Goal: Task Accomplishment & Management: Manage account settings

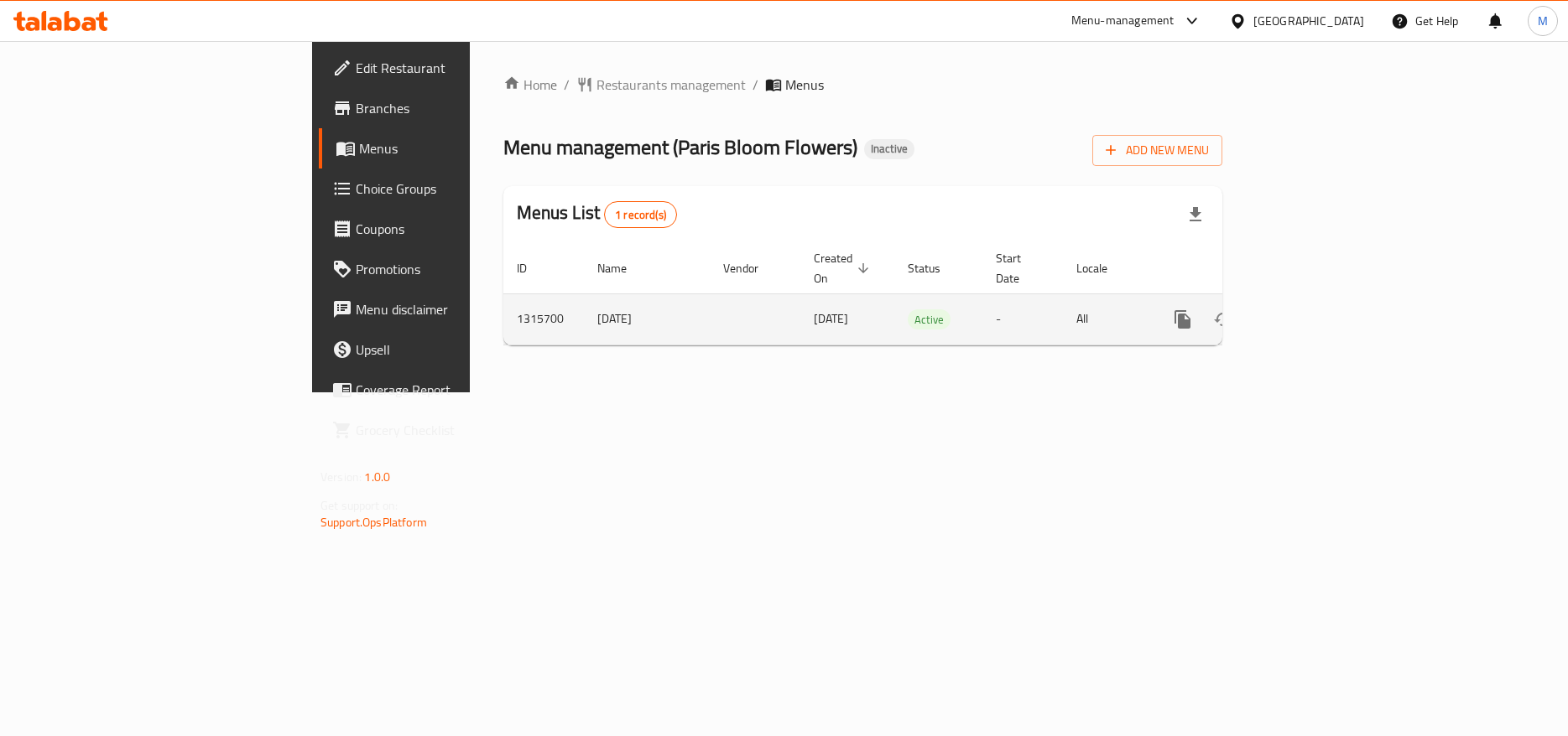
click at [1314, 310] on icon "enhanced table" at bounding box center [1303, 319] width 20 height 20
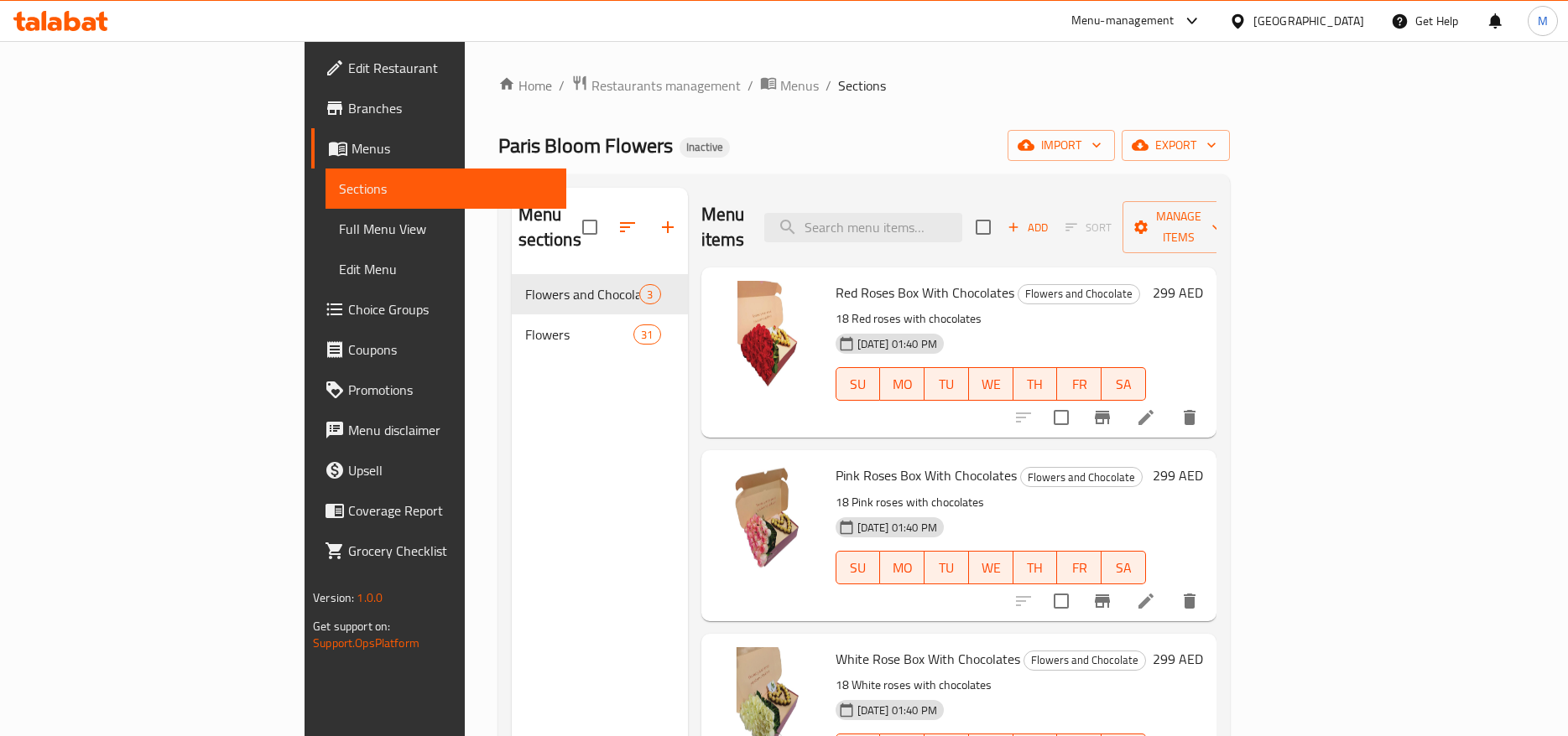
click at [709, 170] on div "Home / Restaurants management / Menus / Sections [GEOGRAPHIC_DATA][PERSON_NAME]…" at bounding box center [864, 505] width 732 height 863
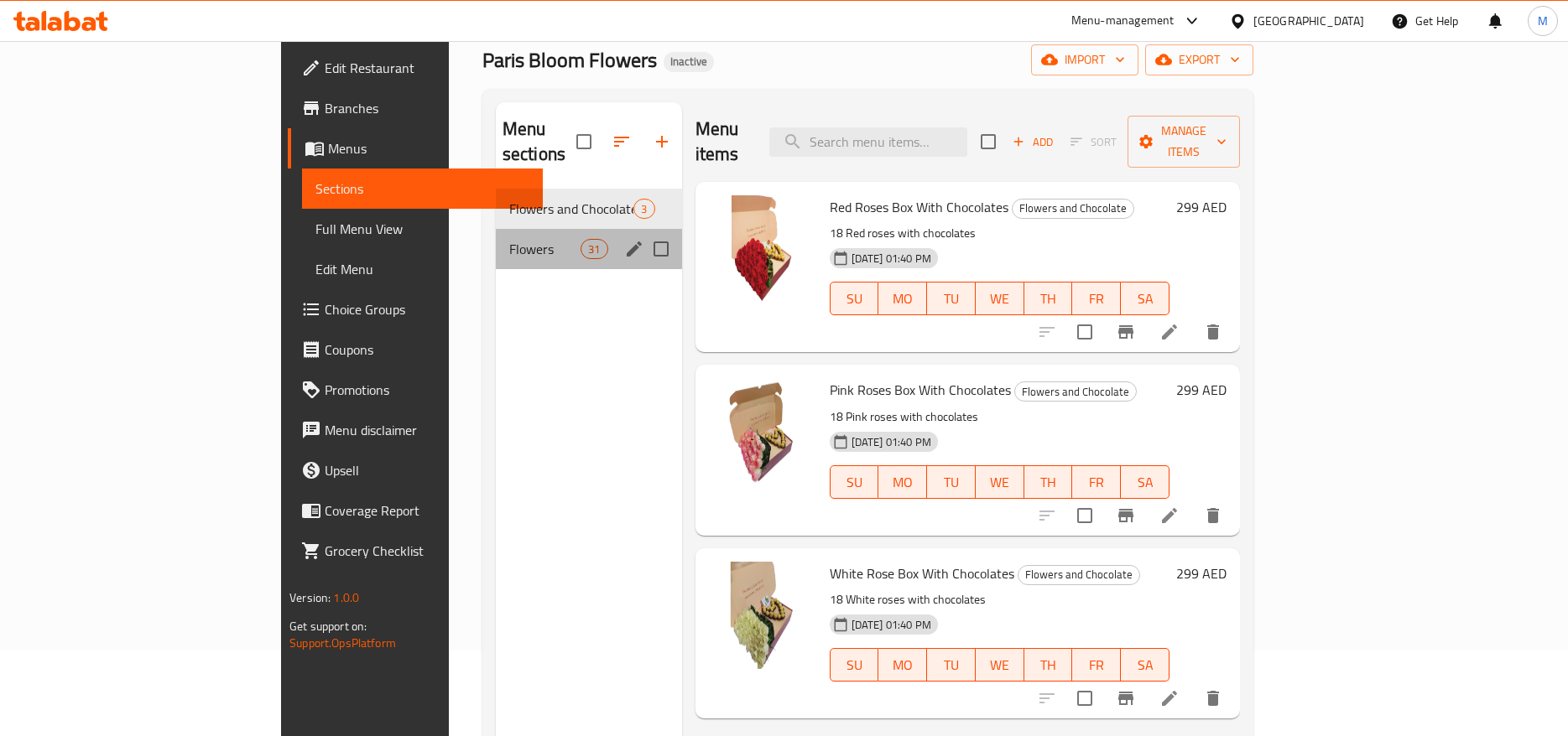
click at [509, 239] on span "Flowers" at bounding box center [545, 248] width 72 height 20
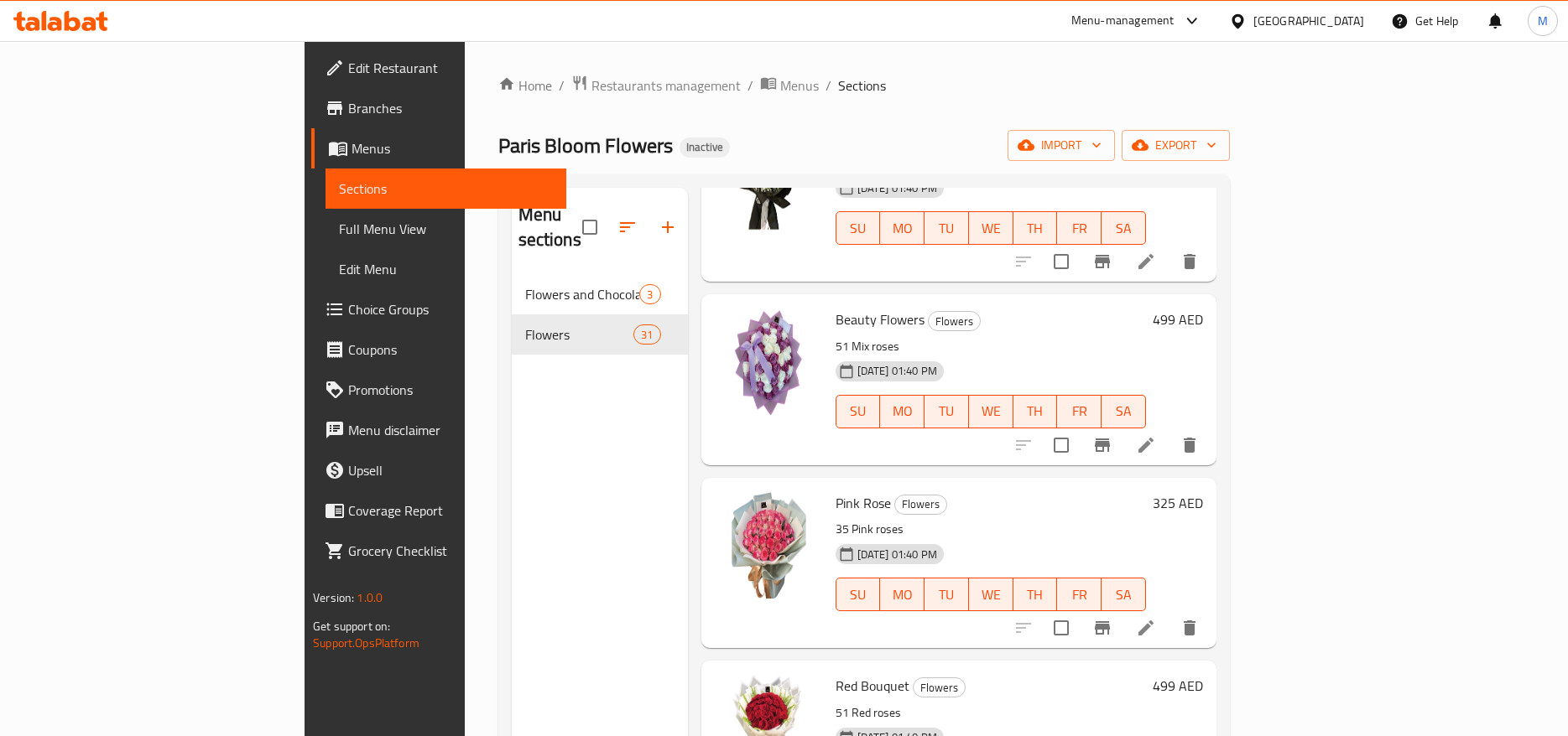
drag, startPoint x: 544, startPoint y: 511, endPoint x: 538, endPoint y: 150, distance: 361.0
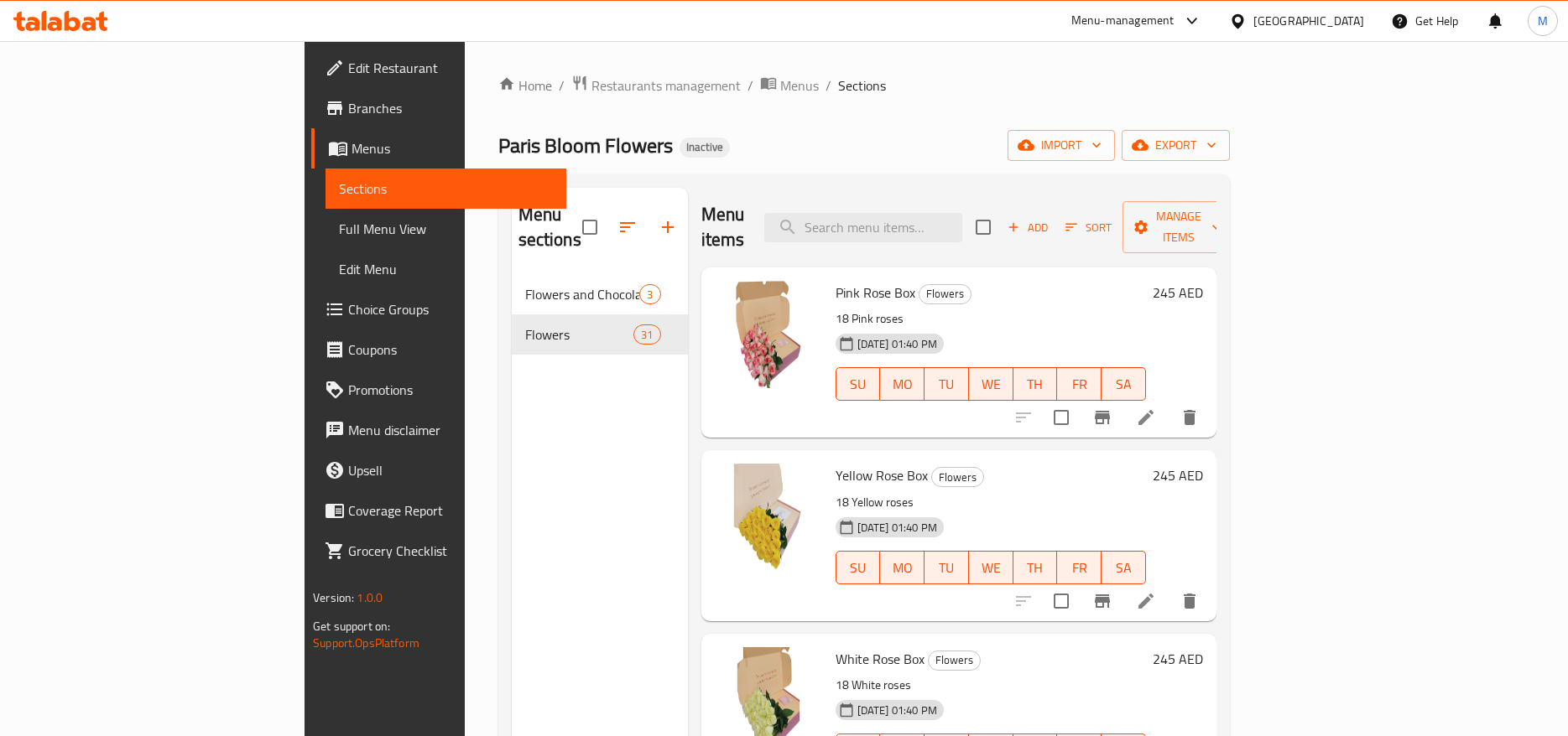
drag, startPoint x: 1010, startPoint y: 471, endPoint x: 1016, endPoint y: 217, distance: 254.1
click at [348, 72] on span "Edit Restaurant" at bounding box center [450, 67] width 204 height 20
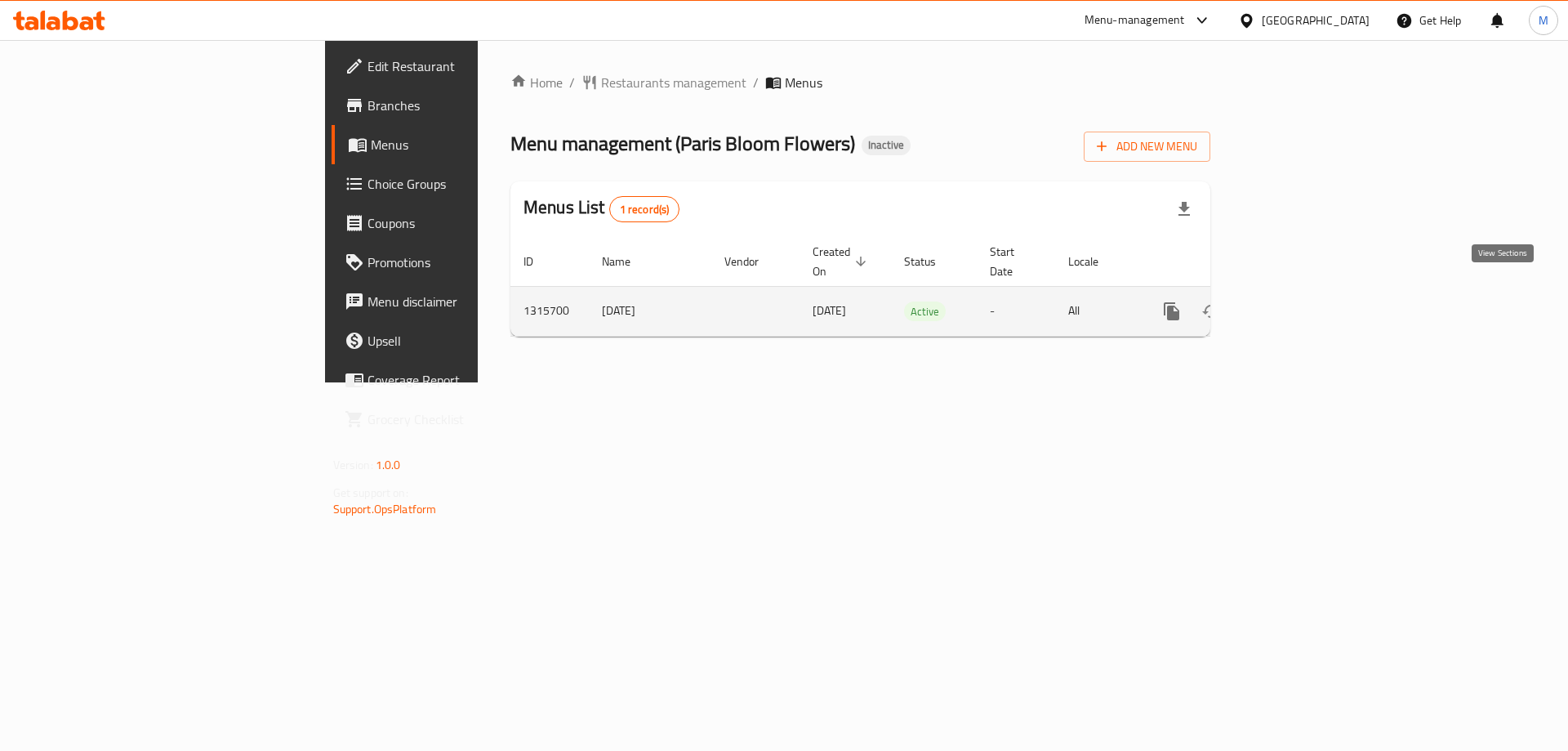
click at [1299, 302] on icon "enhanced table" at bounding box center [1288, 311] width 19 height 19
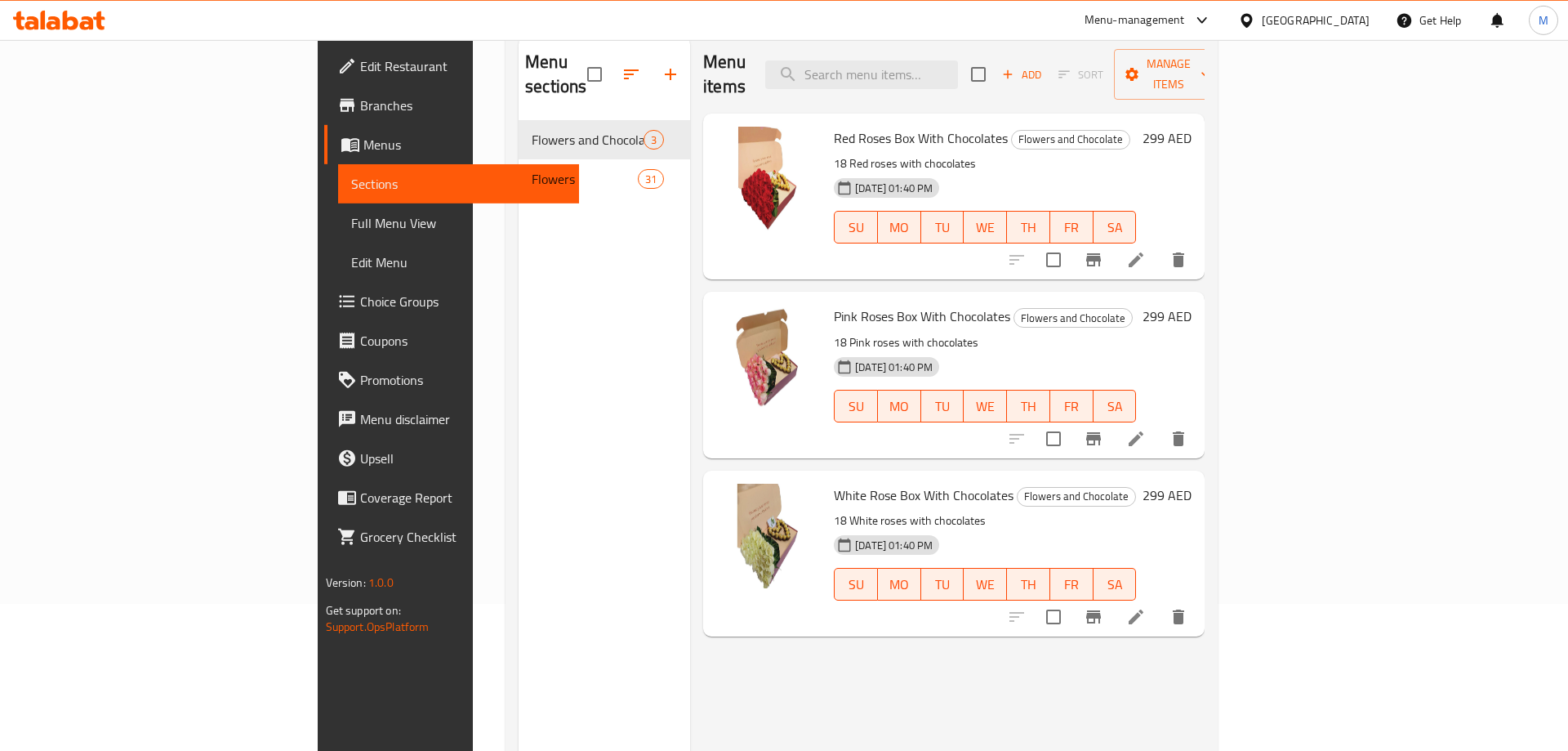
scroll to position [228, 0]
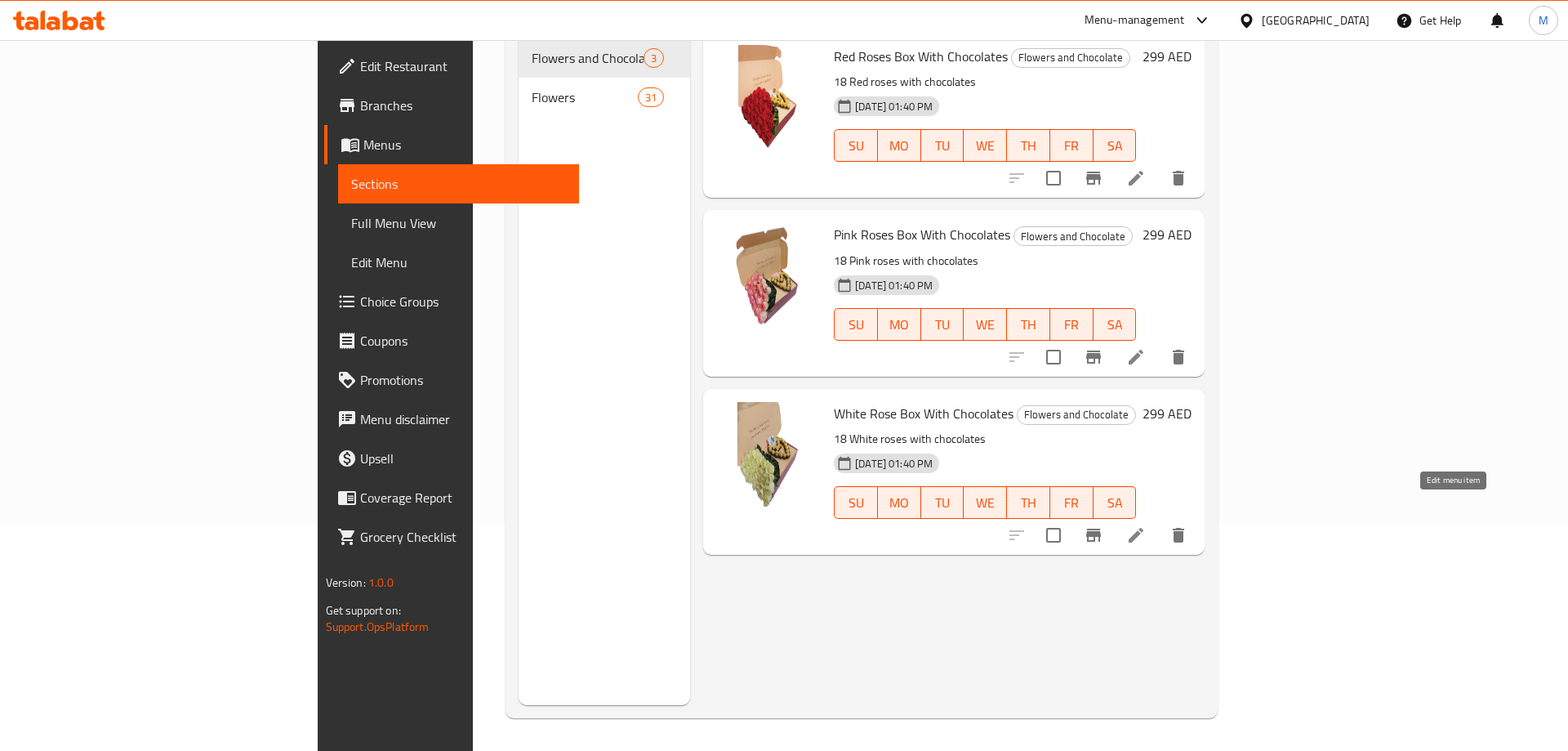
click at [1146, 525] on icon at bounding box center [1135, 535] width 19 height 19
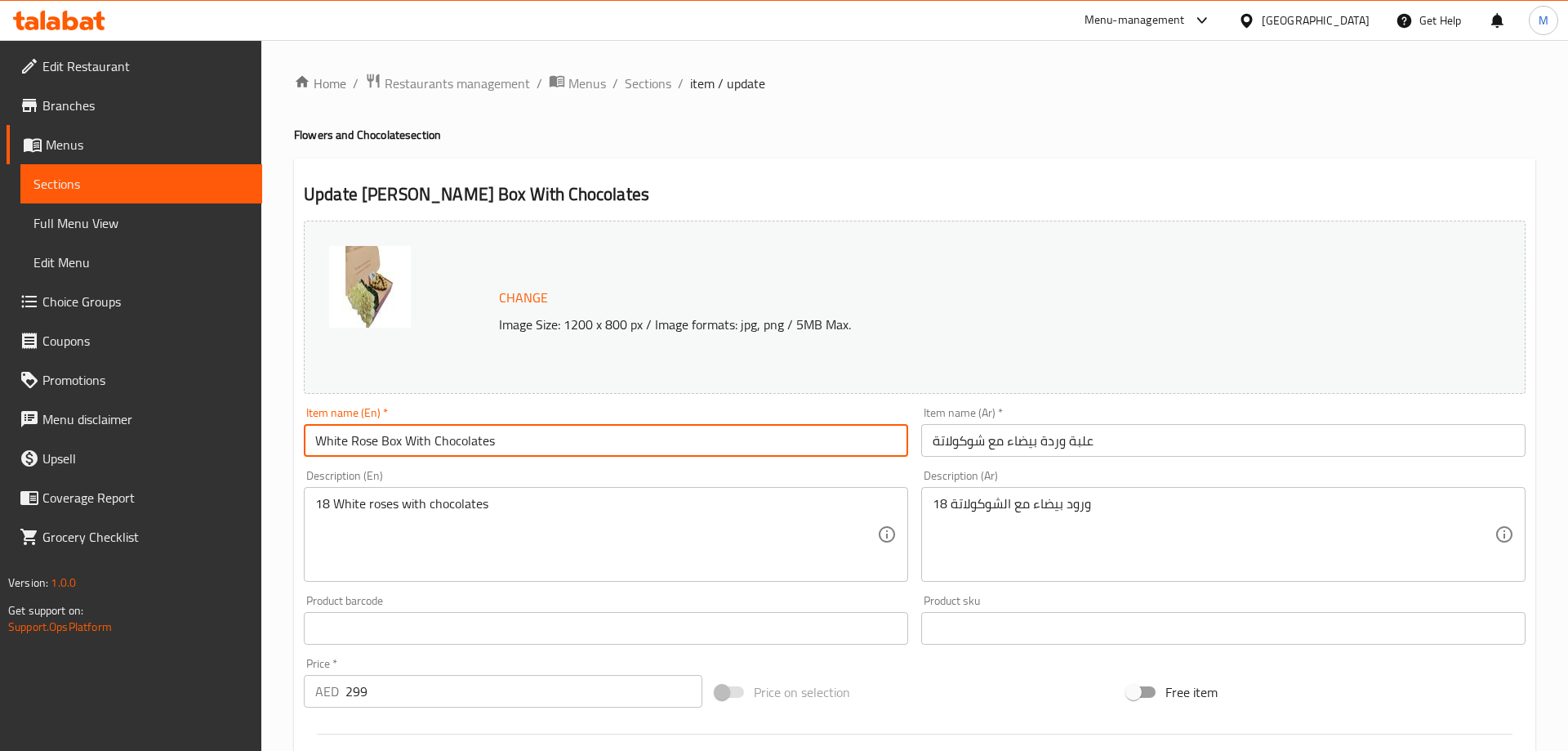
click at [379, 439] on input "White Rose Box With Chocolates" at bounding box center [605, 440] width 604 height 33
type input "White Roses Box With Chocolates"
click at [1047, 446] on input "علبة وردة بيضاء مع شوكولاتة" at bounding box center [1223, 440] width 604 height 33
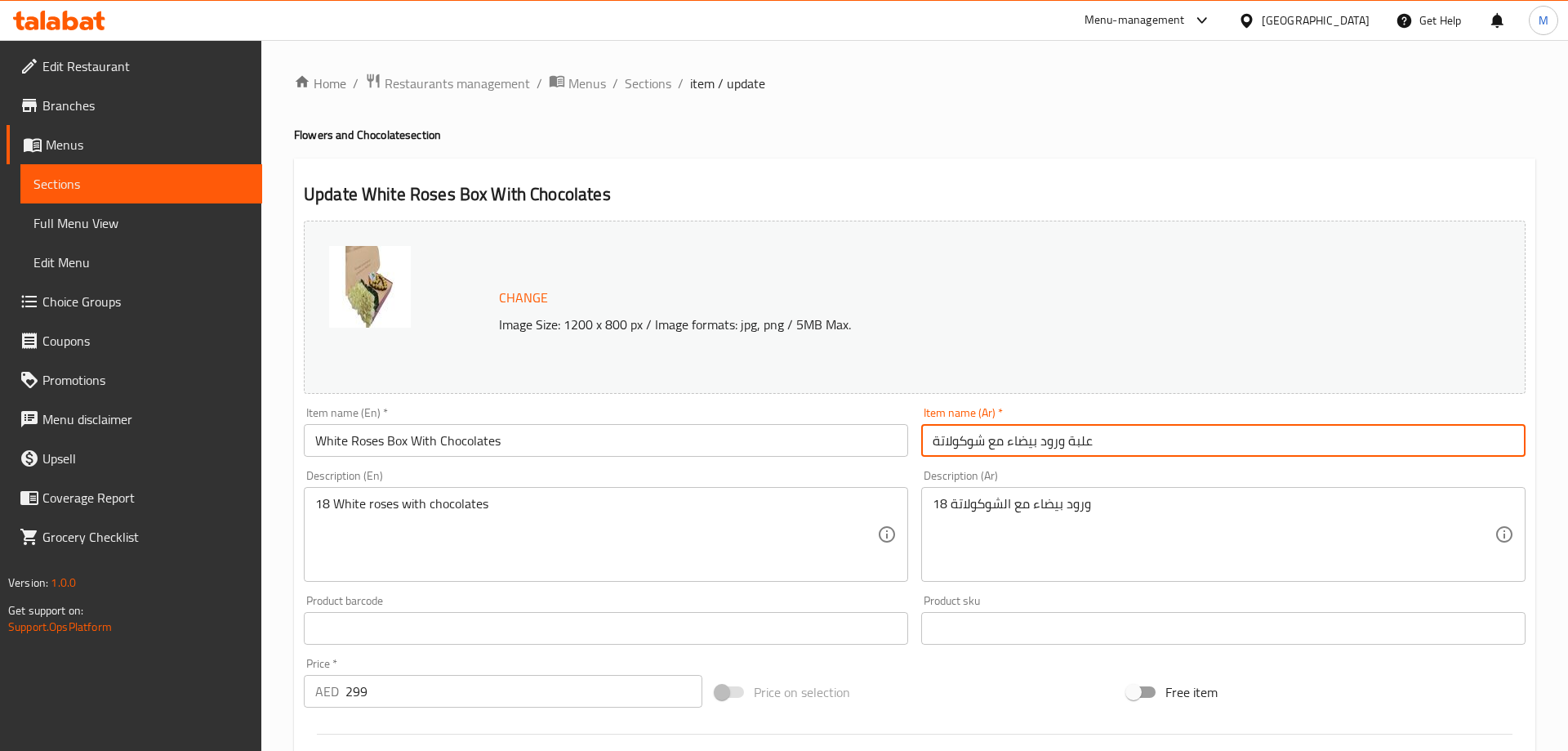
type input "علبة ورود بيضاء مع شوكولاتة"
click at [904, 468] on div "Description (En) 18 White roses with chocolates Description (En)" at bounding box center [606, 525] width 618 height 125
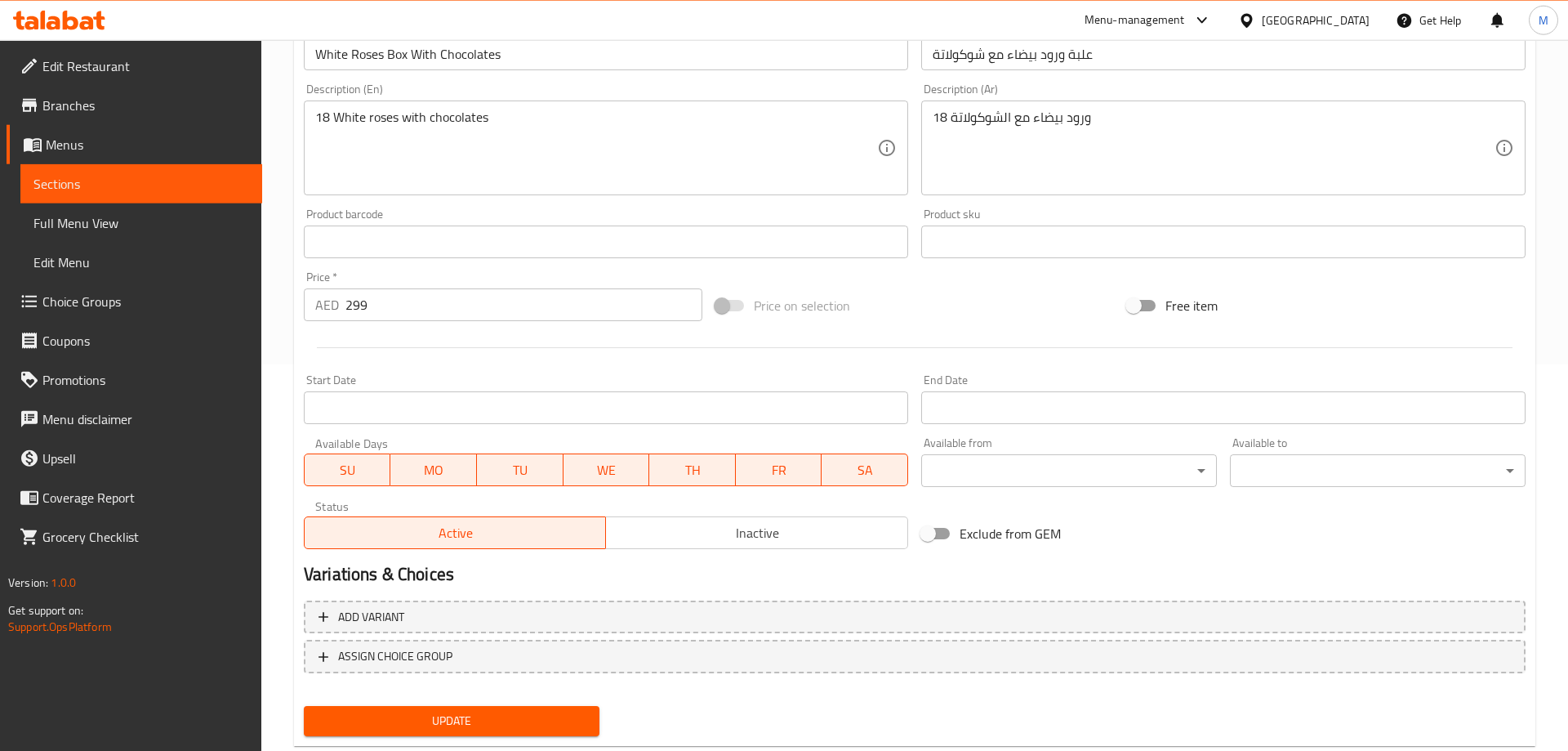
scroll to position [428, 0]
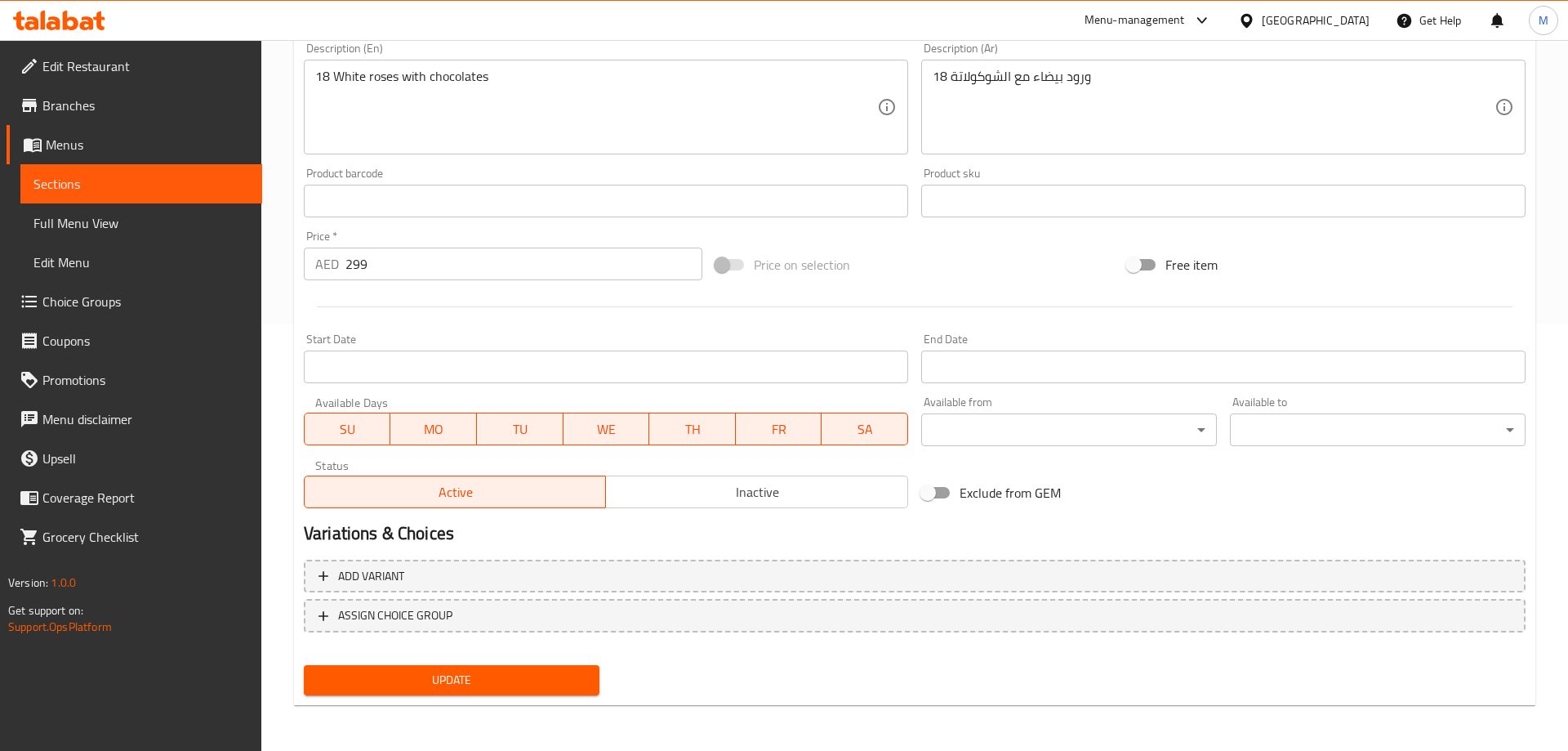
click at [916, 288] on div at bounding box center [914, 307] width 1234 height 40
click at [464, 668] on button "Update" at bounding box center [451, 679] width 296 height 30
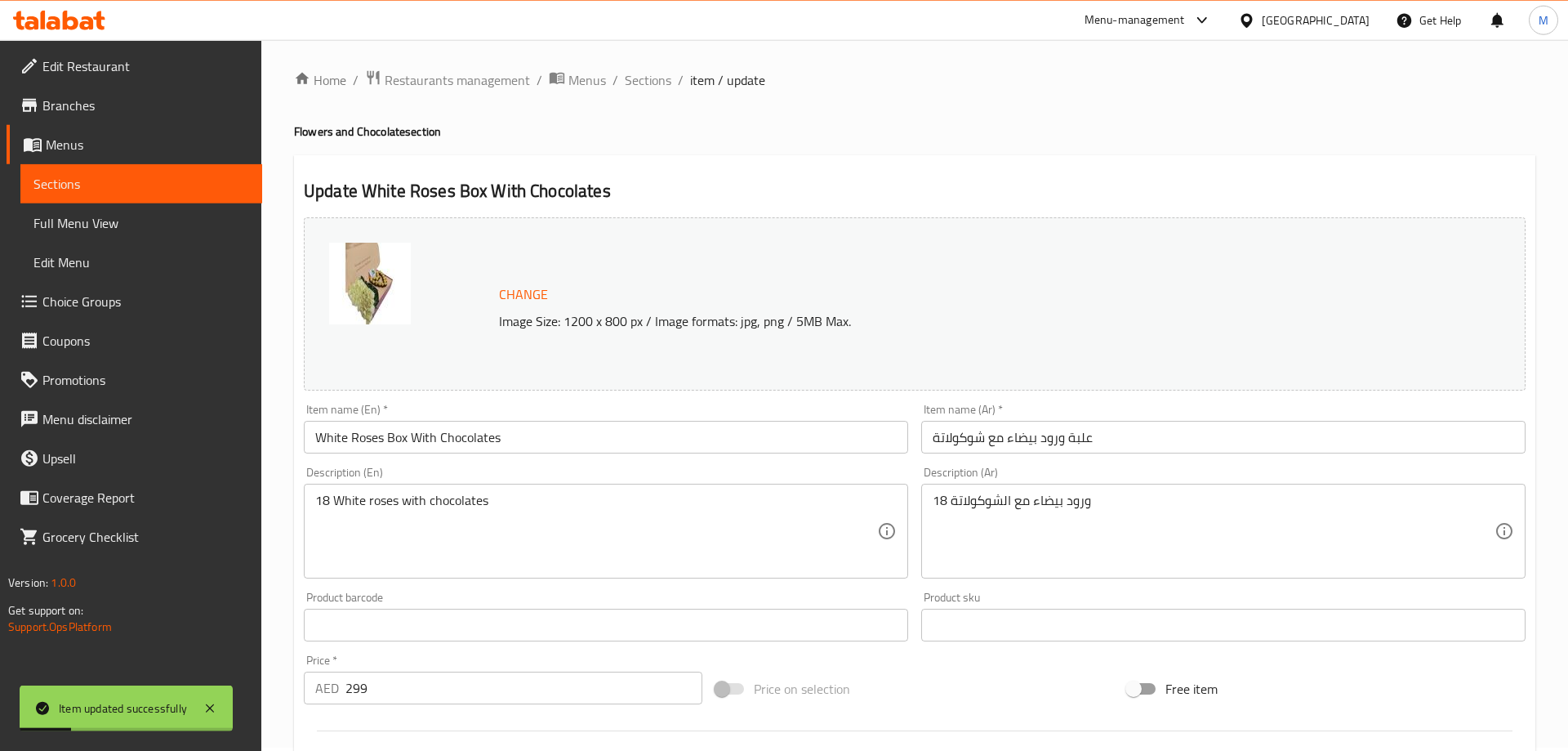
scroll to position [0, 0]
click at [652, 79] on span "Sections" at bounding box center [648, 83] width 47 height 19
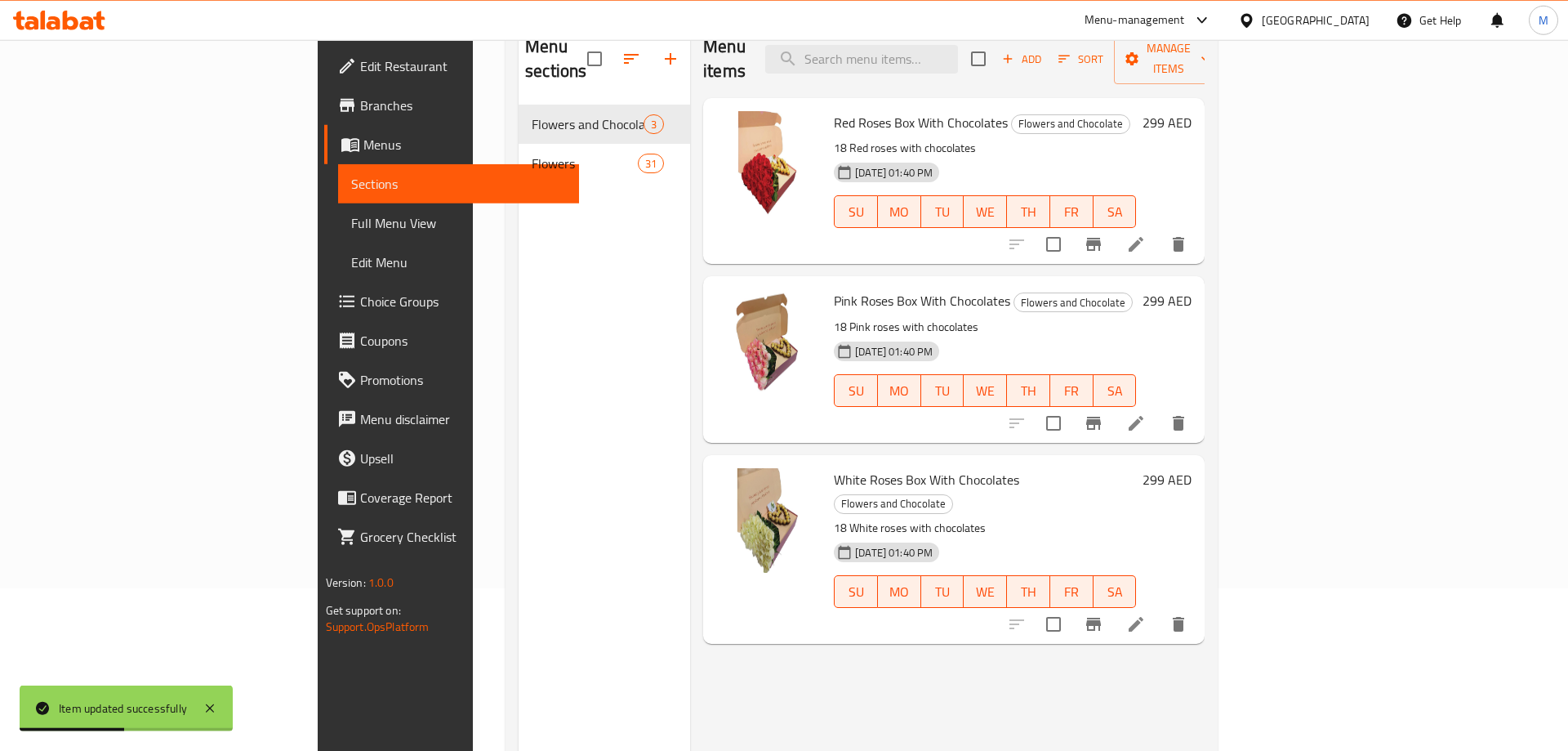
scroll to position [146, 0]
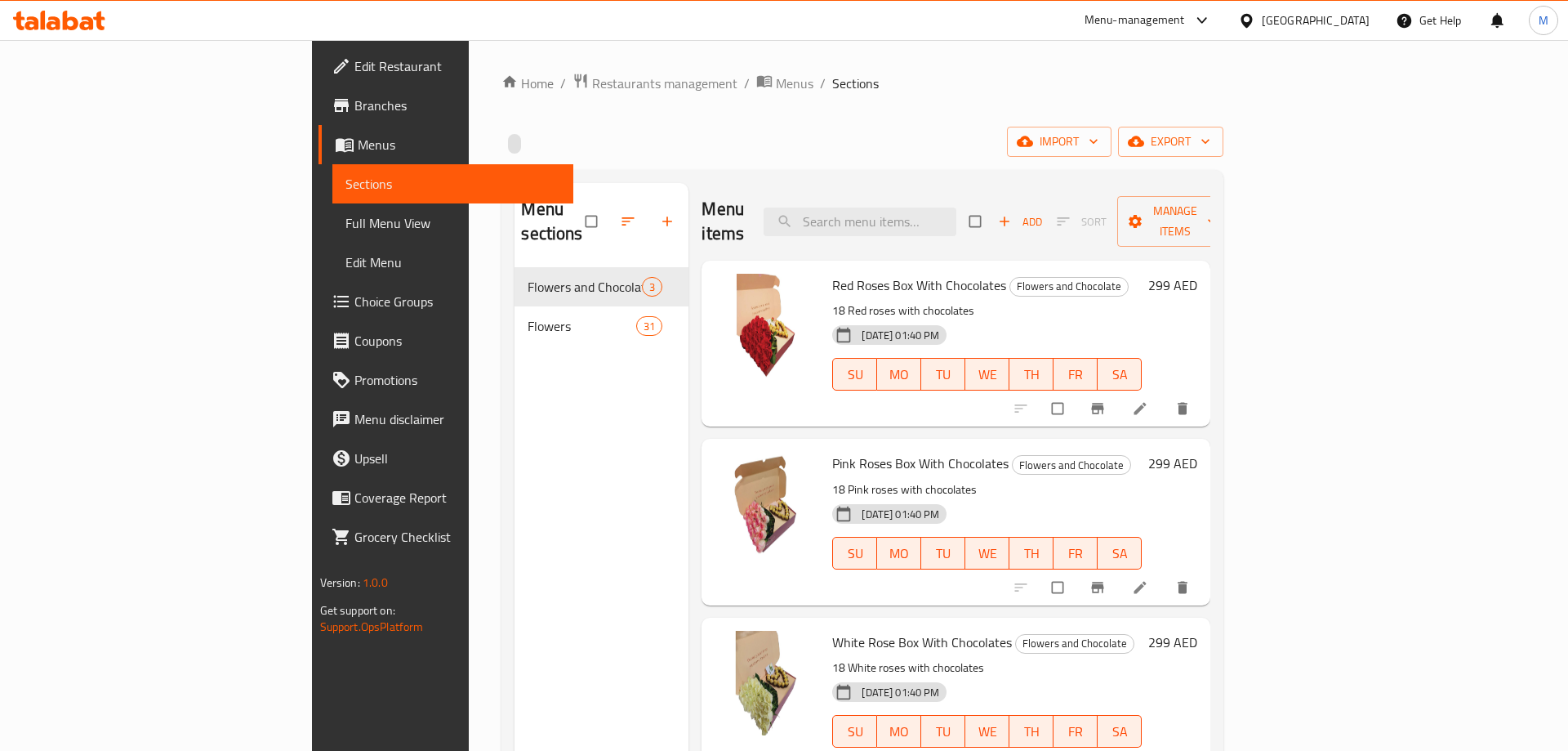
click at [333, 243] on link "Edit Menu" at bounding box center [454, 262] width 242 height 39
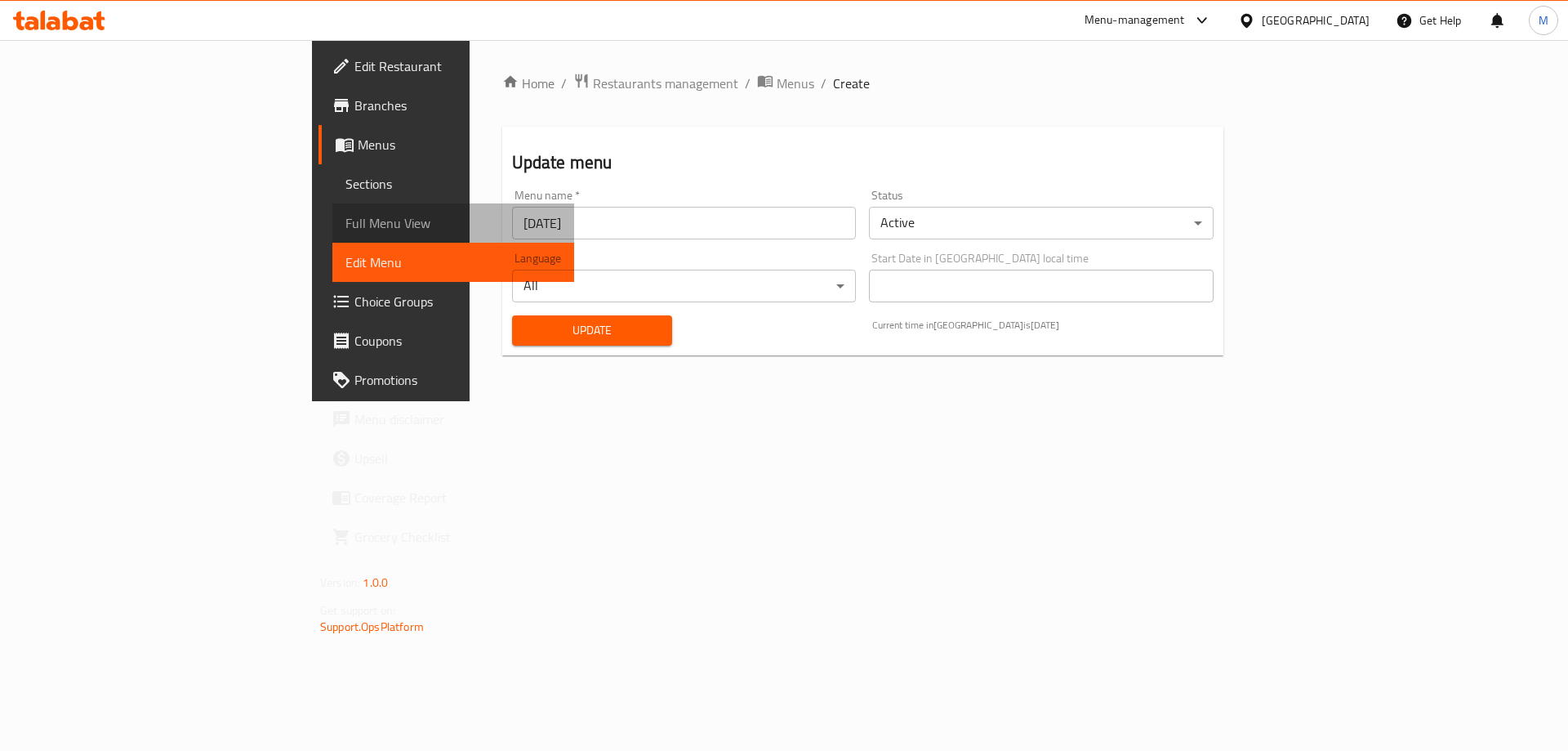
click at [345, 226] on span "Full Menu View" at bounding box center [453, 223] width 215 height 19
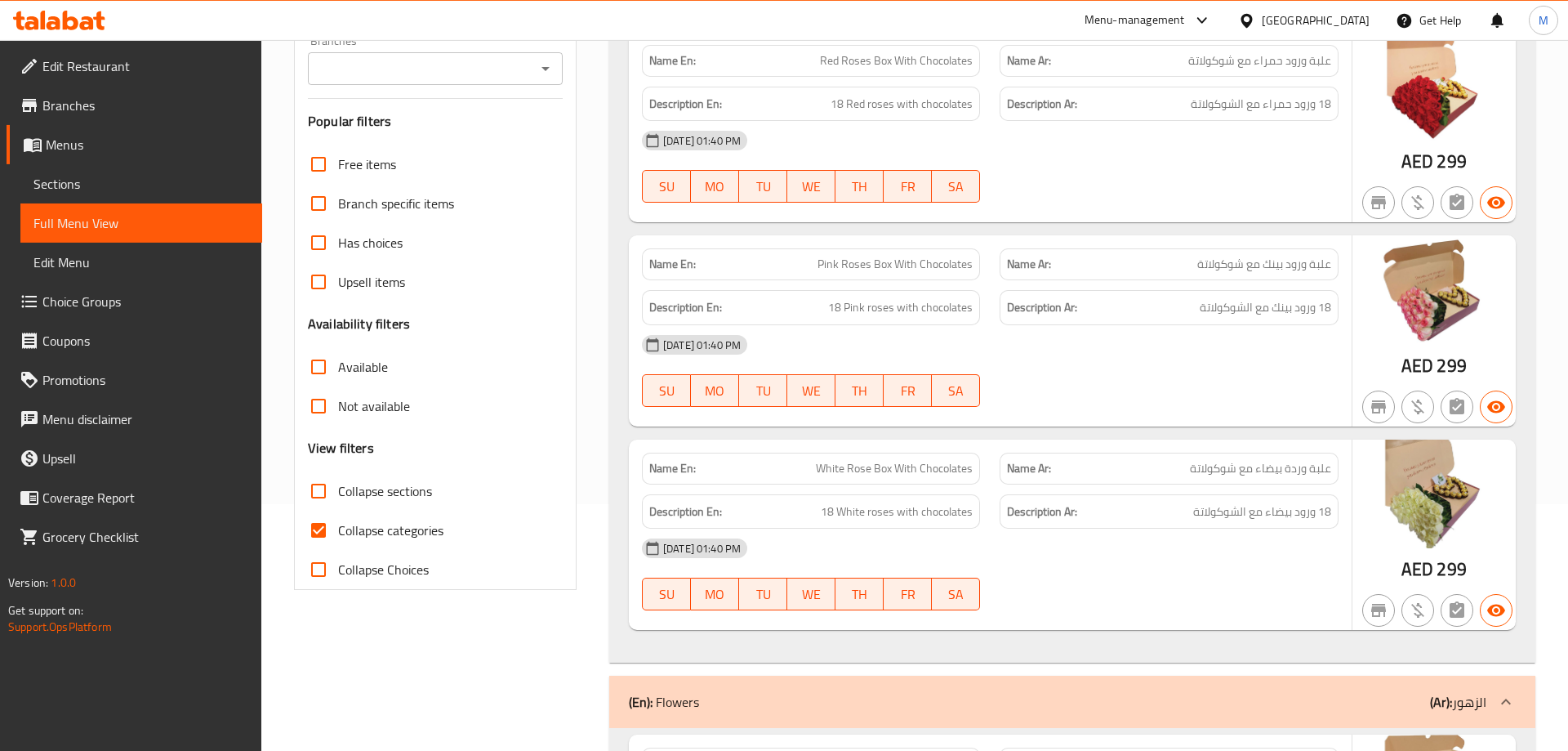
scroll to position [167, 0]
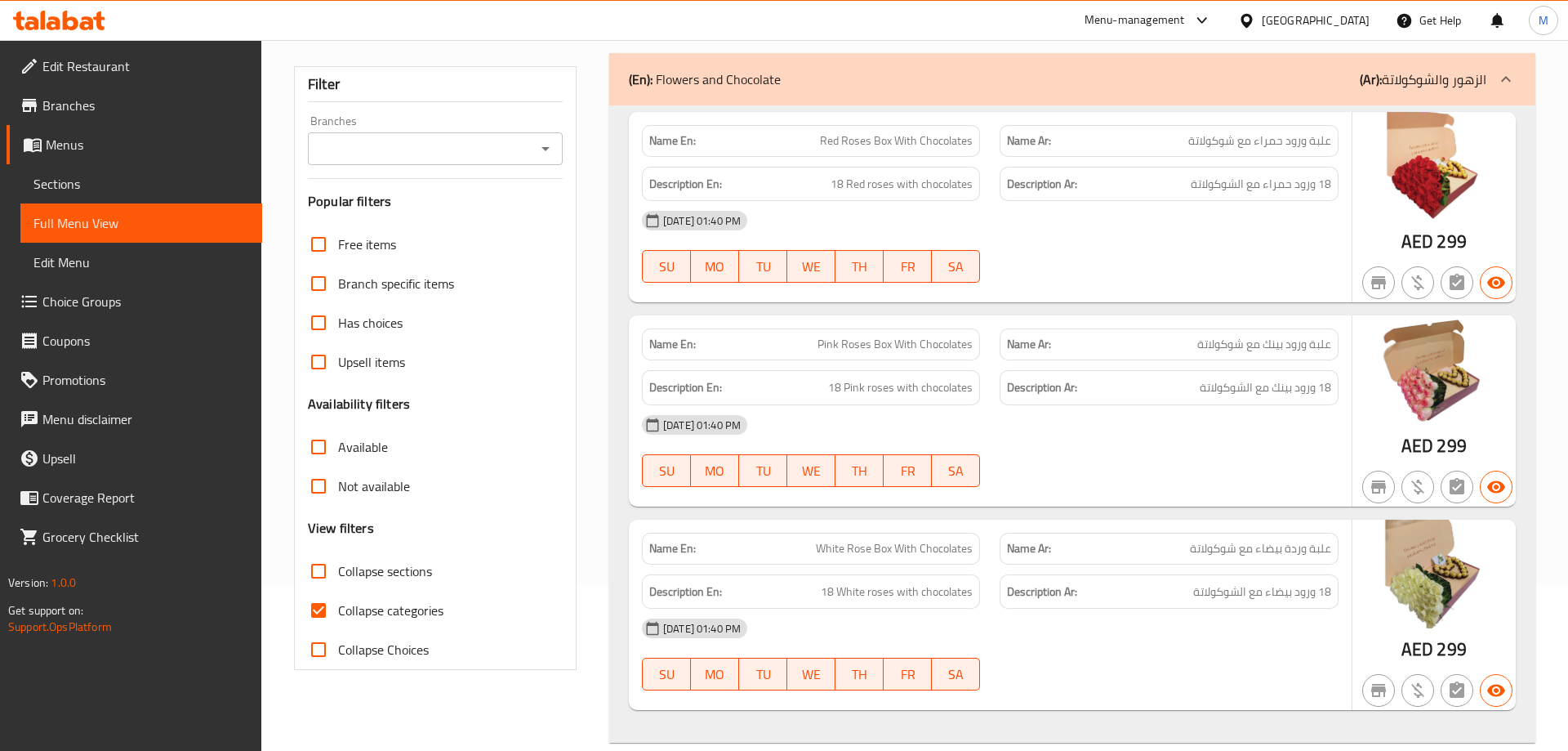
click at [1177, 423] on div "[DATE] 01:40 PM" at bounding box center [990, 425] width 716 height 39
click at [1124, 90] on div "(En): Flowers and Chocolate (Ar): الزهور والشوكولاتة" at bounding box center [1072, 79] width 926 height 52
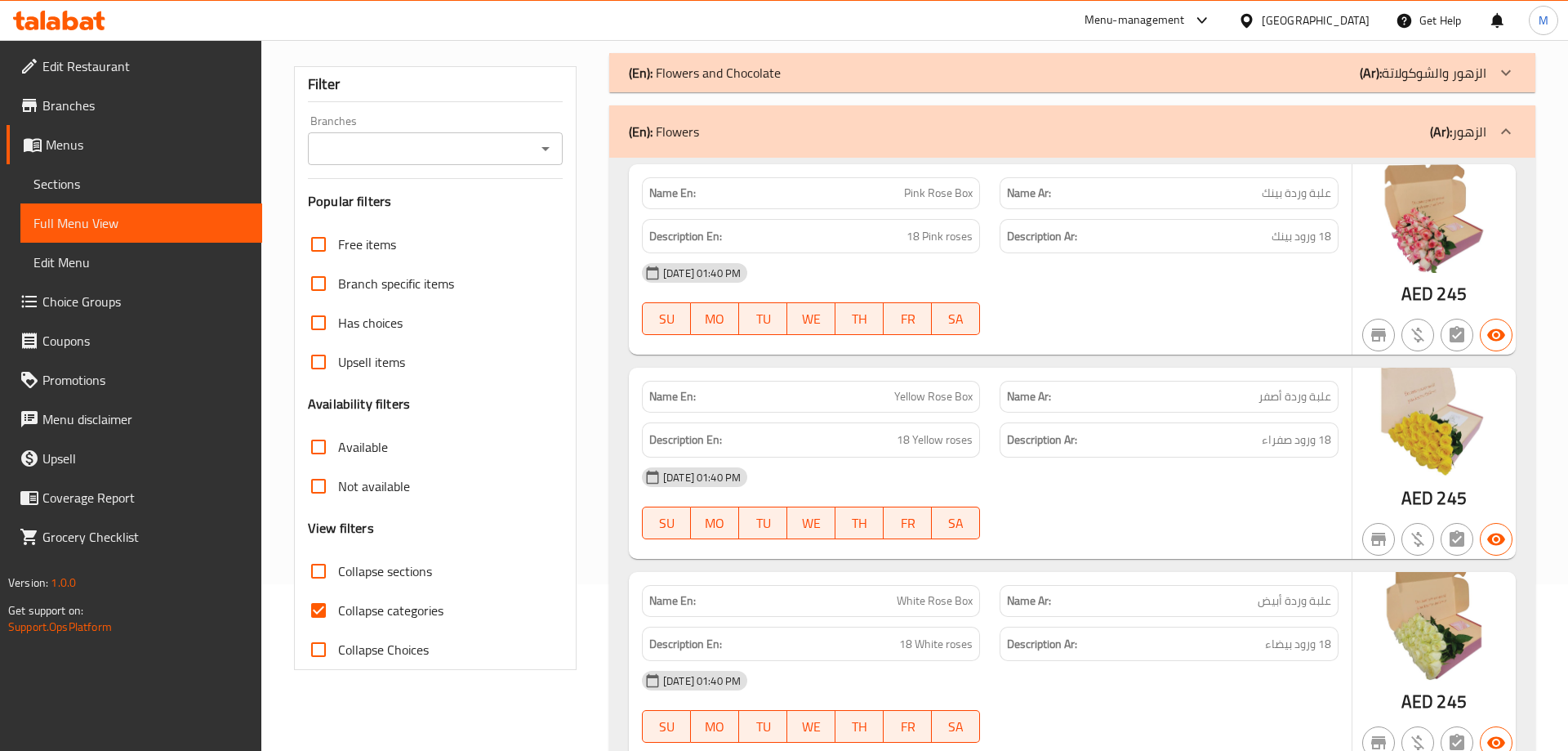
click at [994, 282] on div "[DATE] 01:40 PM" at bounding box center [990, 272] width 716 height 39
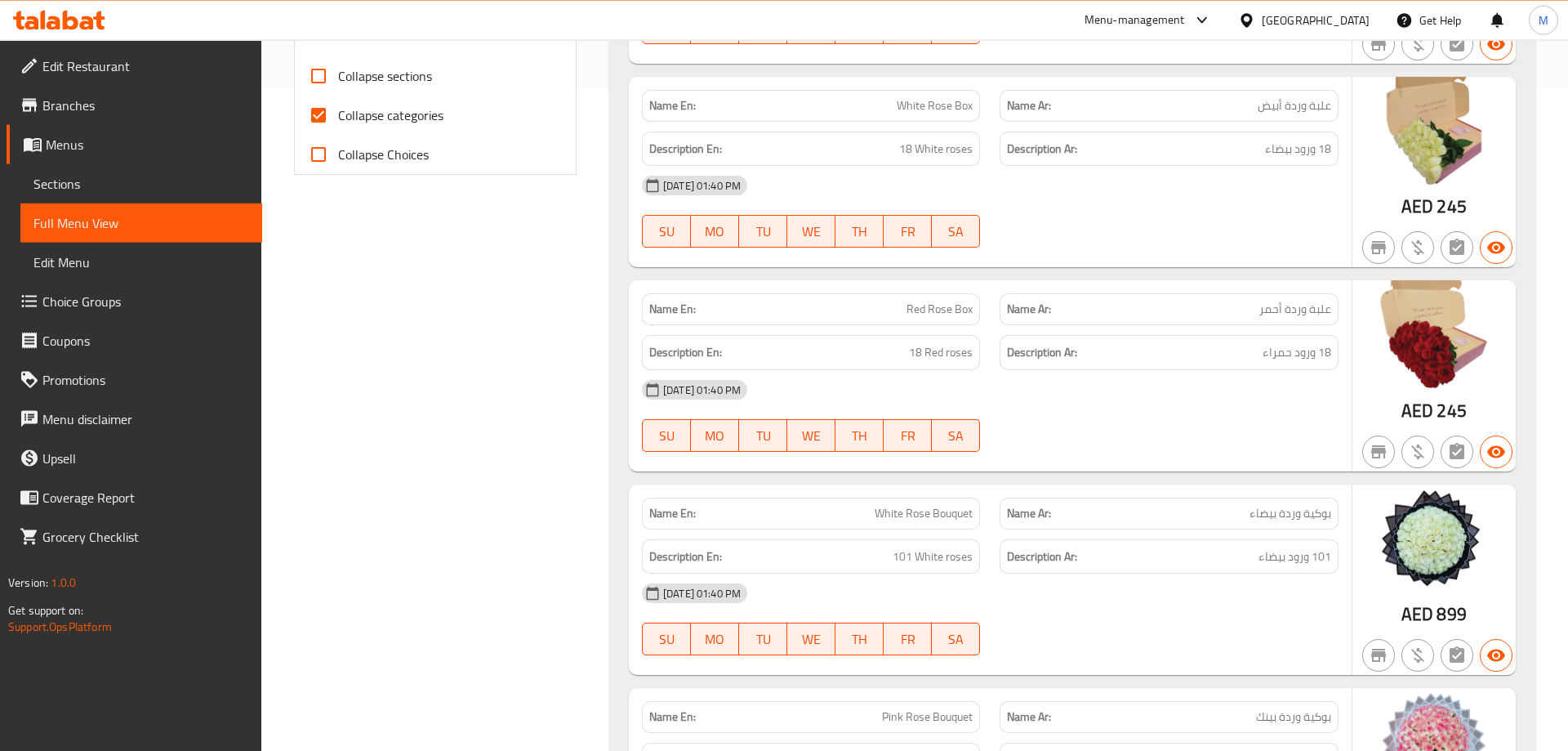
scroll to position [0, 0]
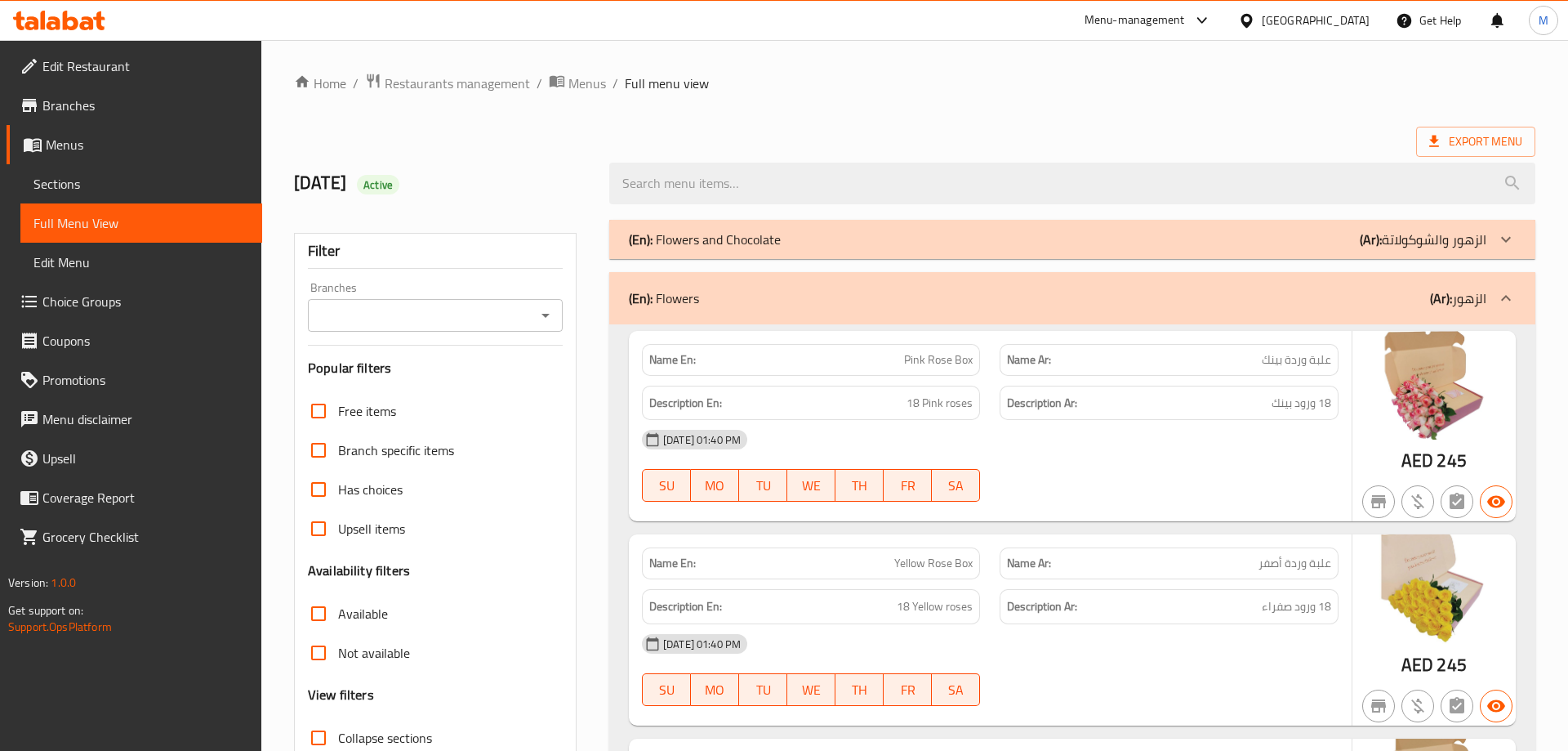
drag, startPoint x: 1094, startPoint y: 484, endPoint x: 1105, endPoint y: 131, distance: 353.2
click at [1105, 131] on div "Export Menu" at bounding box center [915, 141] width 1241 height 30
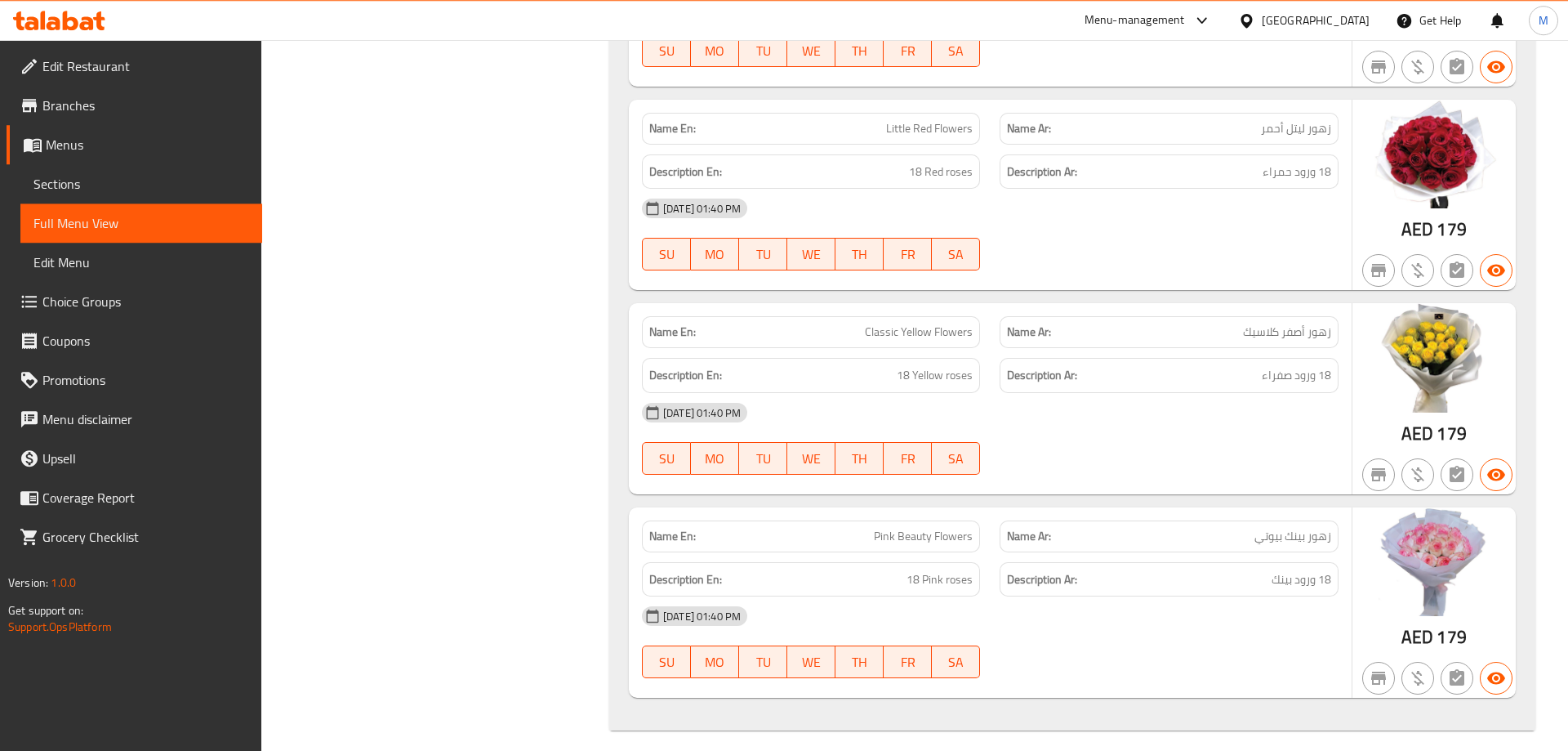
scroll to position [5950, 0]
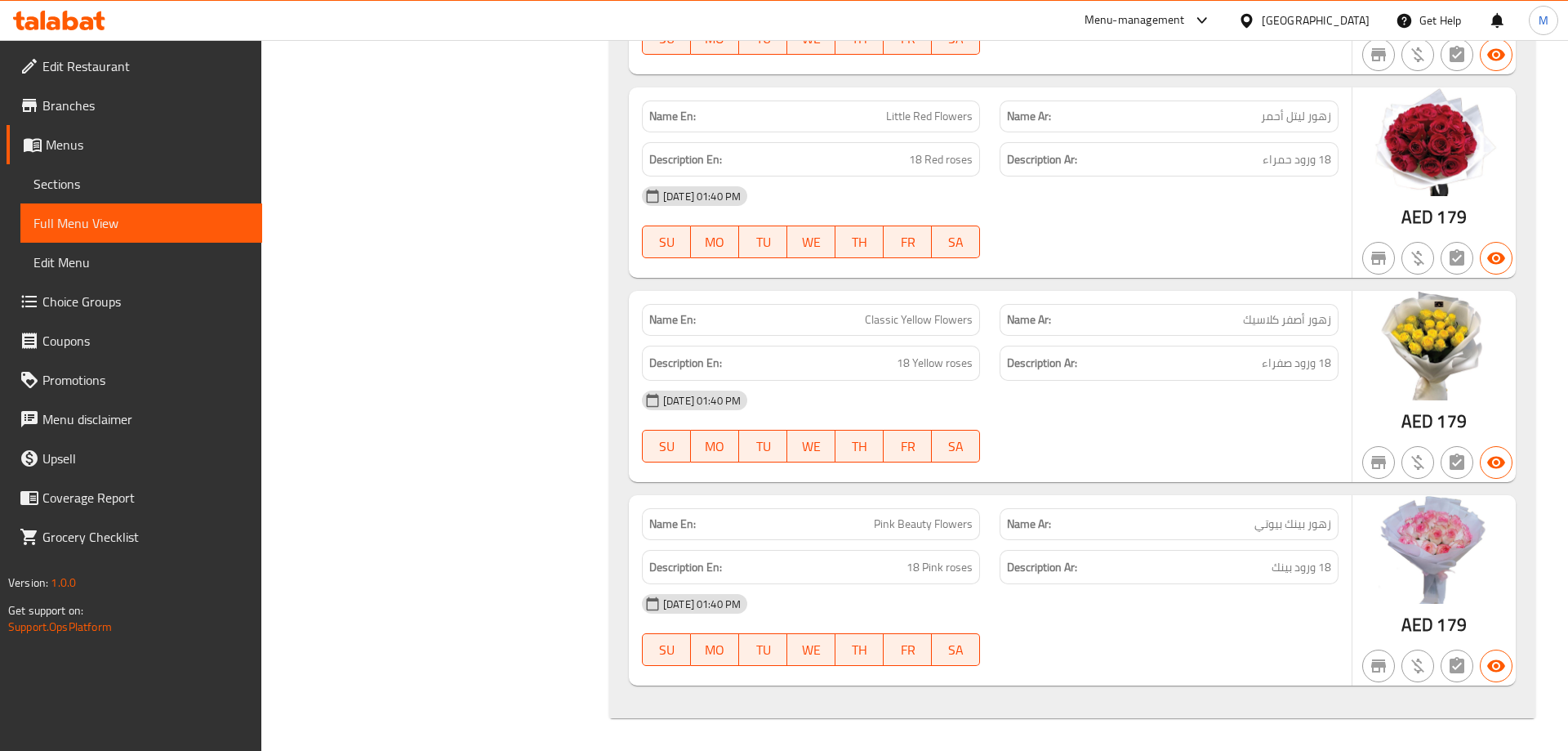
click at [1259, 405] on div "[DATE] 01:40 PM" at bounding box center [990, 400] width 716 height 39
click at [1097, 551] on div "Description Ar: 18 ورود بينك" at bounding box center [1168, 568] width 338 height 35
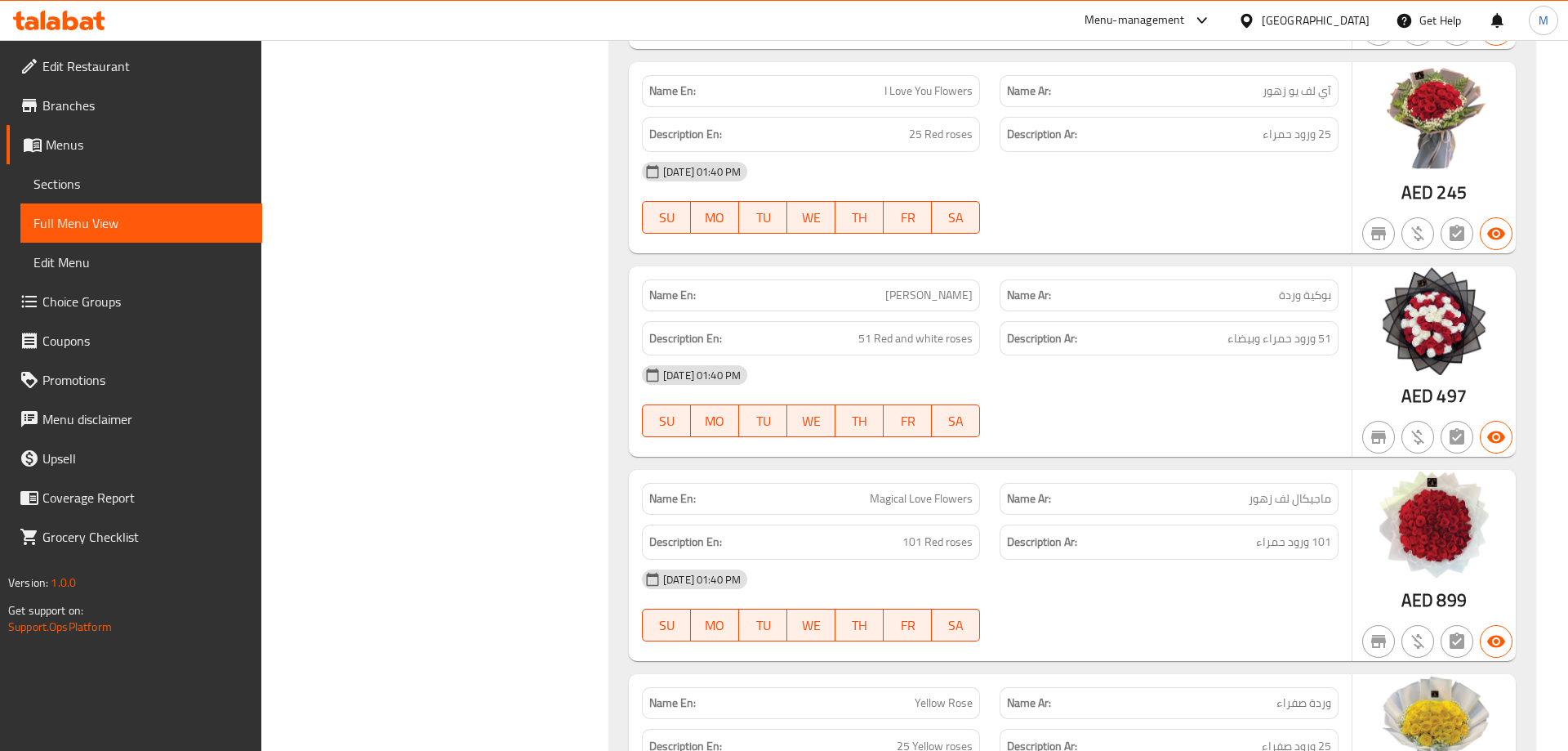
scroll to position [0, 0]
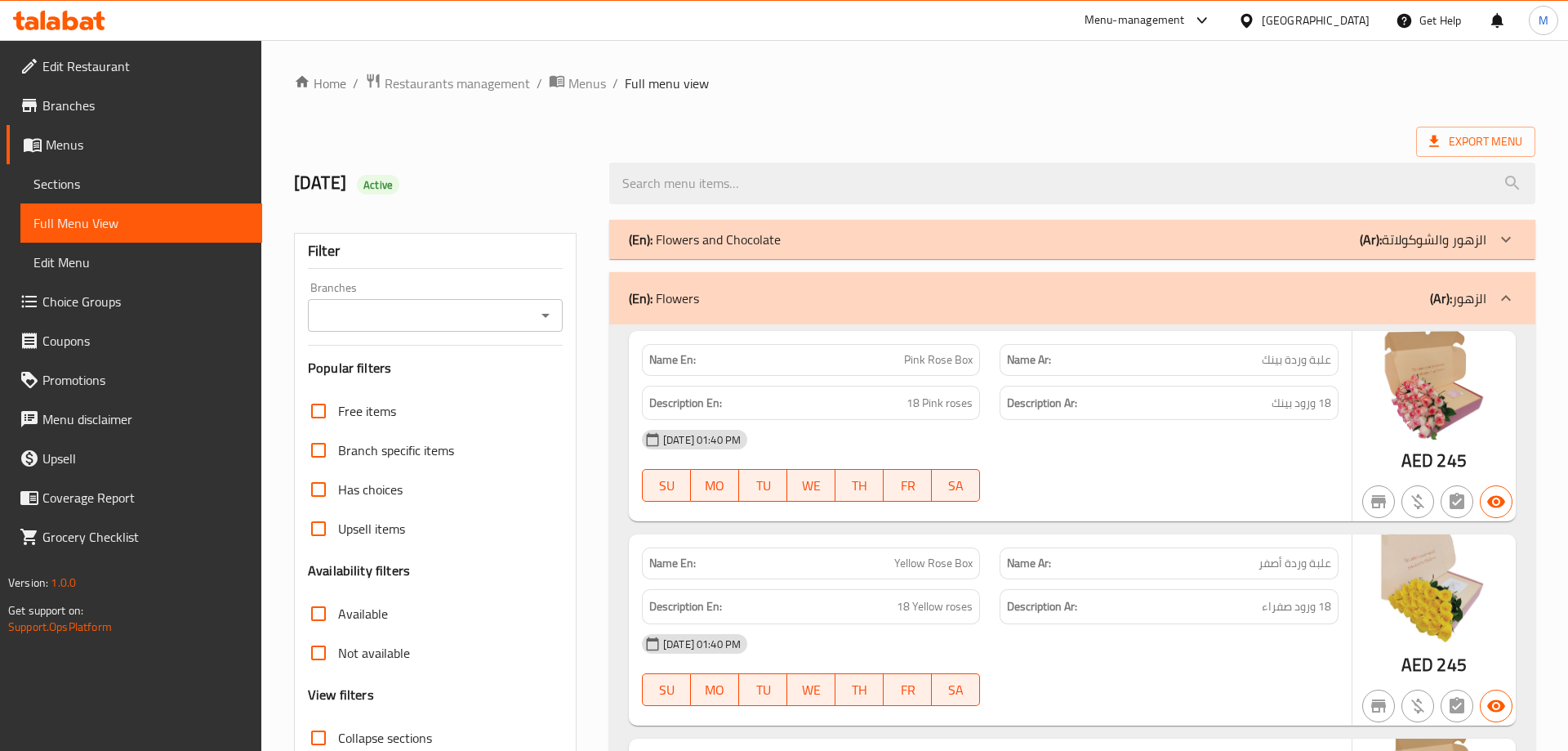
drag, startPoint x: 1129, startPoint y: 491, endPoint x: 1227, endPoint y: -93, distance: 592.2
click at [1212, 243] on div "(En): Flowers and Chocolate (Ar): الزهور والشوكولاتة" at bounding box center [1057, 238] width 857 height 19
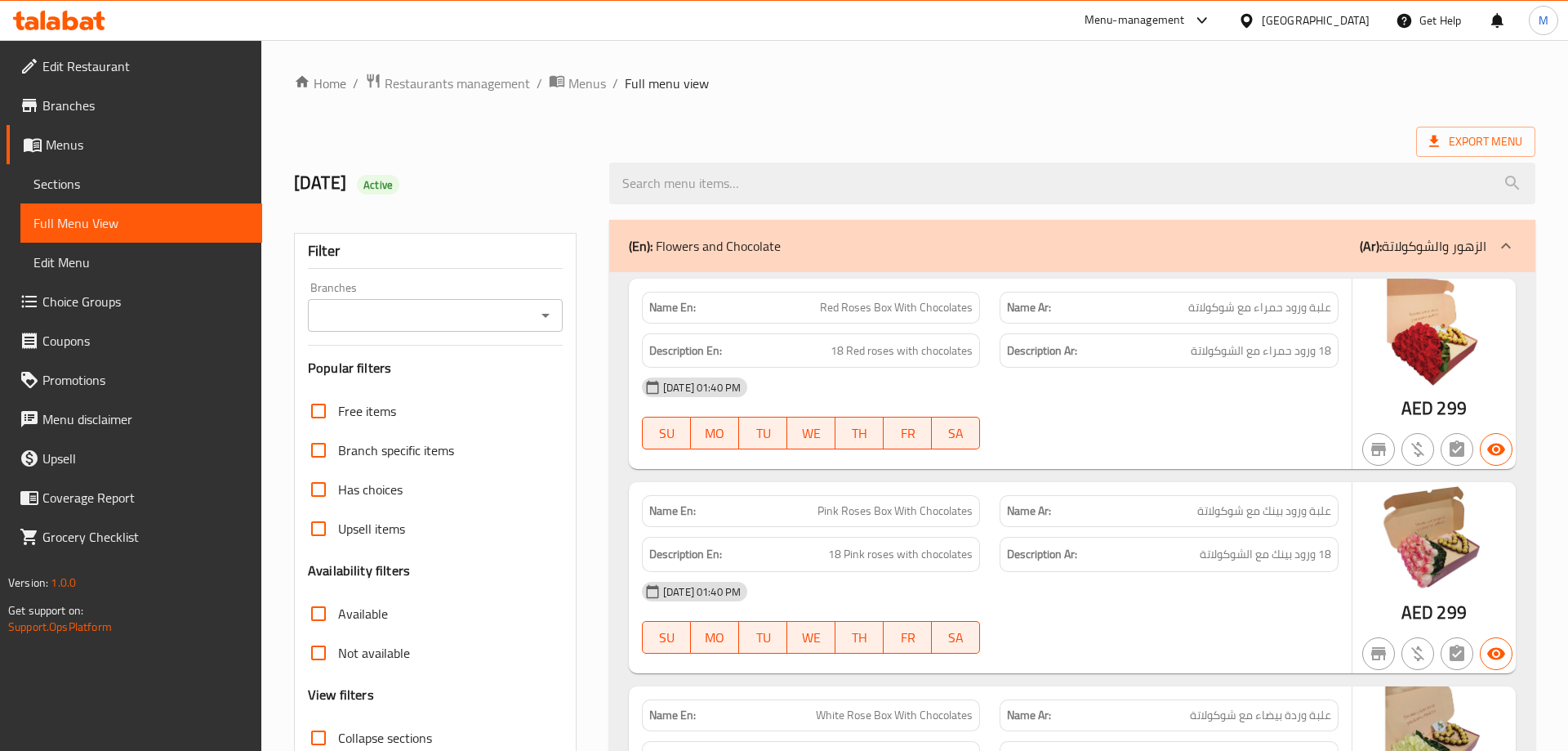
click at [1266, 127] on div "Export Menu" at bounding box center [915, 141] width 1241 height 30
click at [1268, 13] on div "[GEOGRAPHIC_DATA]" at bounding box center [1315, 20] width 108 height 18
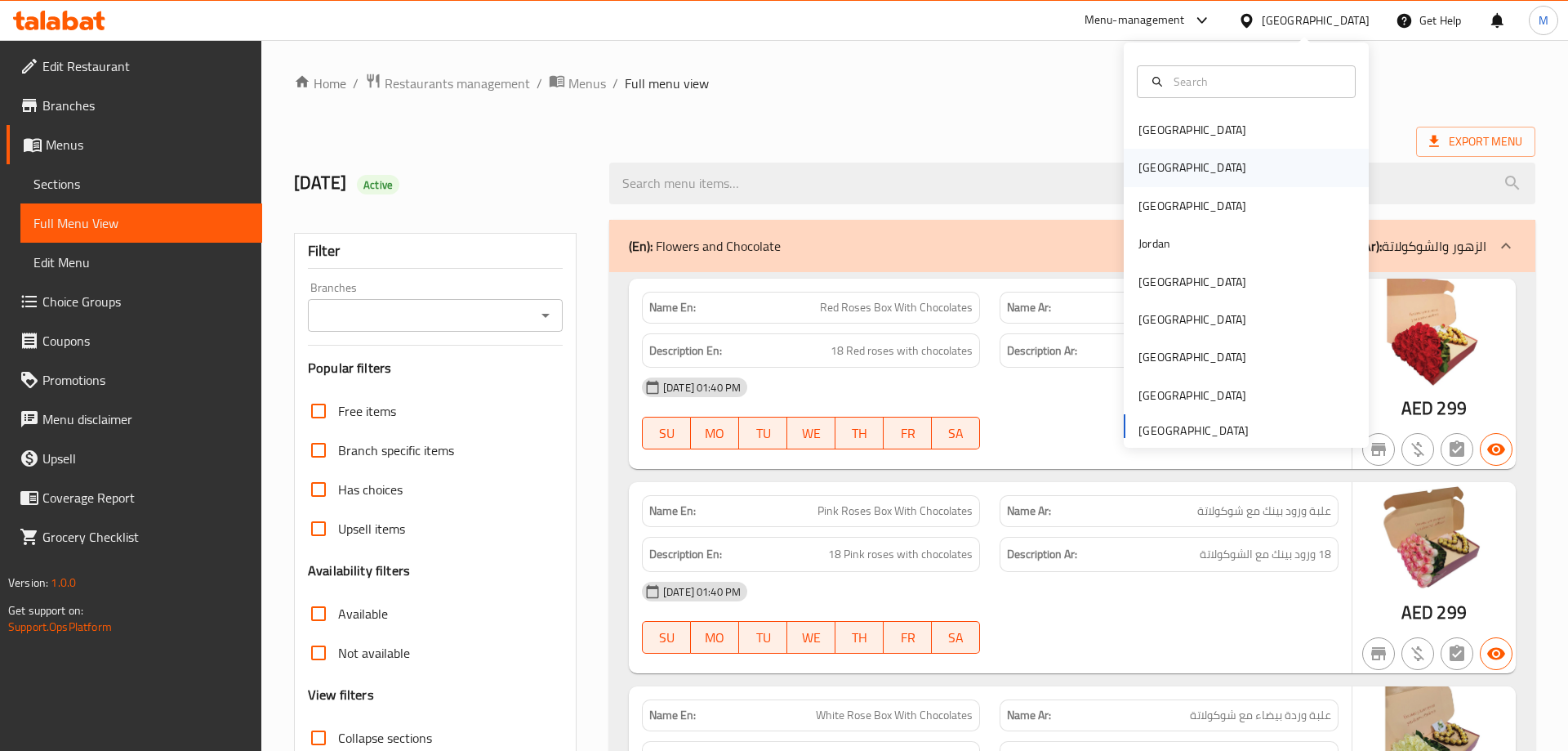
click at [1148, 168] on div "Egypt" at bounding box center [1192, 168] width 108 height 18
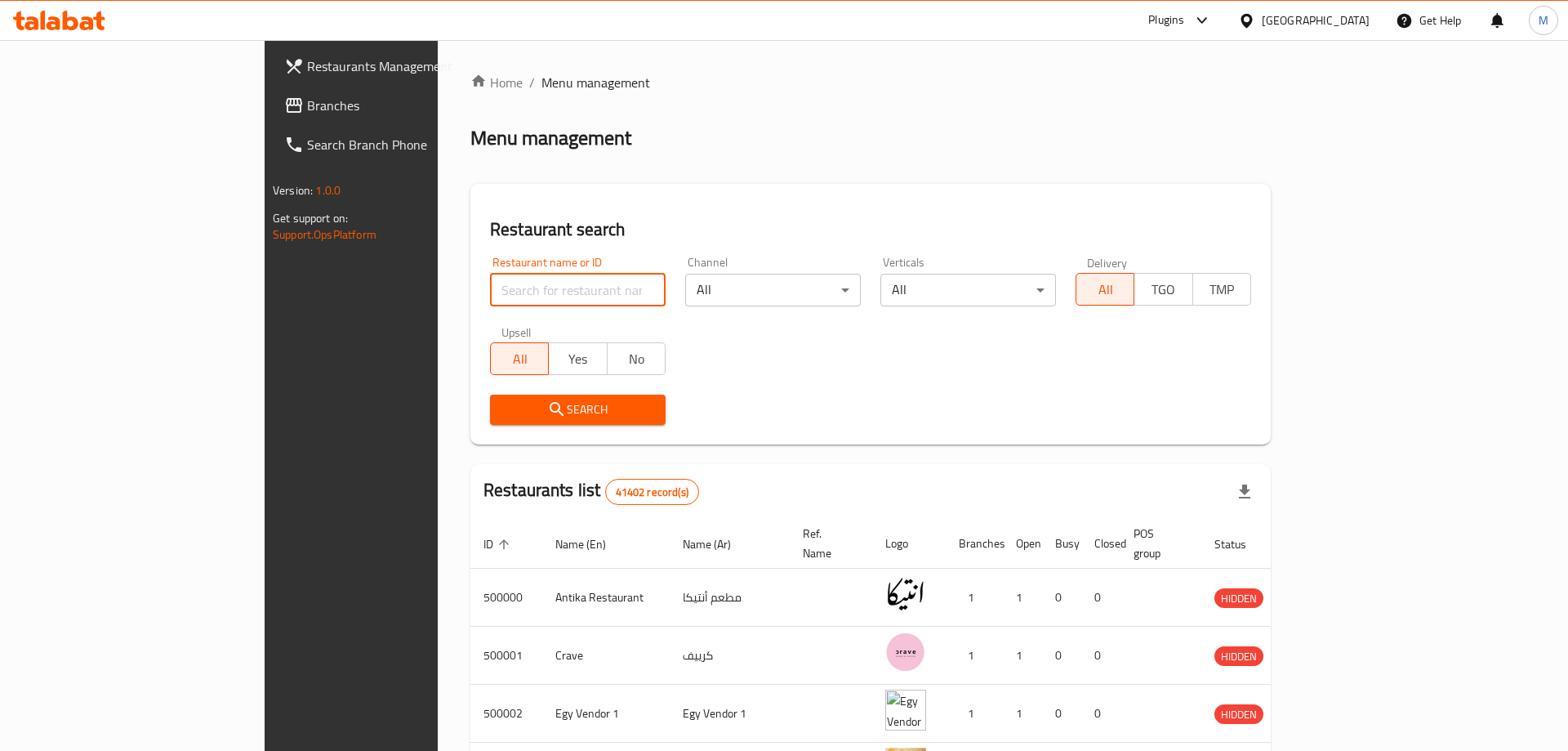
paste input "VENUS"
type input "VENUS"
click at [503, 414] on span "Search" at bounding box center [577, 410] width 149 height 20
click at [404, 414] on div at bounding box center [784, 375] width 1568 height 751
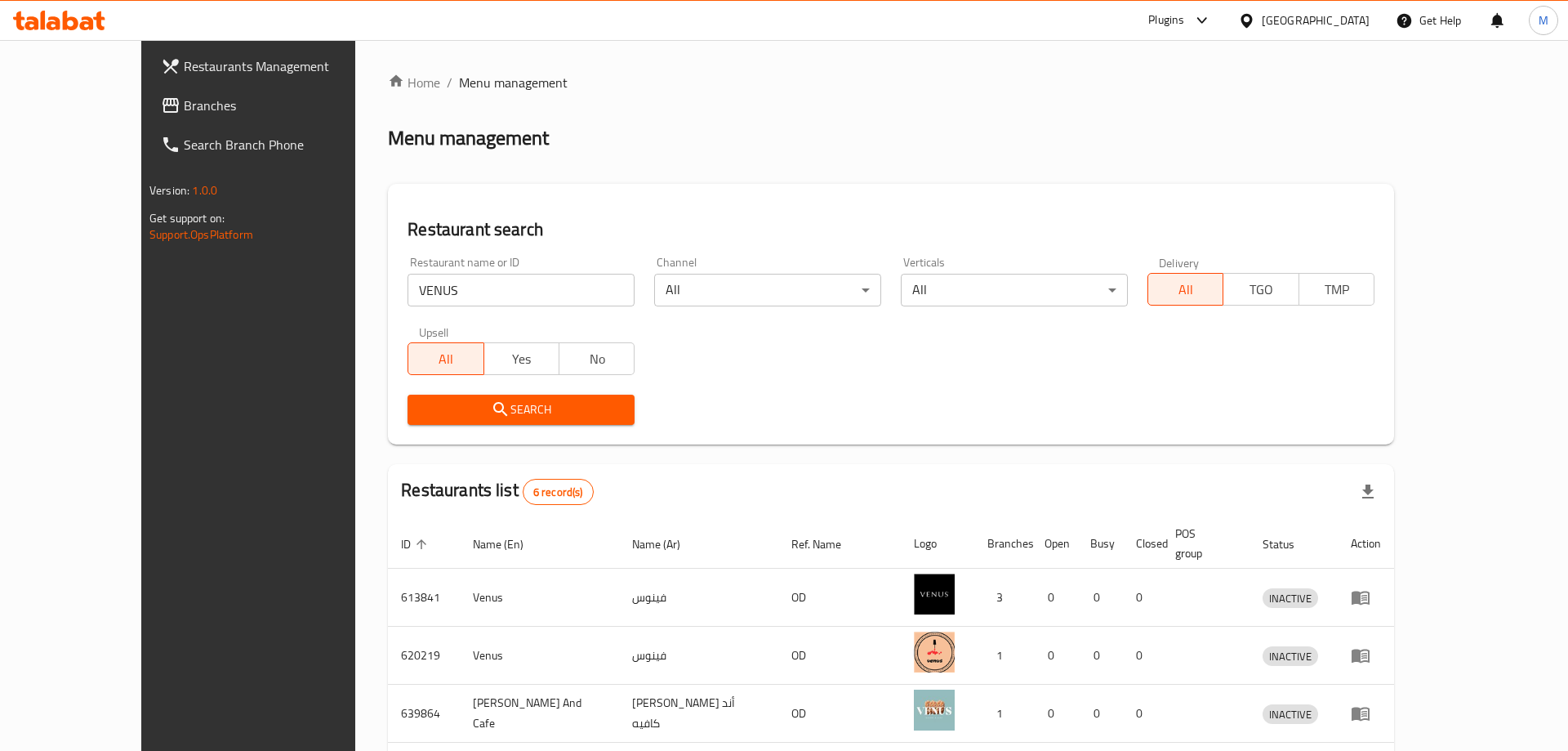
click at [820, 393] on div "Search" at bounding box center [891, 410] width 986 height 50
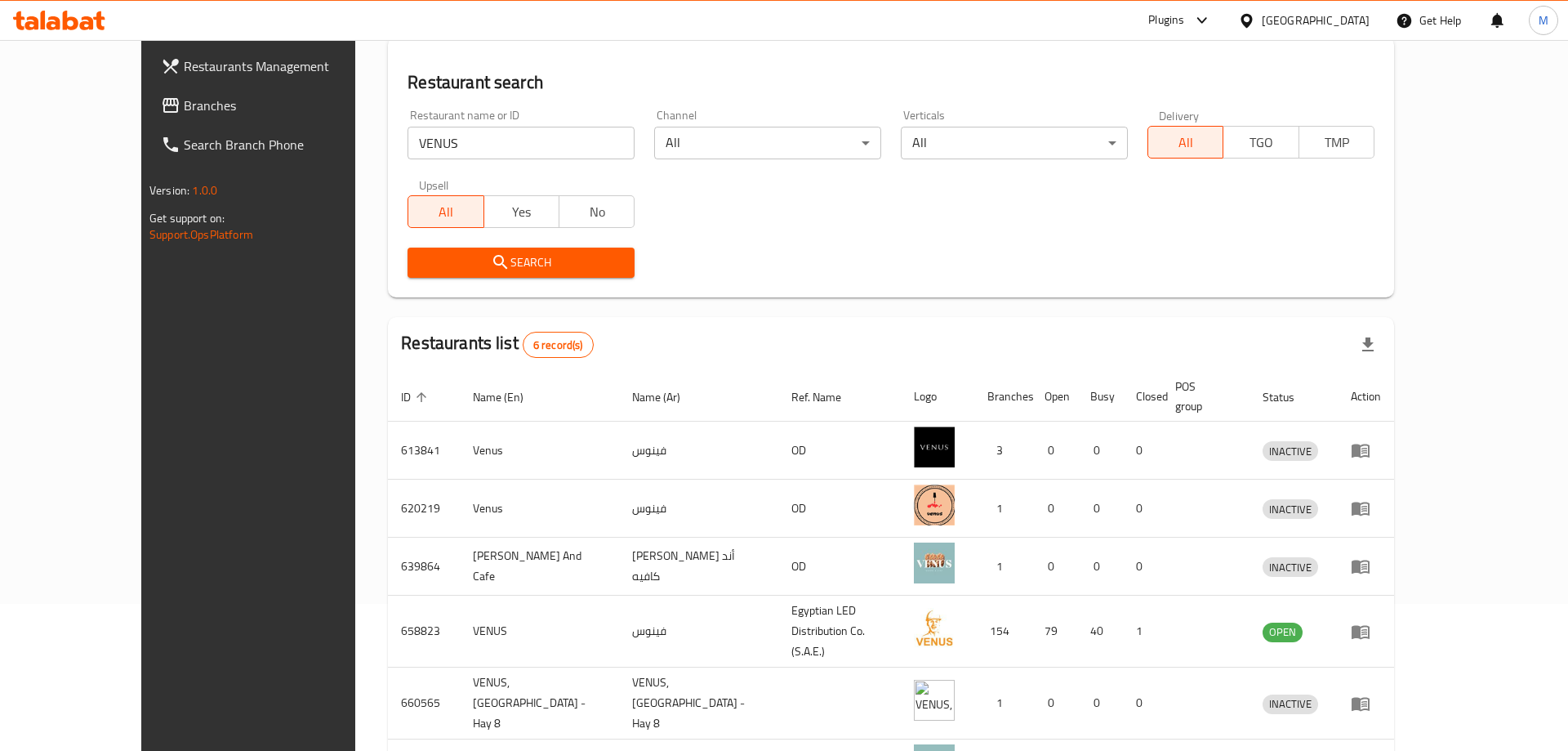
scroll to position [234, 0]
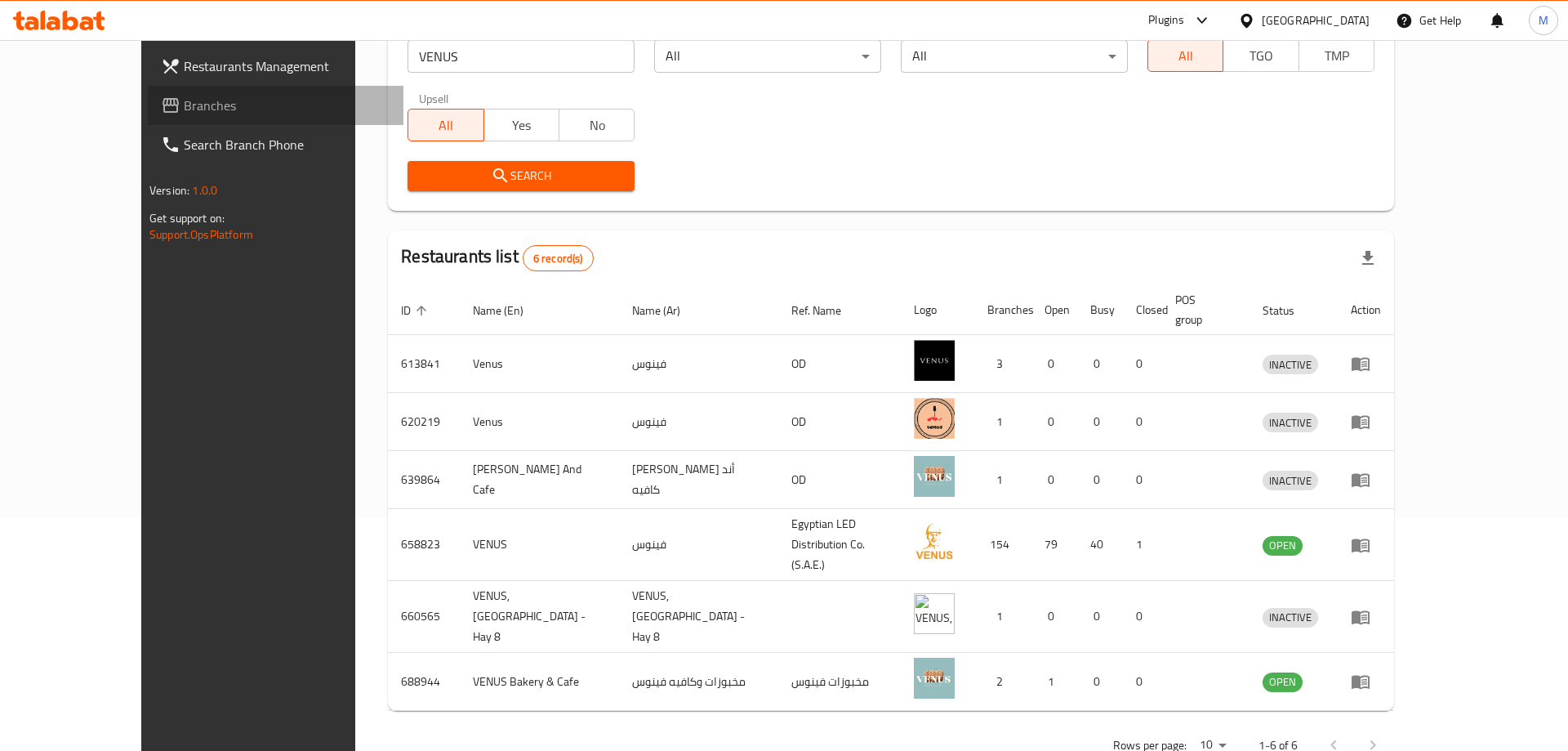
click at [183, 101] on span "Branches" at bounding box center [286, 105] width 206 height 19
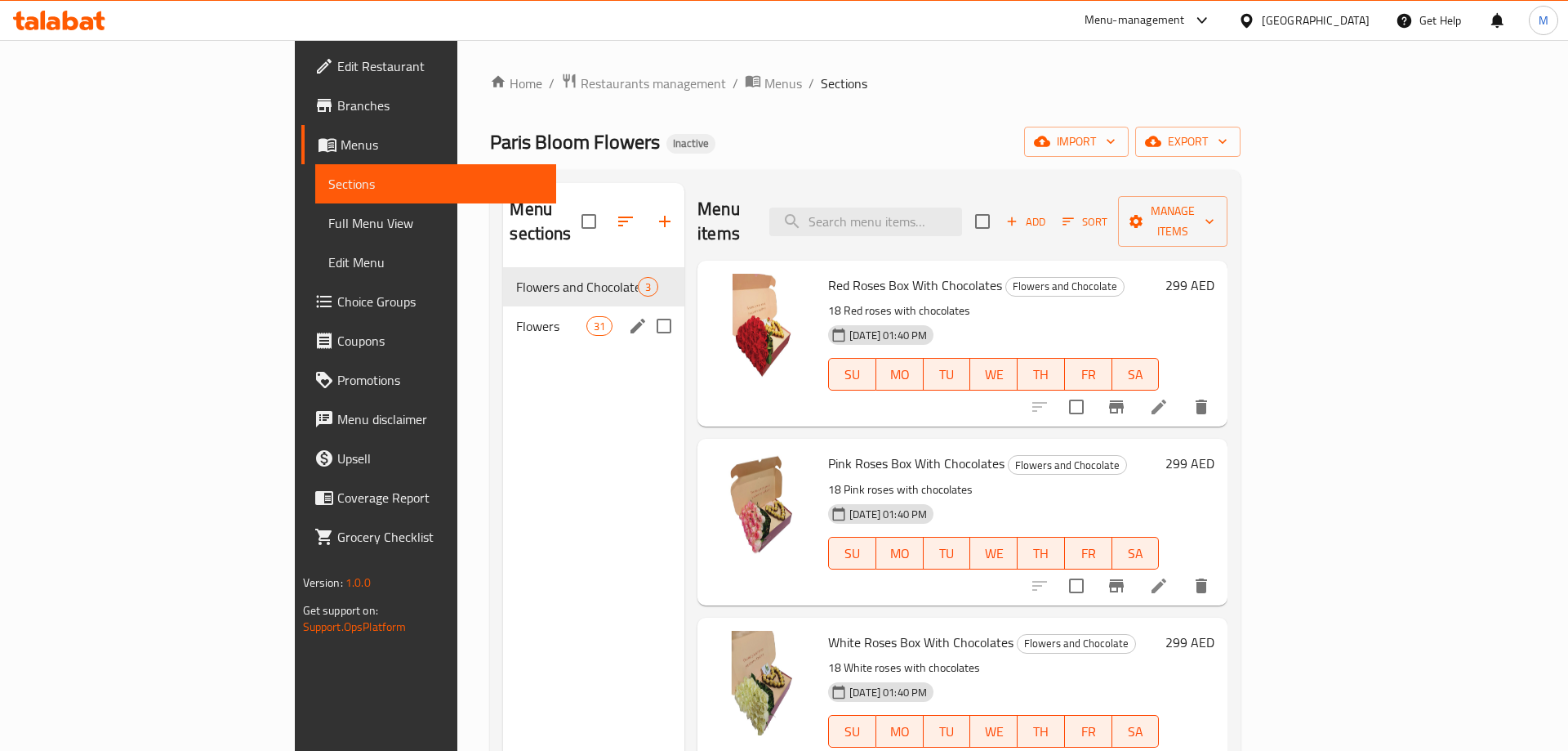
scroll to position [146, 0]
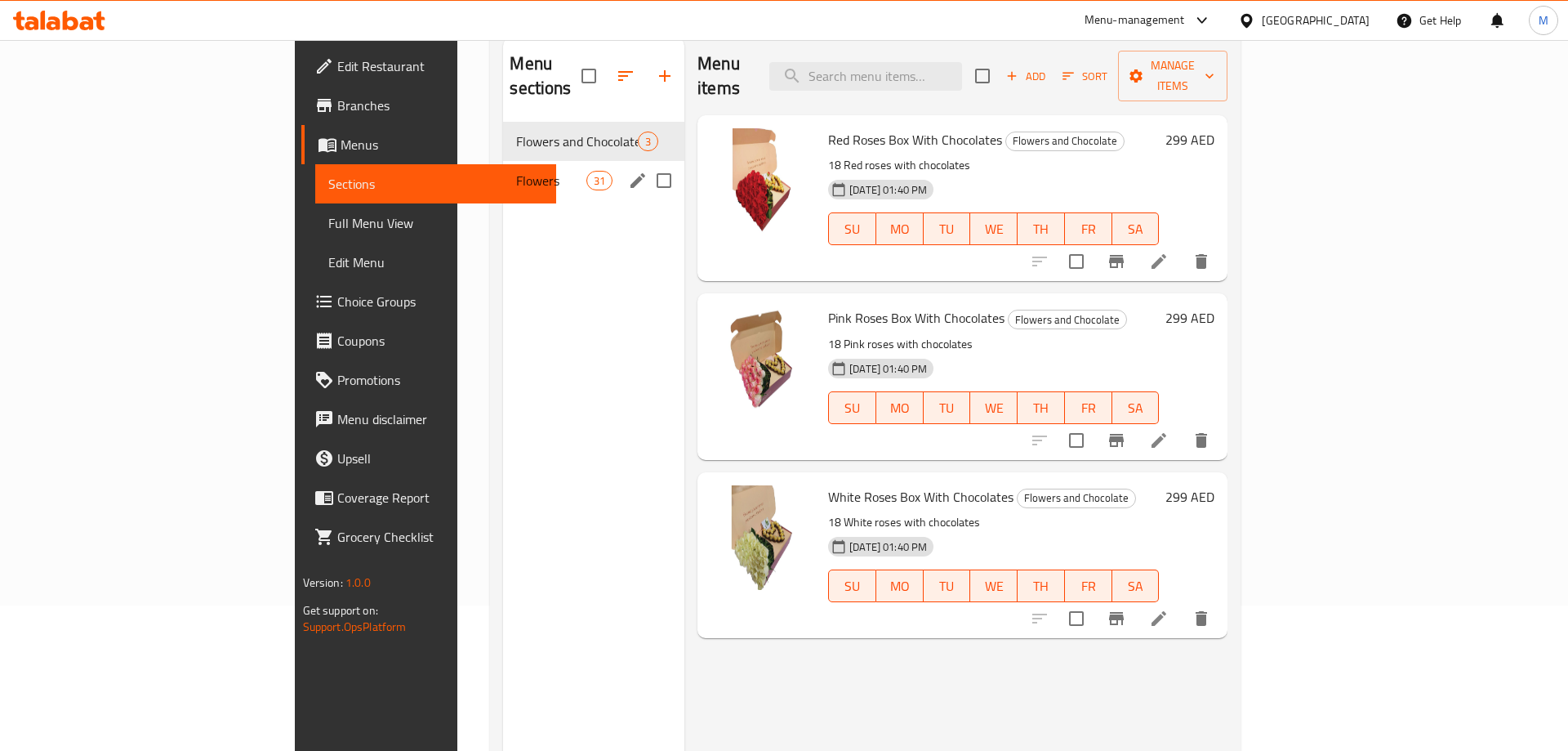
click at [503, 161] on div "Flowers 31" at bounding box center [594, 181] width 181 height 39
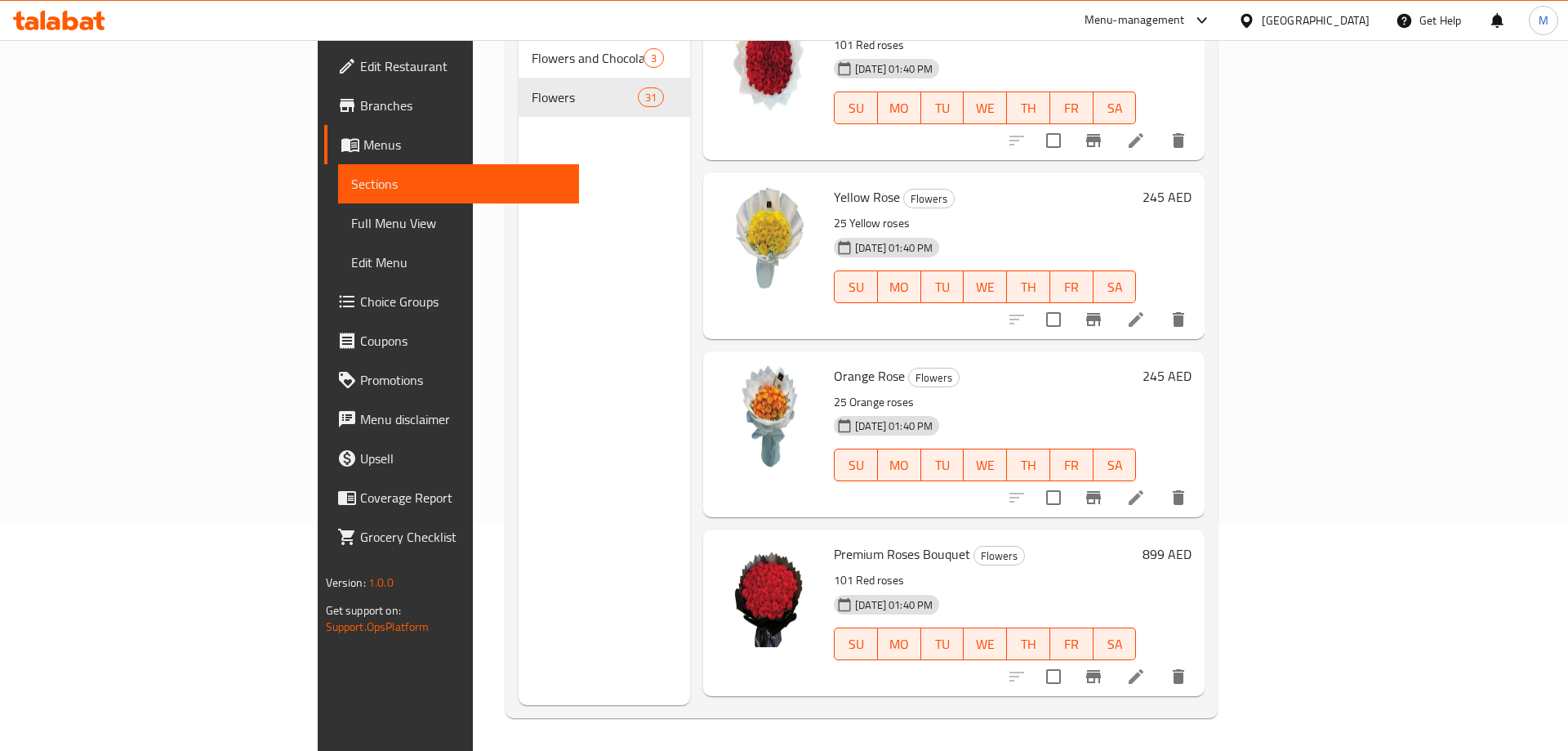
scroll to position [2422, 0]
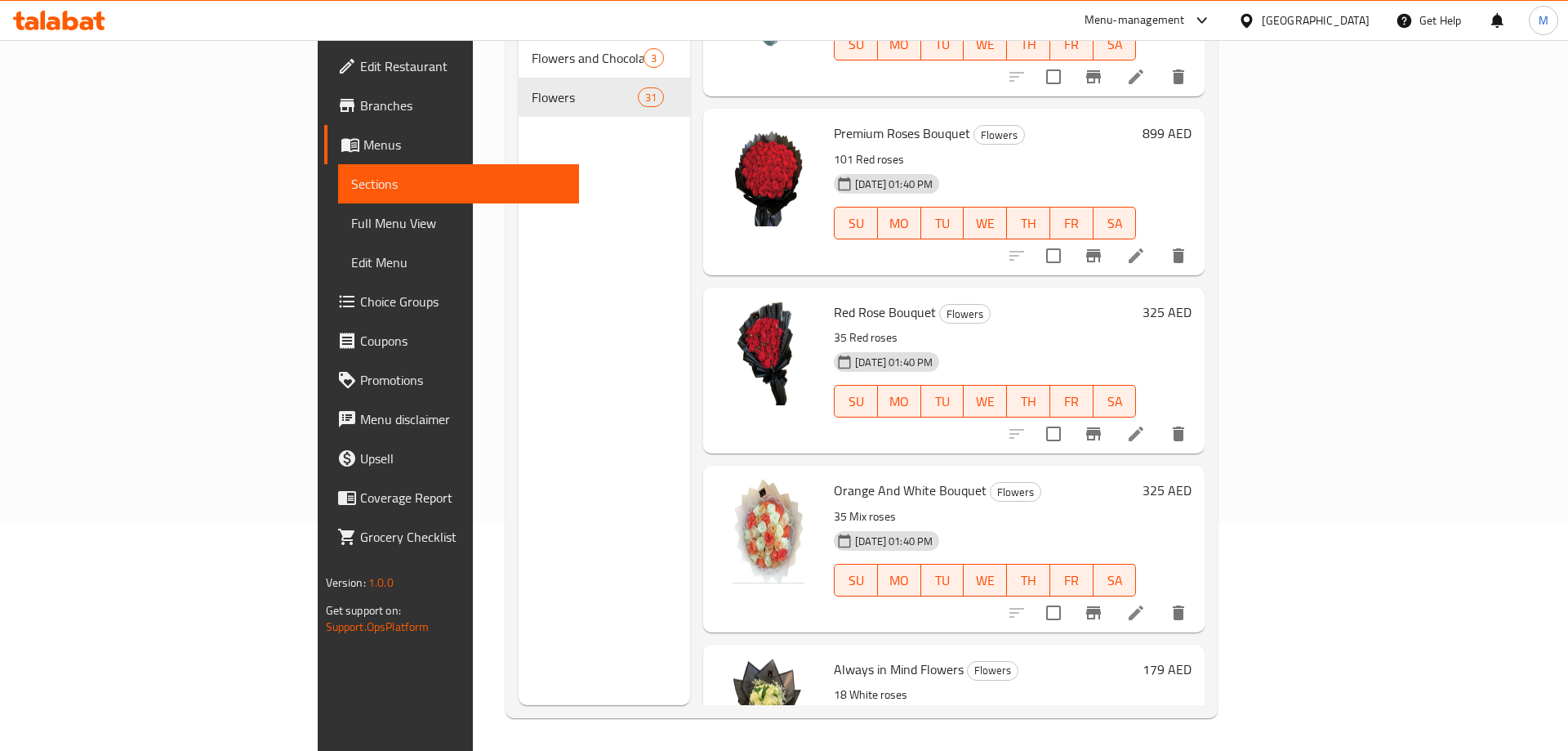
click at [1146, 246] on icon at bounding box center [1135, 255] width 19 height 19
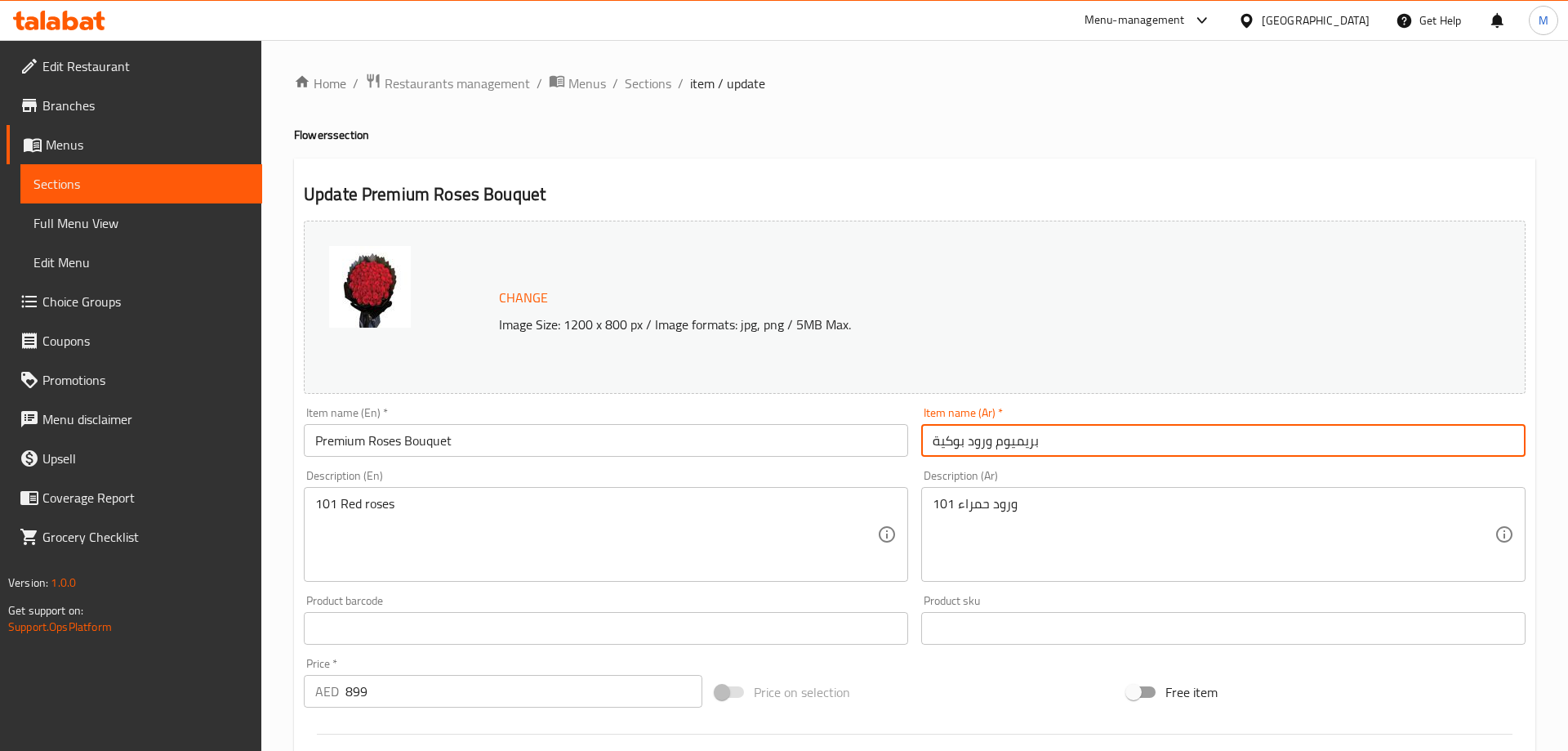
click at [947, 445] on input "بريميوم ورود بوكية" at bounding box center [1223, 440] width 604 height 33
click at [999, 446] on input "بريميوم ورود" at bounding box center [1223, 440] width 604 height 33
click at [1001, 446] on input "بريميوم ورود" at bounding box center [1223, 440] width 604 height 33
click at [1004, 446] on input "بريميوم ورود" at bounding box center [1223, 440] width 604 height 33
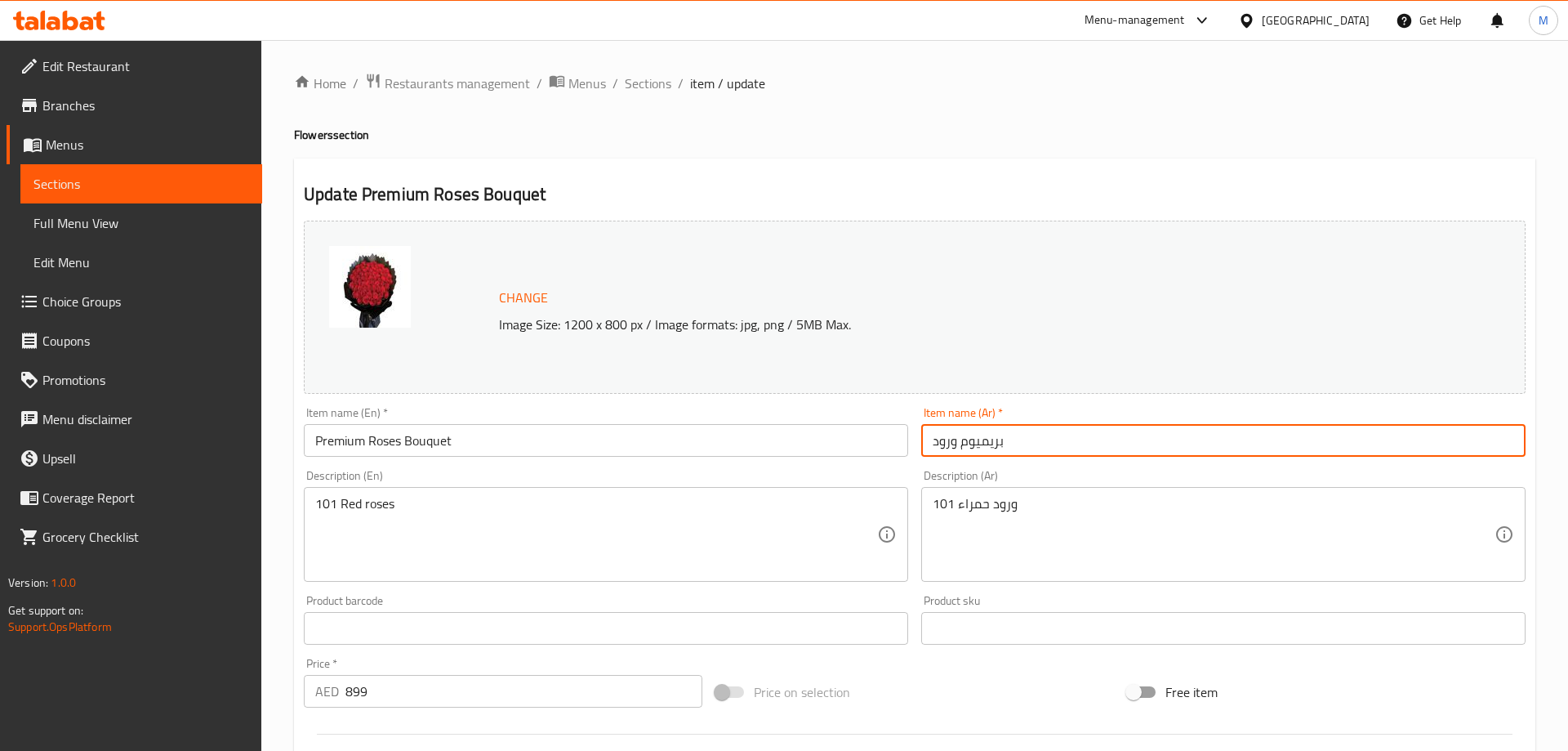
paste input "بوكية"
click at [948, 434] on input "بريميوم ورود بوكية" at bounding box center [1223, 440] width 604 height 33
click at [936, 437] on input "بريميوم ورود" at bounding box center [1223, 440] width 604 height 33
click at [935, 439] on input "بريميوم ورود" at bounding box center [1223, 440] width 604 height 33
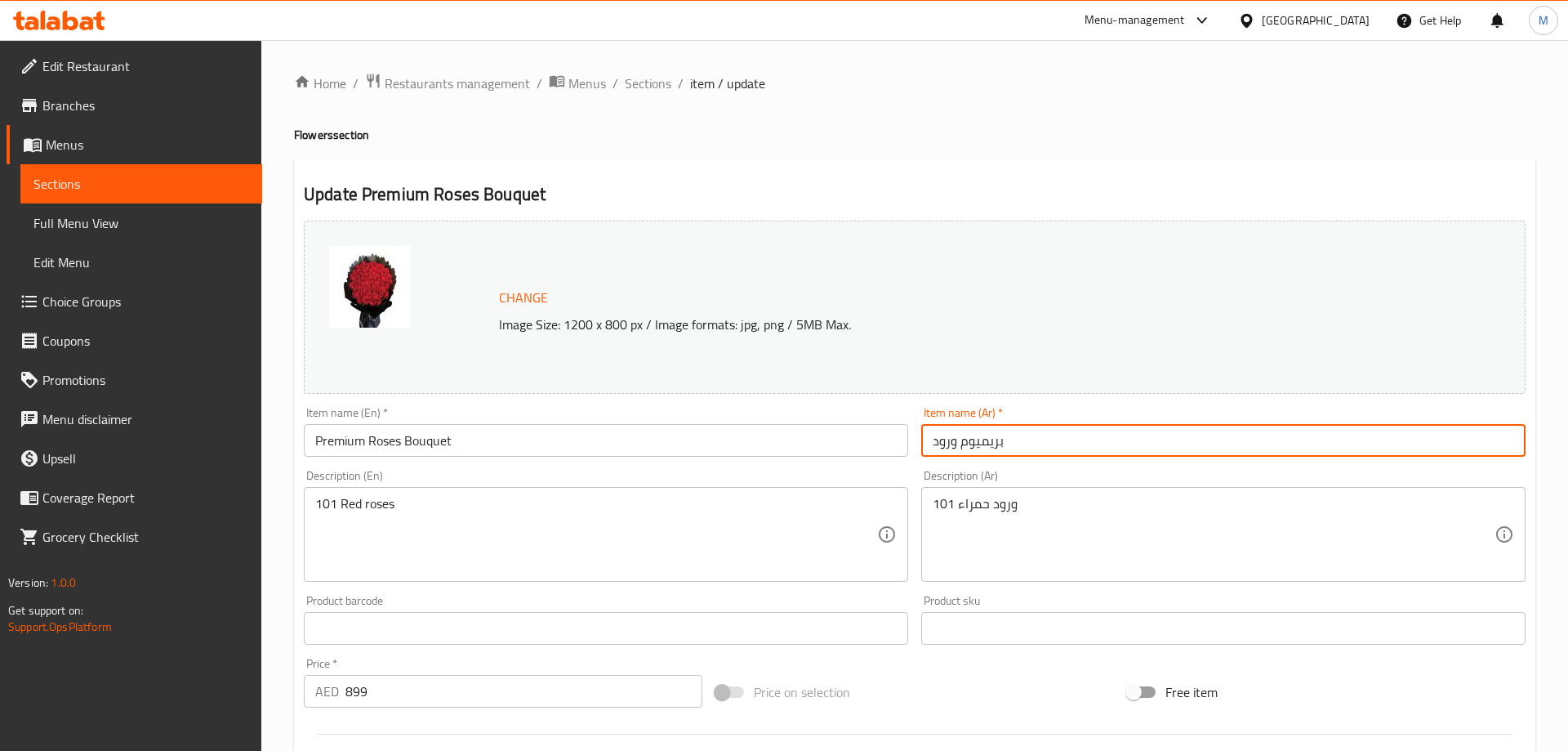
paste input "بوكية"
click at [1002, 445] on input "بريميوم ورود" at bounding box center [1223, 440] width 604 height 33
paste input "بوكية"
click at [947, 441] on input "بوكية بريميوم ورود" at bounding box center [1223, 440] width 604 height 33
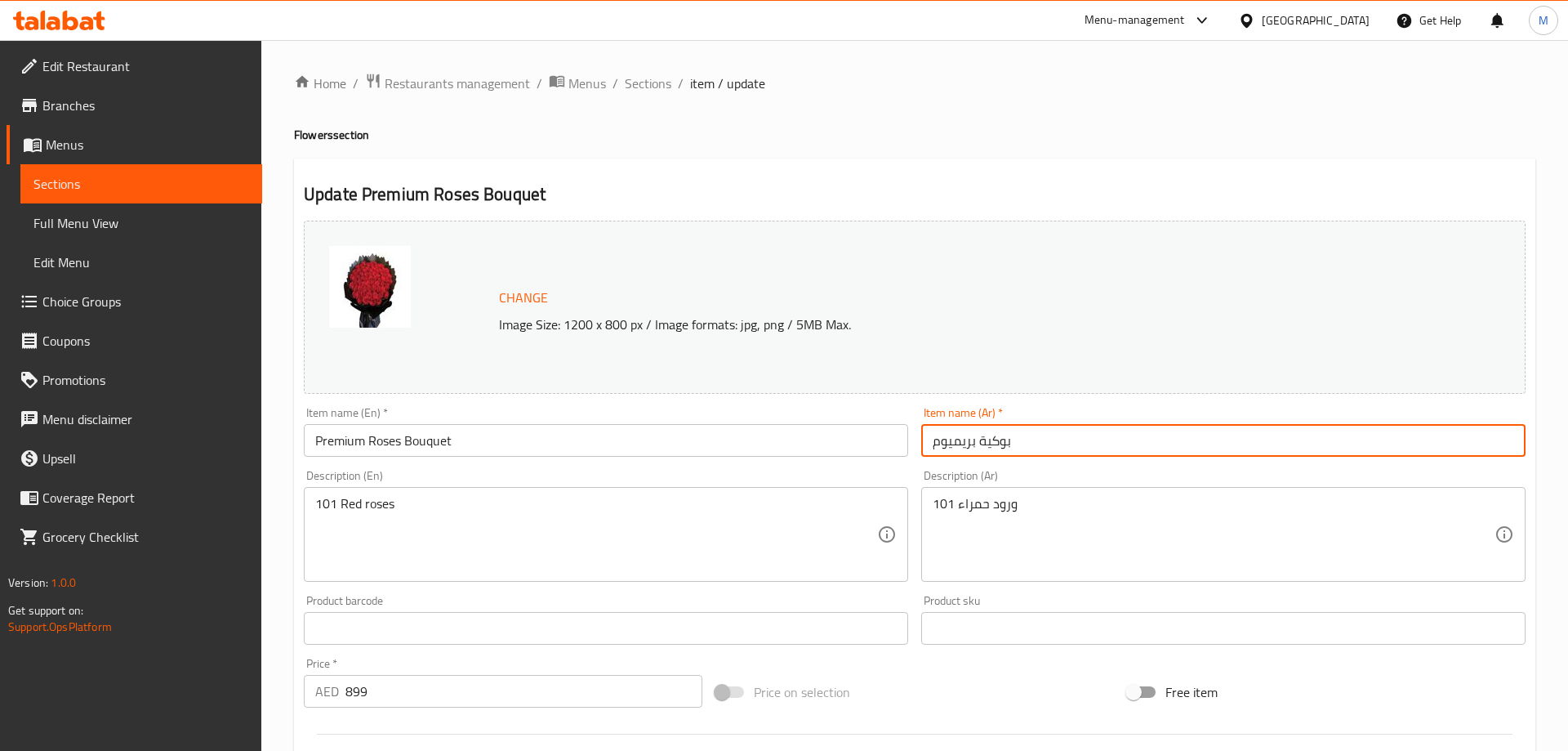
click at [977, 449] on input "بوكية بريميوم" at bounding box center [1223, 440] width 604 height 33
paste input "ورود"
click at [1064, 446] on input "بوكية ورود بريميوم" at bounding box center [1223, 440] width 604 height 33
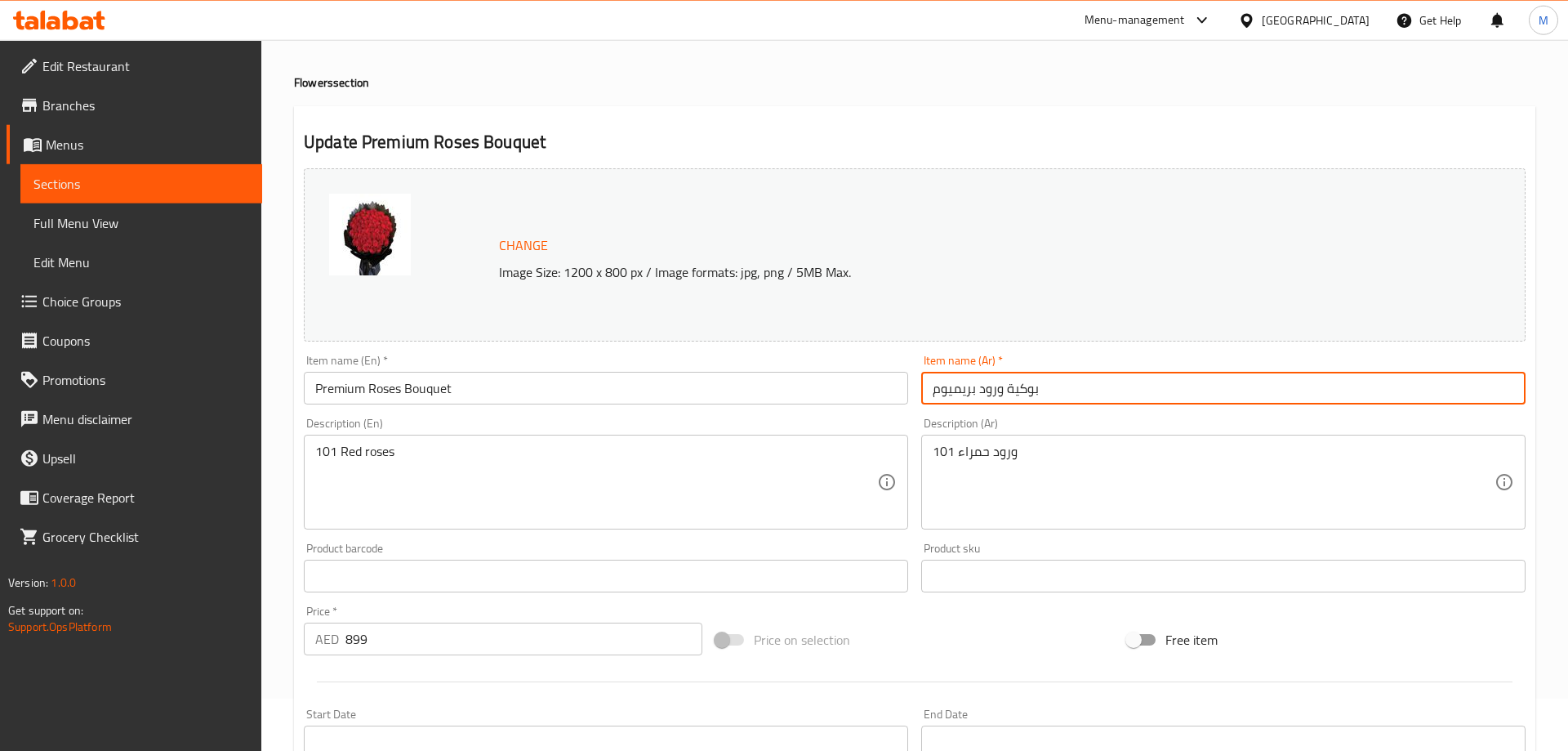
scroll to position [83, 0]
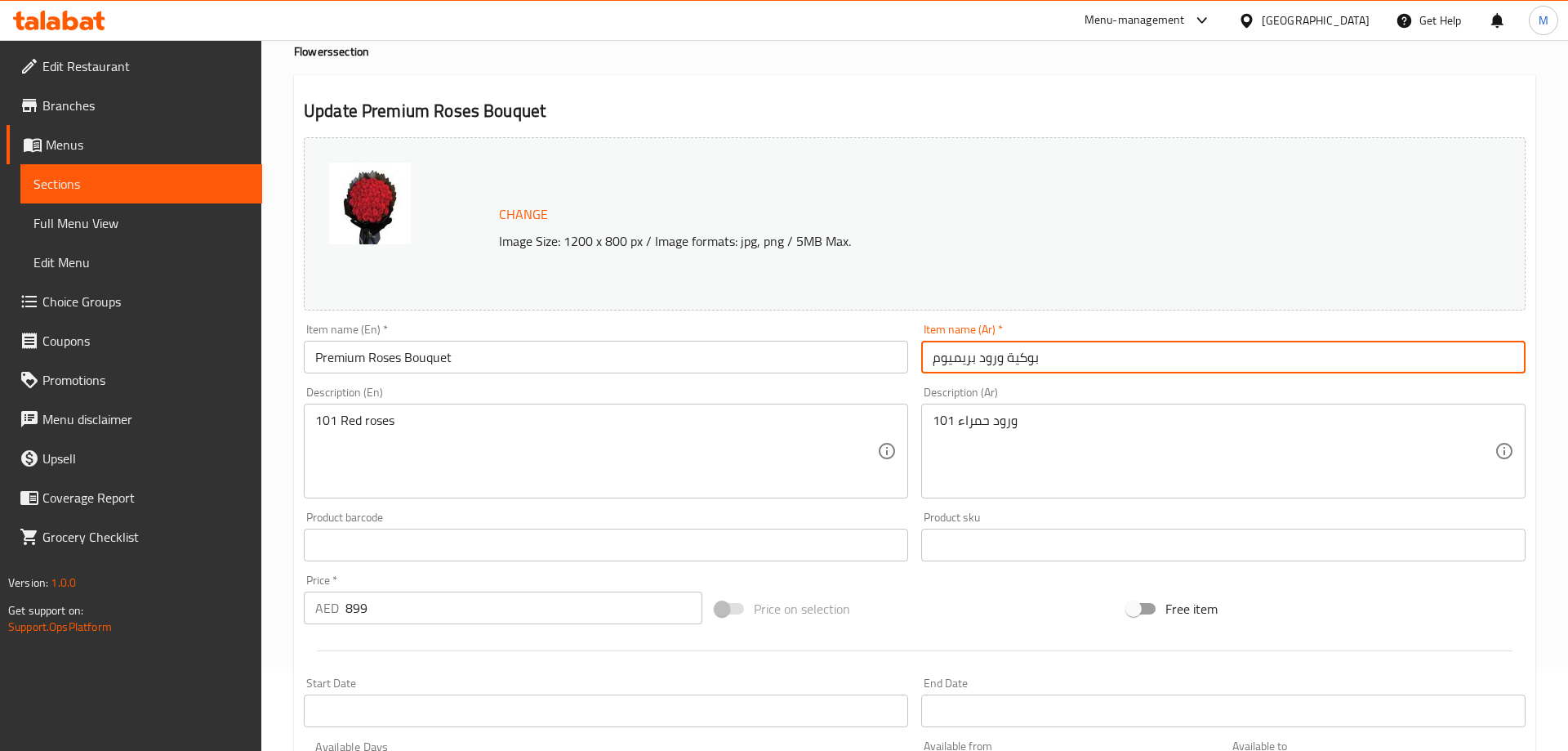
type input "بوكية ورود بريميوم"
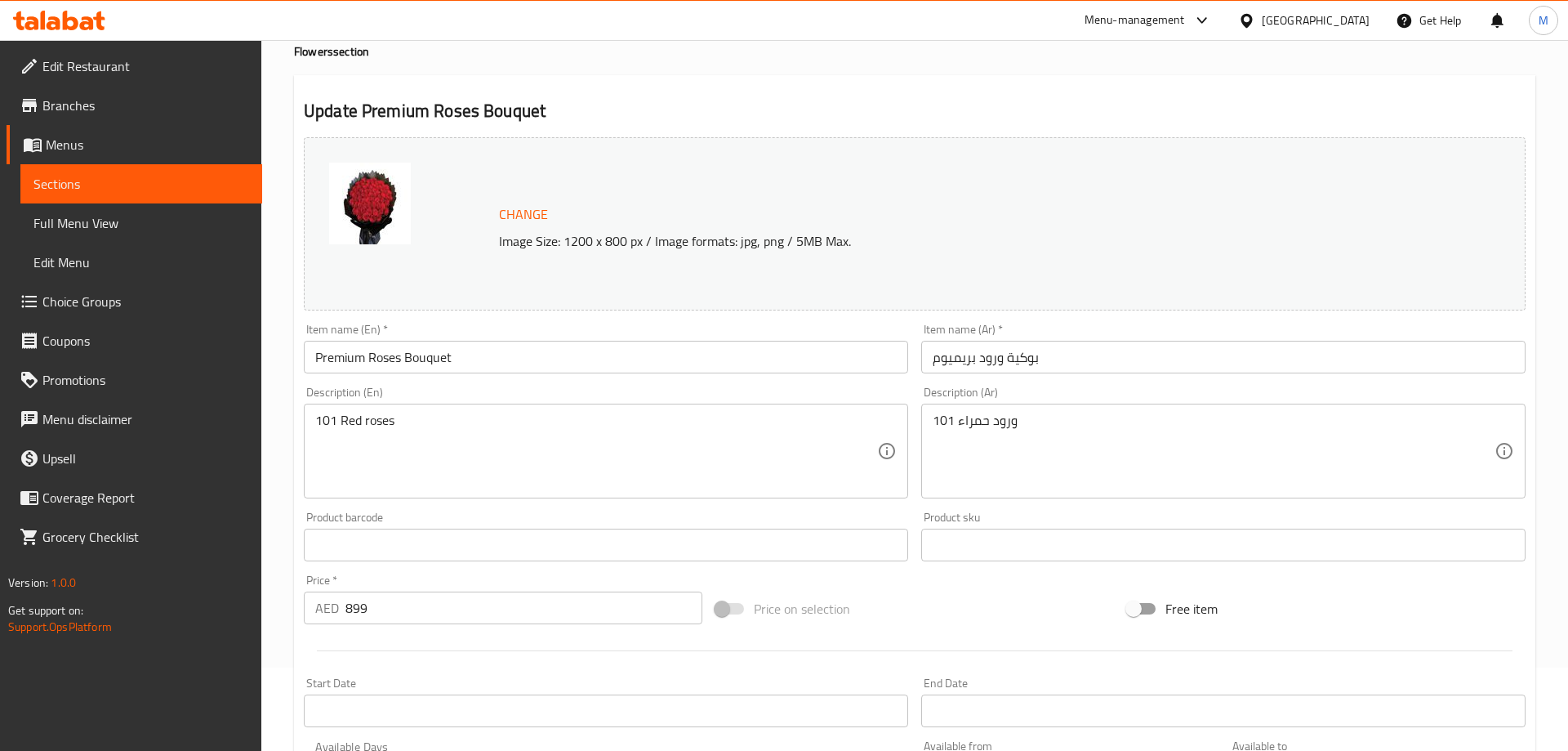
click at [856, 385] on div "Description (En) 101 Red roses Description (En)" at bounding box center [606, 442] width 618 height 125
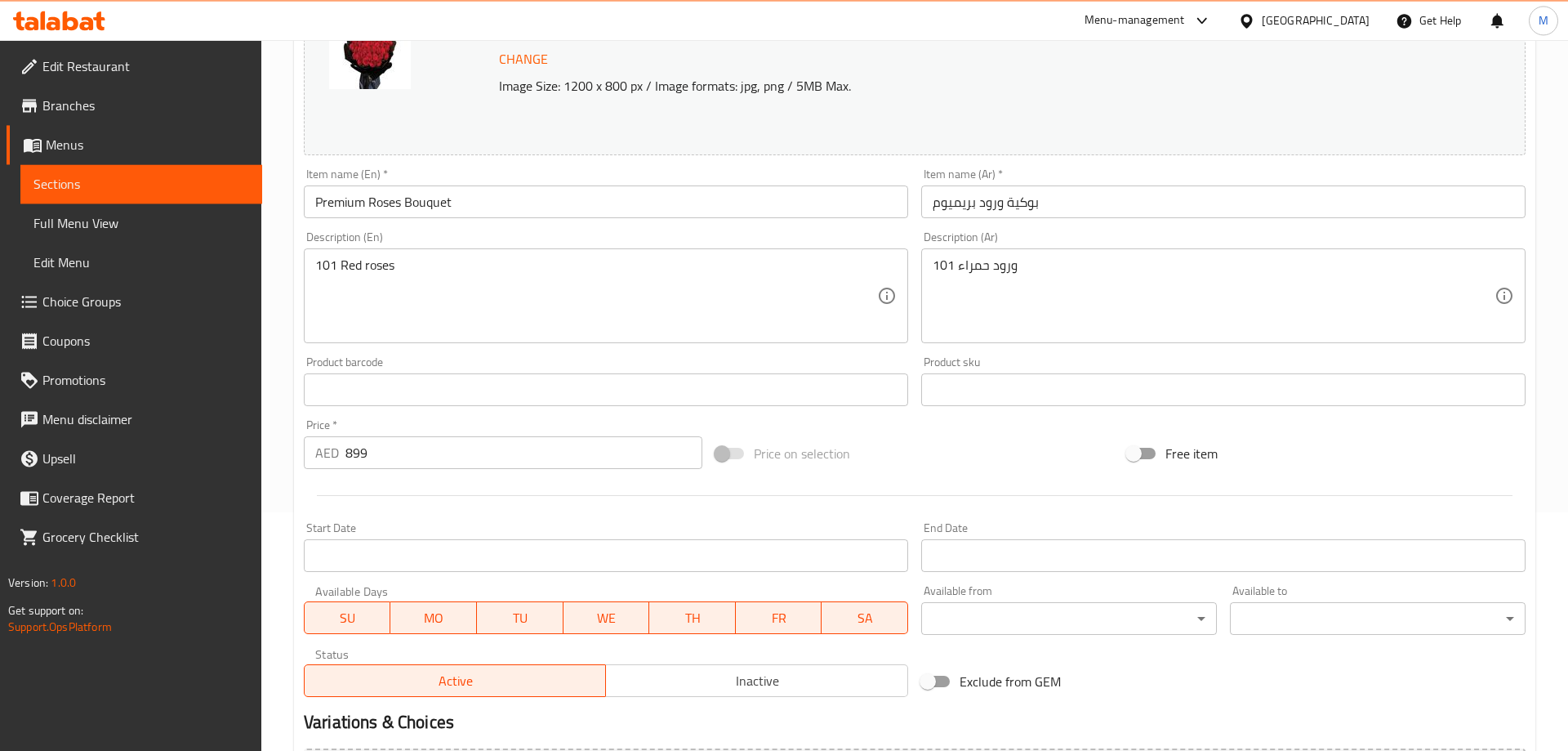
scroll to position [428, 0]
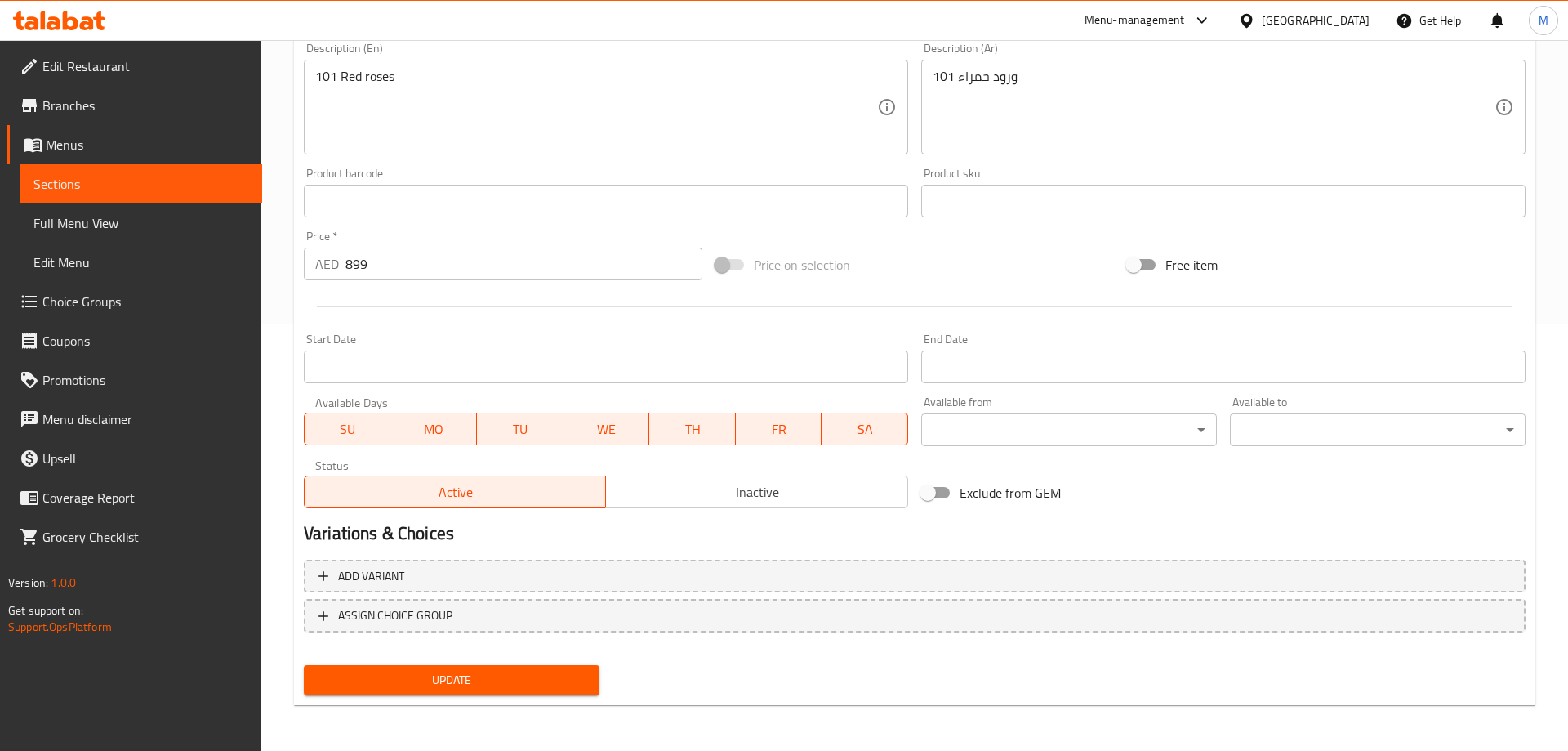
click at [474, 682] on span "Update" at bounding box center [452, 680] width 269 height 20
click at [1002, 273] on div "Price on selection" at bounding box center [914, 265] width 411 height 44
click at [471, 687] on span "Update" at bounding box center [452, 680] width 269 height 20
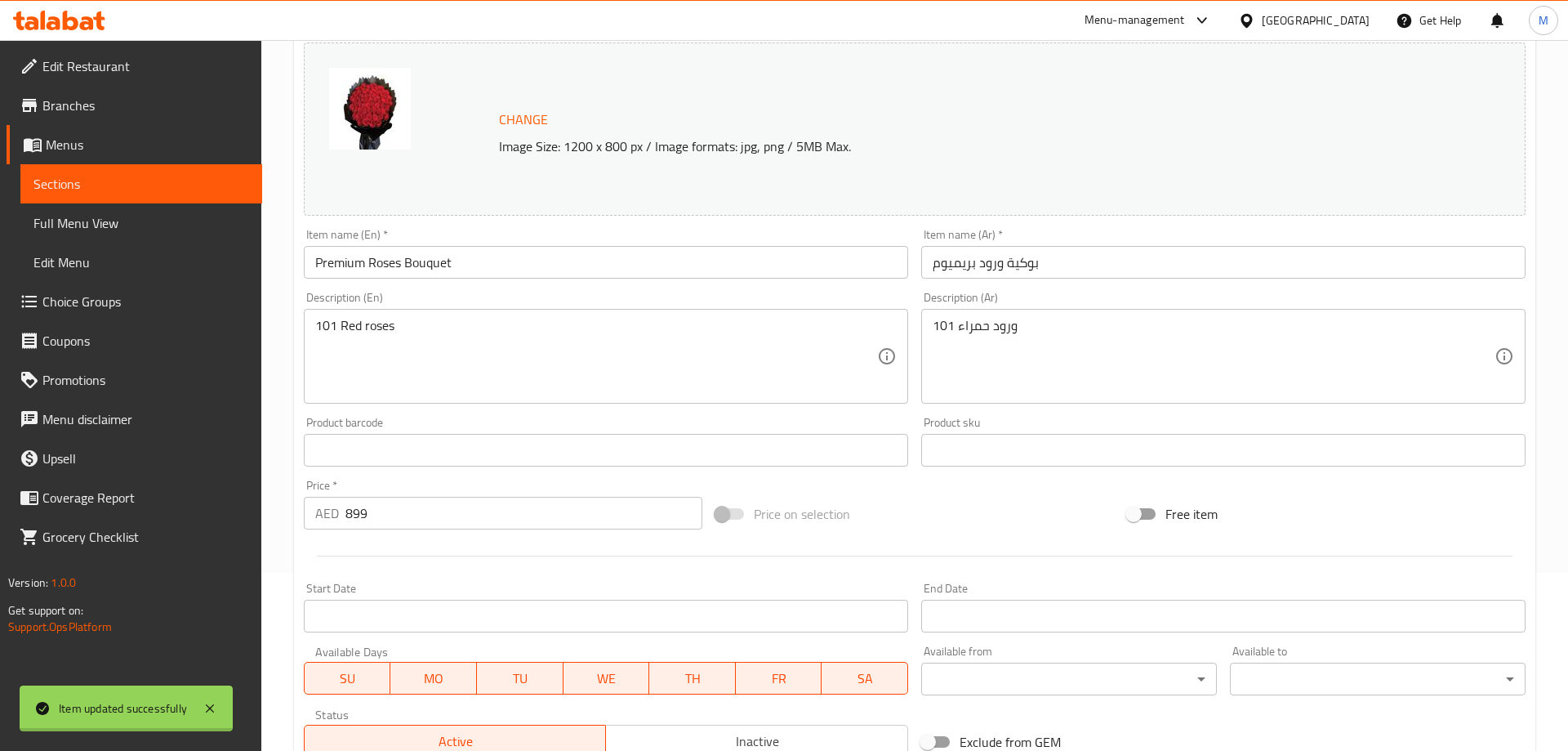
scroll to position [0, 0]
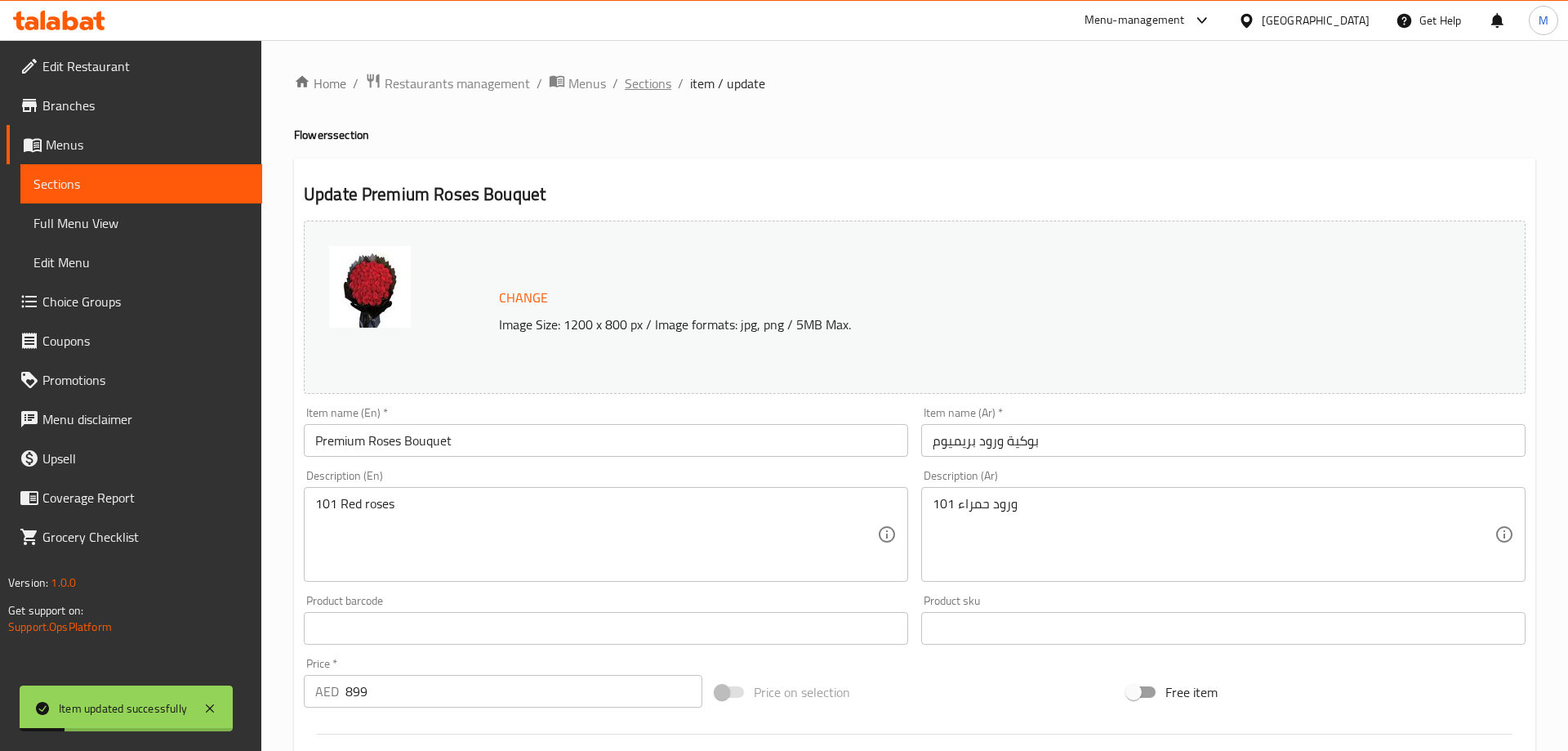
click at [652, 83] on span "Sections" at bounding box center [648, 83] width 47 height 19
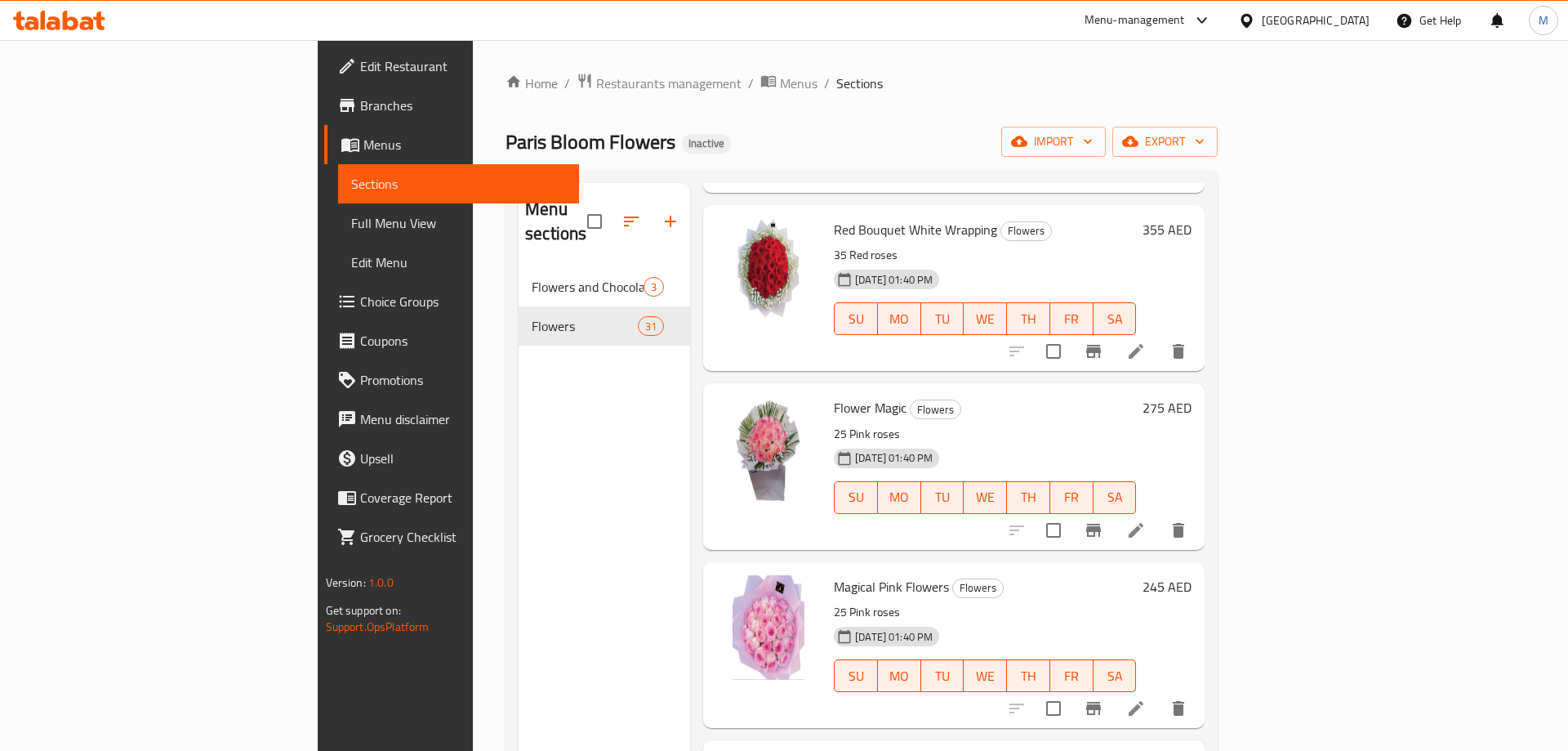
scroll to position [3931, 0]
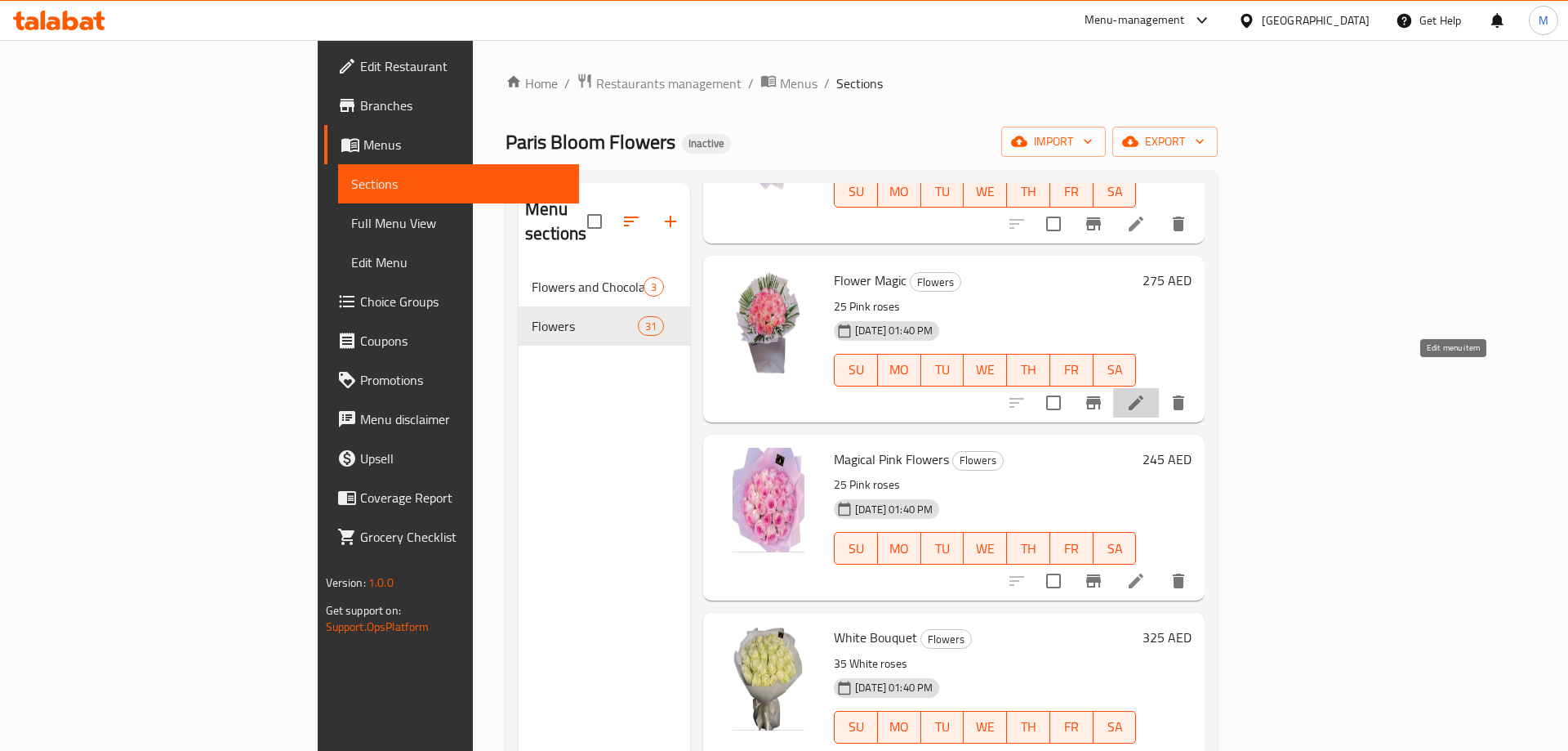
click at [1146, 393] on icon at bounding box center [1135, 403] width 19 height 19
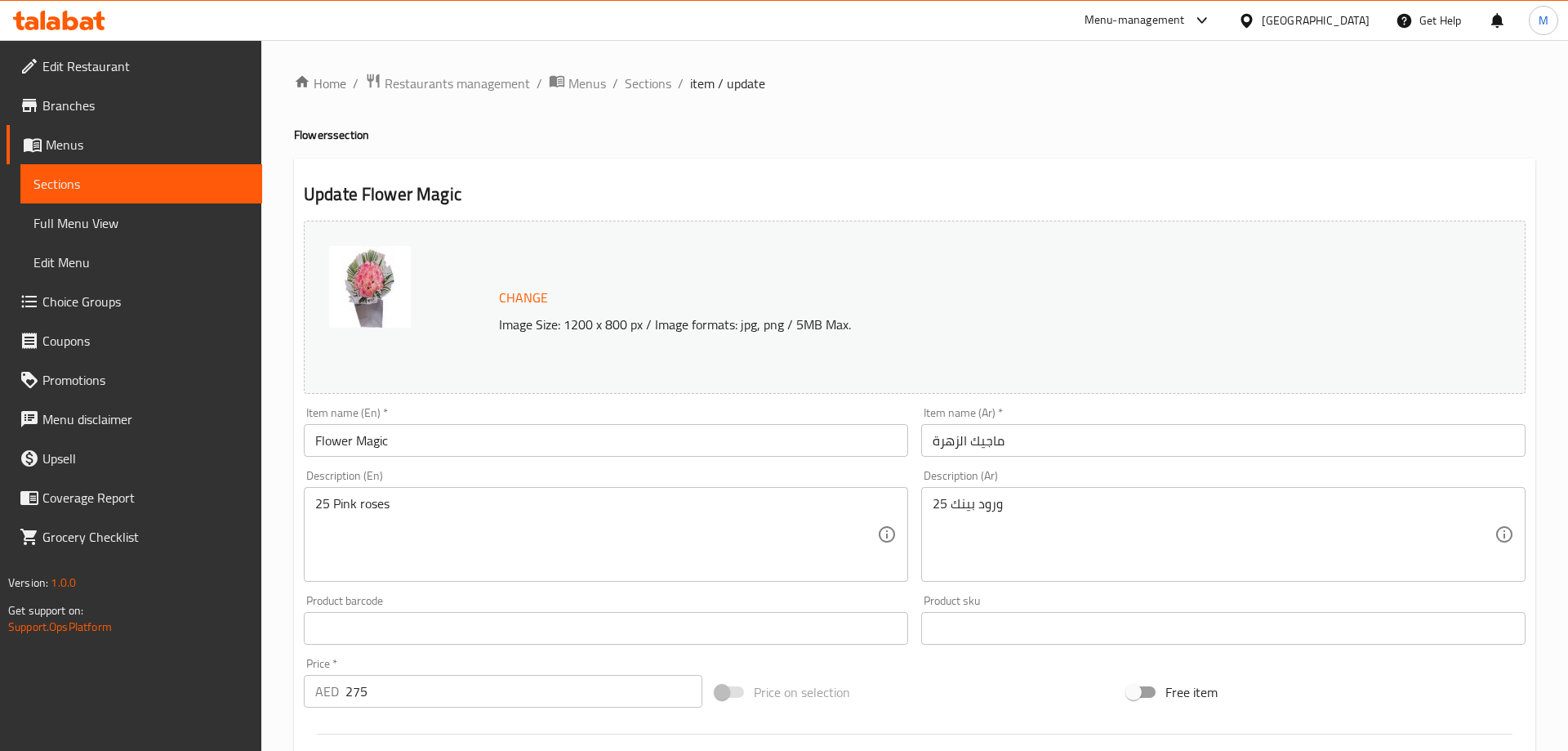
click at [943, 446] on input "ماجيك الزهرة" at bounding box center [1223, 440] width 604 height 33
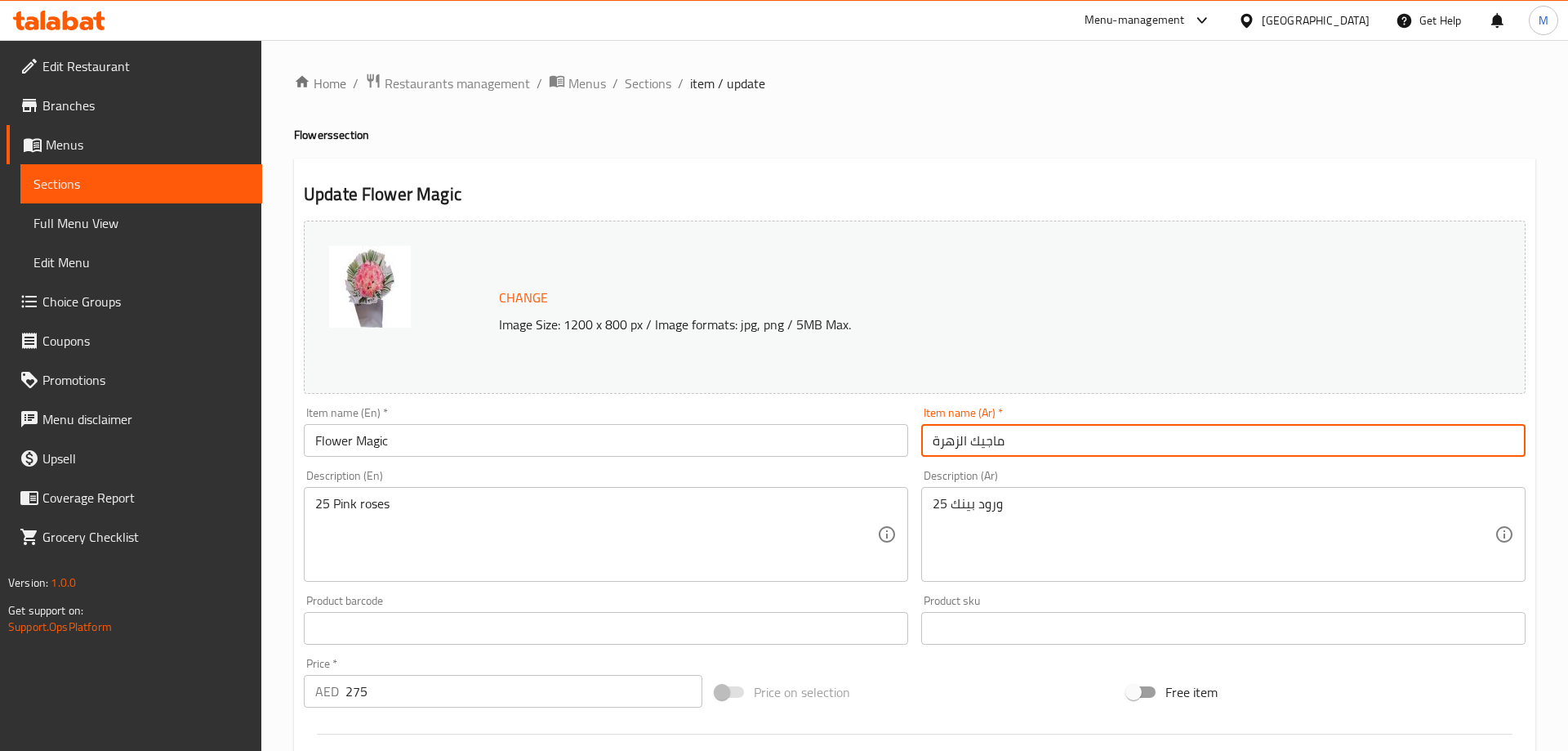
click at [943, 446] on input "ماجيك الزهرة" at bounding box center [1223, 440] width 604 height 33
type input "فلاور ماجيك"
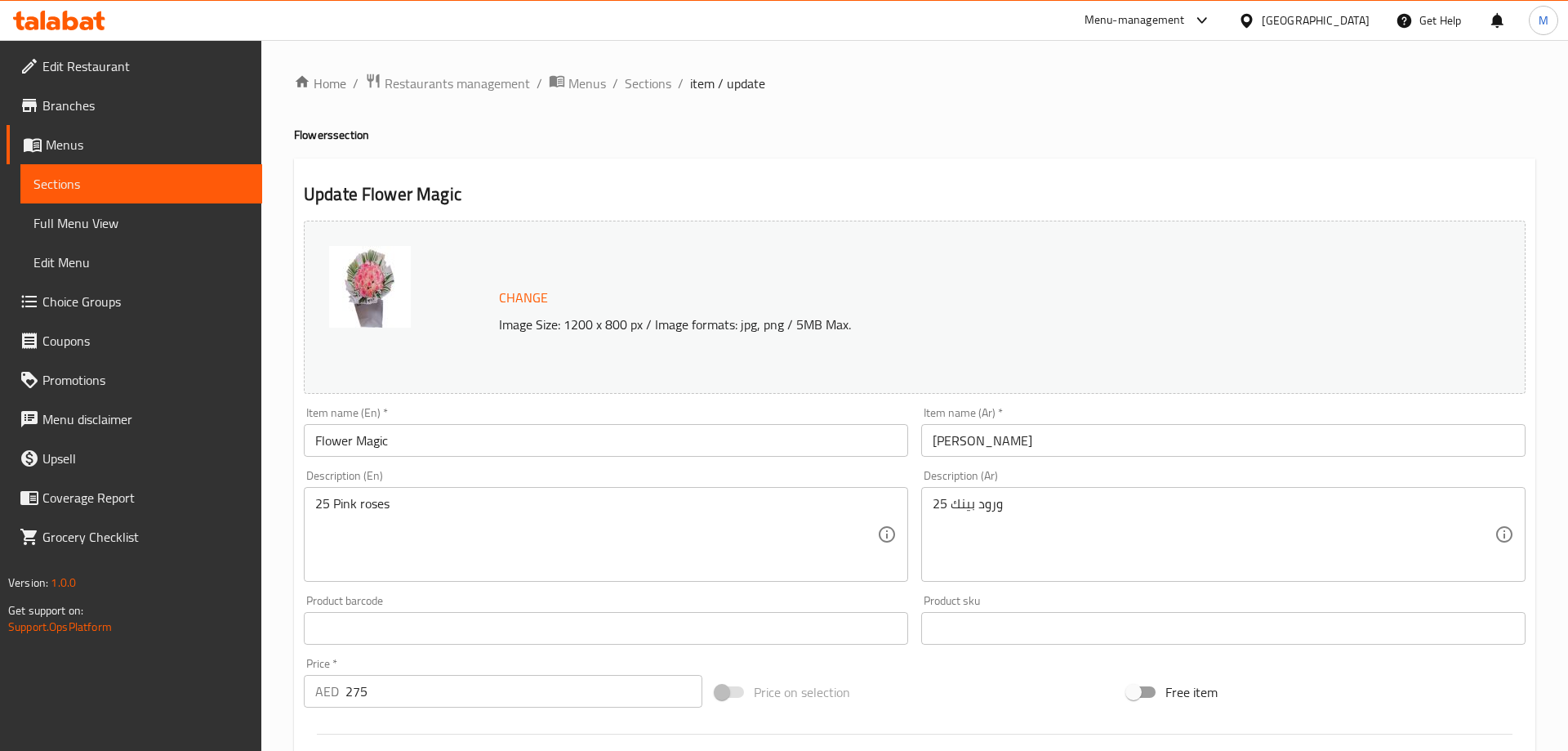
click at [847, 473] on div "Description (En) 25 Pink roses Description (En)" at bounding box center [605, 525] width 604 height 112
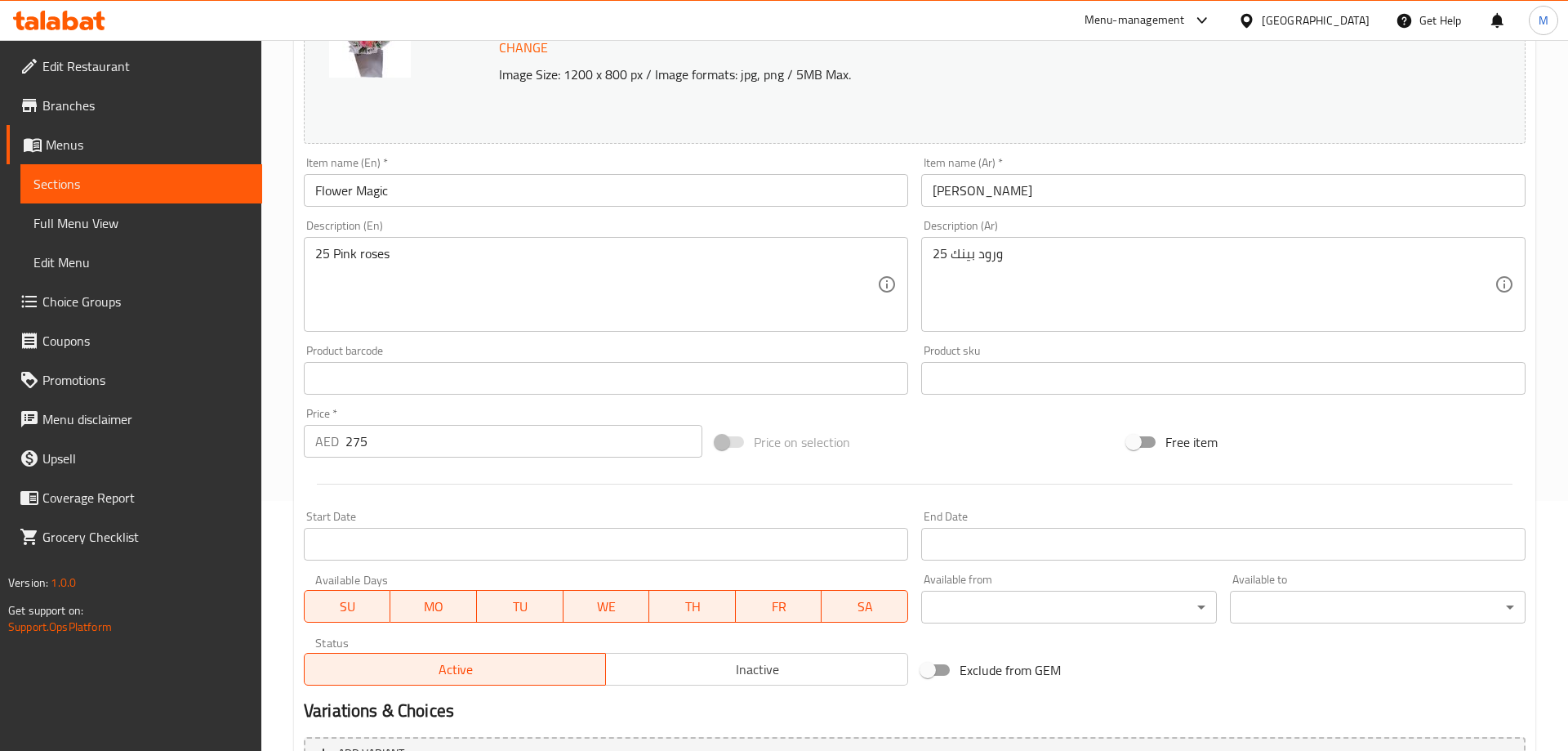
scroll to position [428, 0]
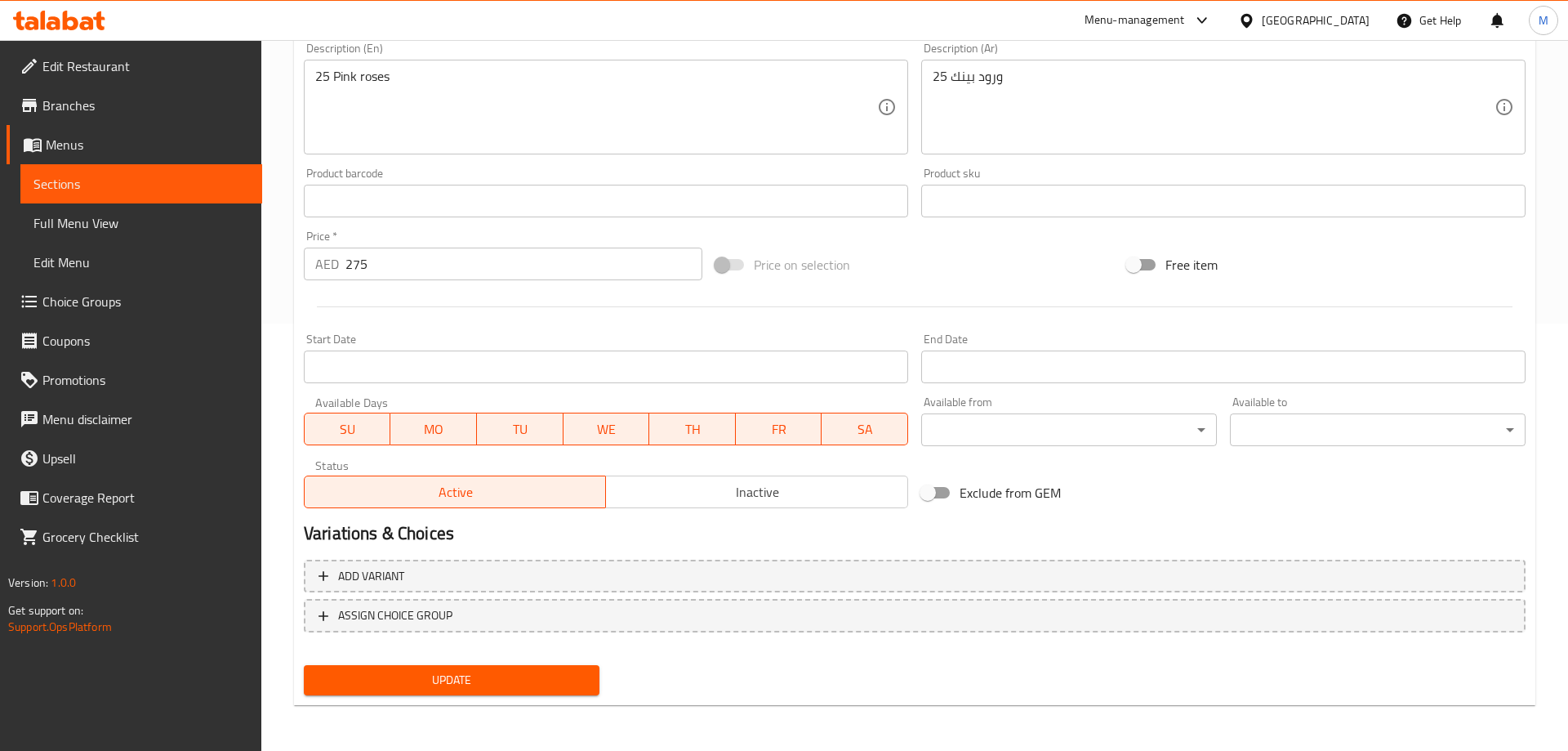
click at [515, 693] on button "Update" at bounding box center [451, 679] width 296 height 30
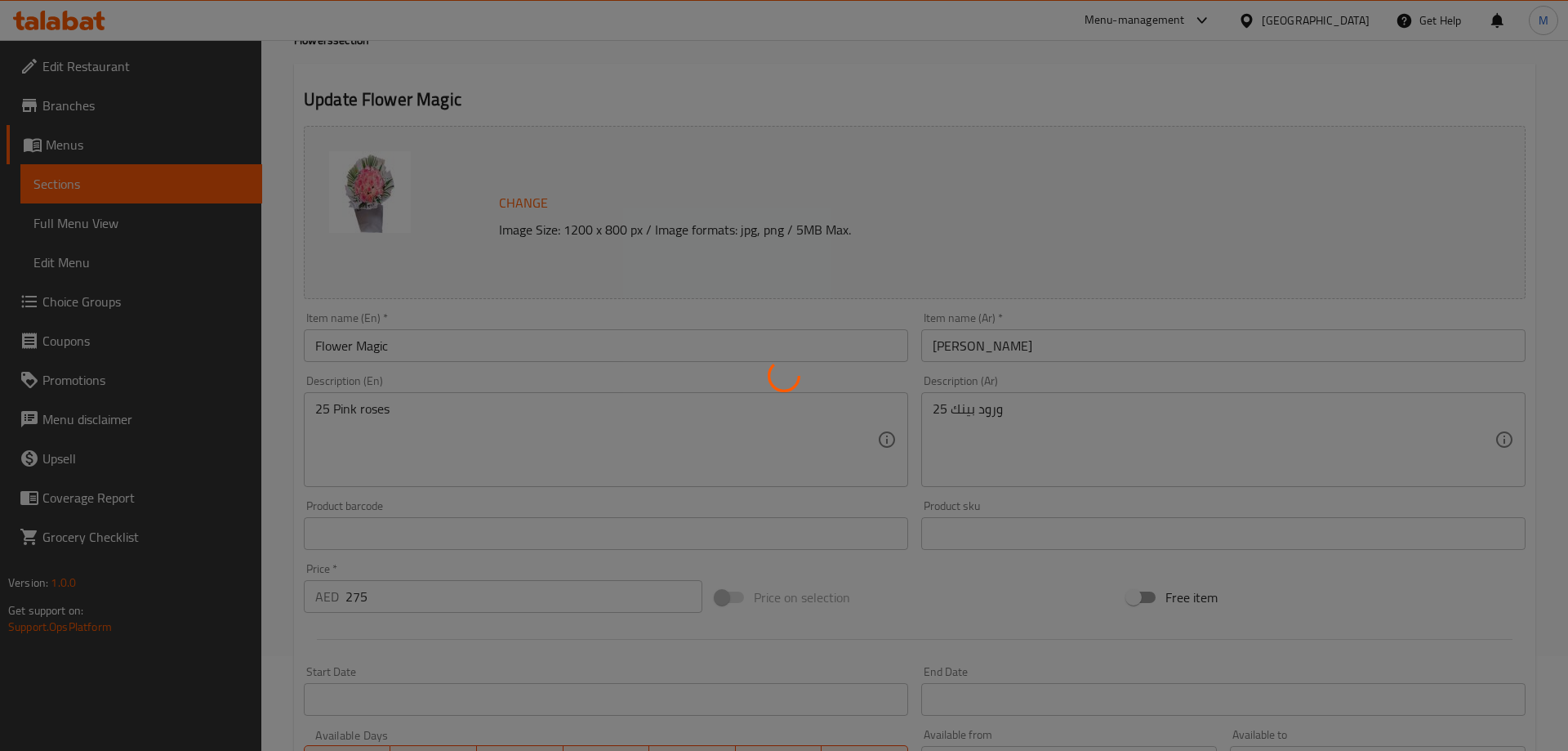
scroll to position [0, 0]
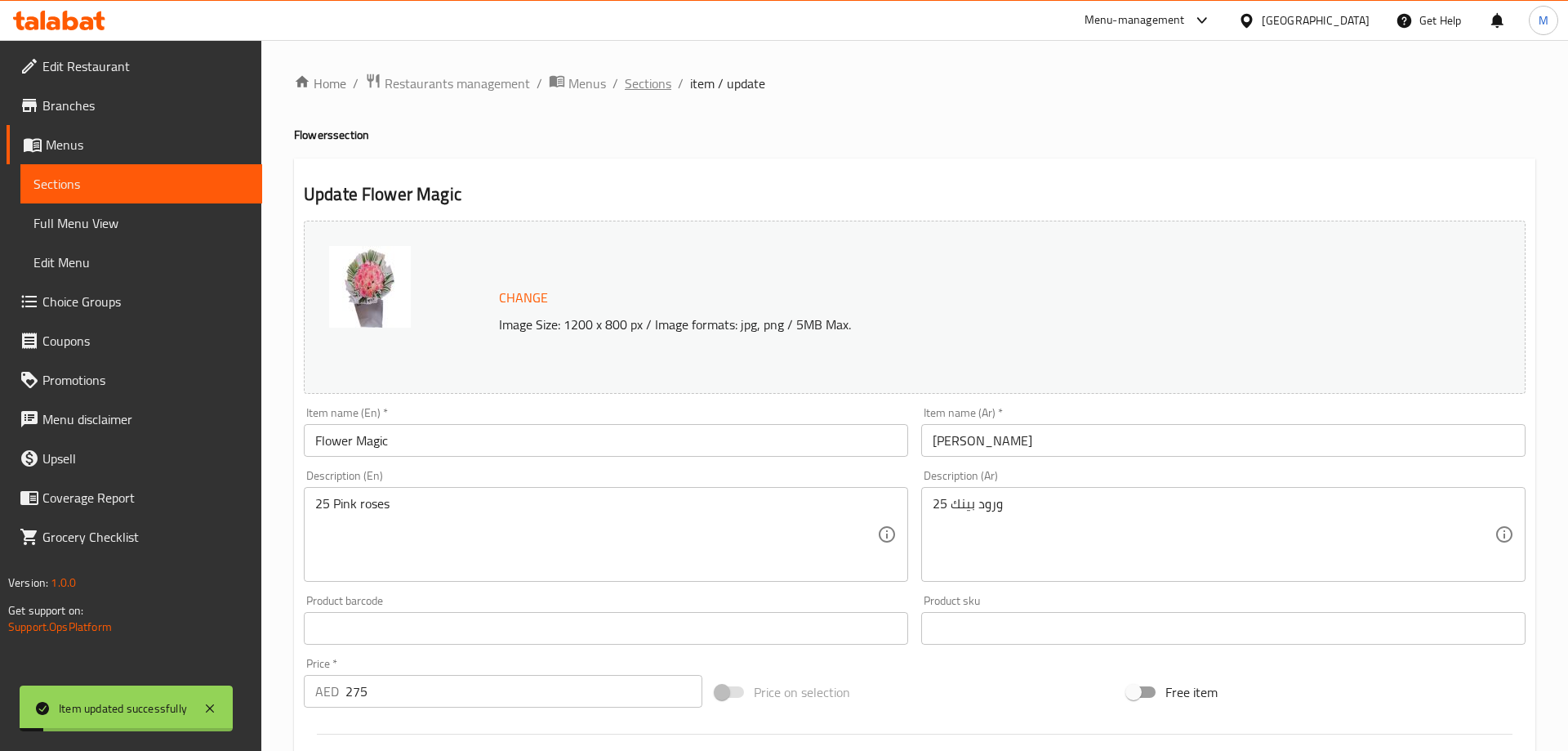
click at [653, 80] on span "Sections" at bounding box center [648, 83] width 47 height 19
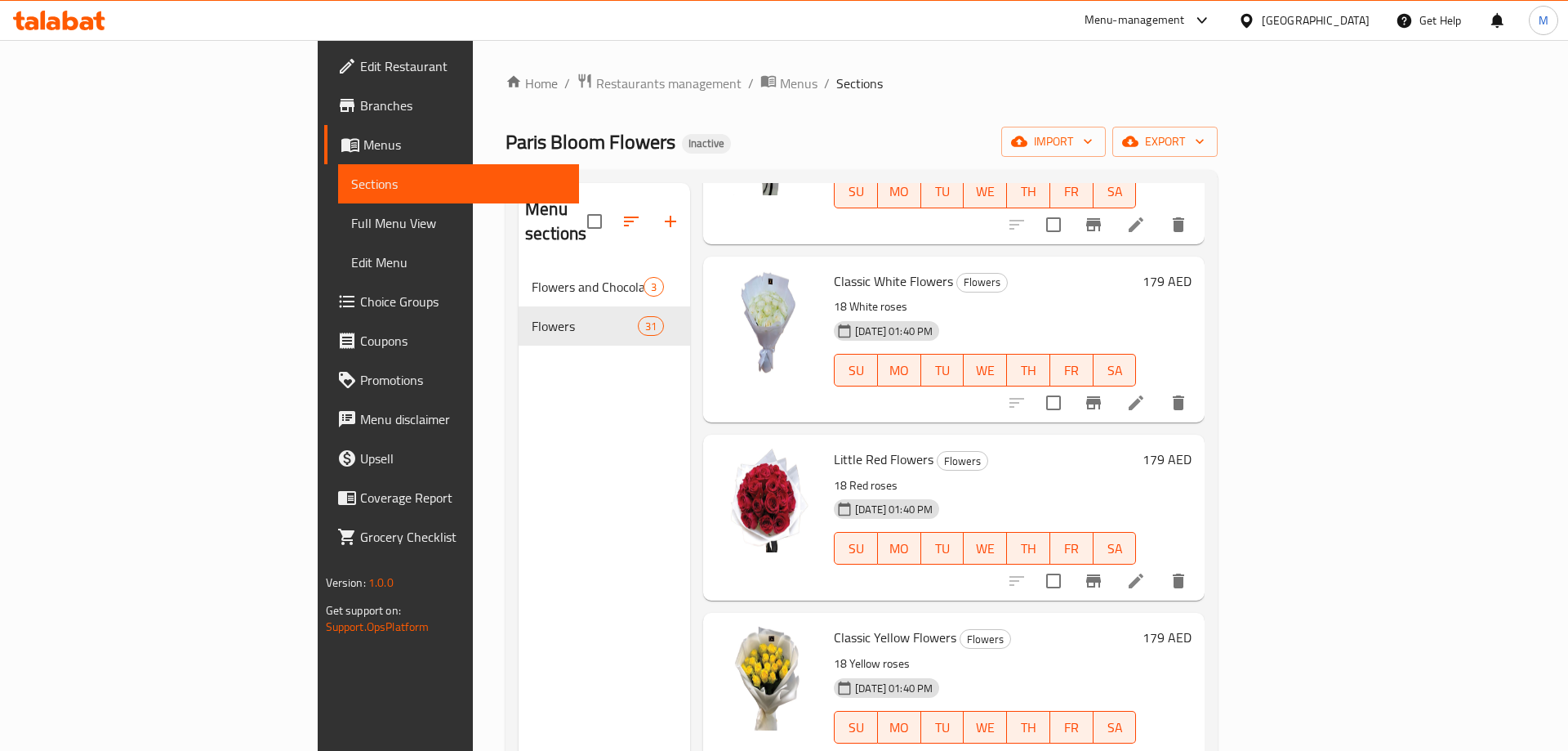
scroll to position [167, 0]
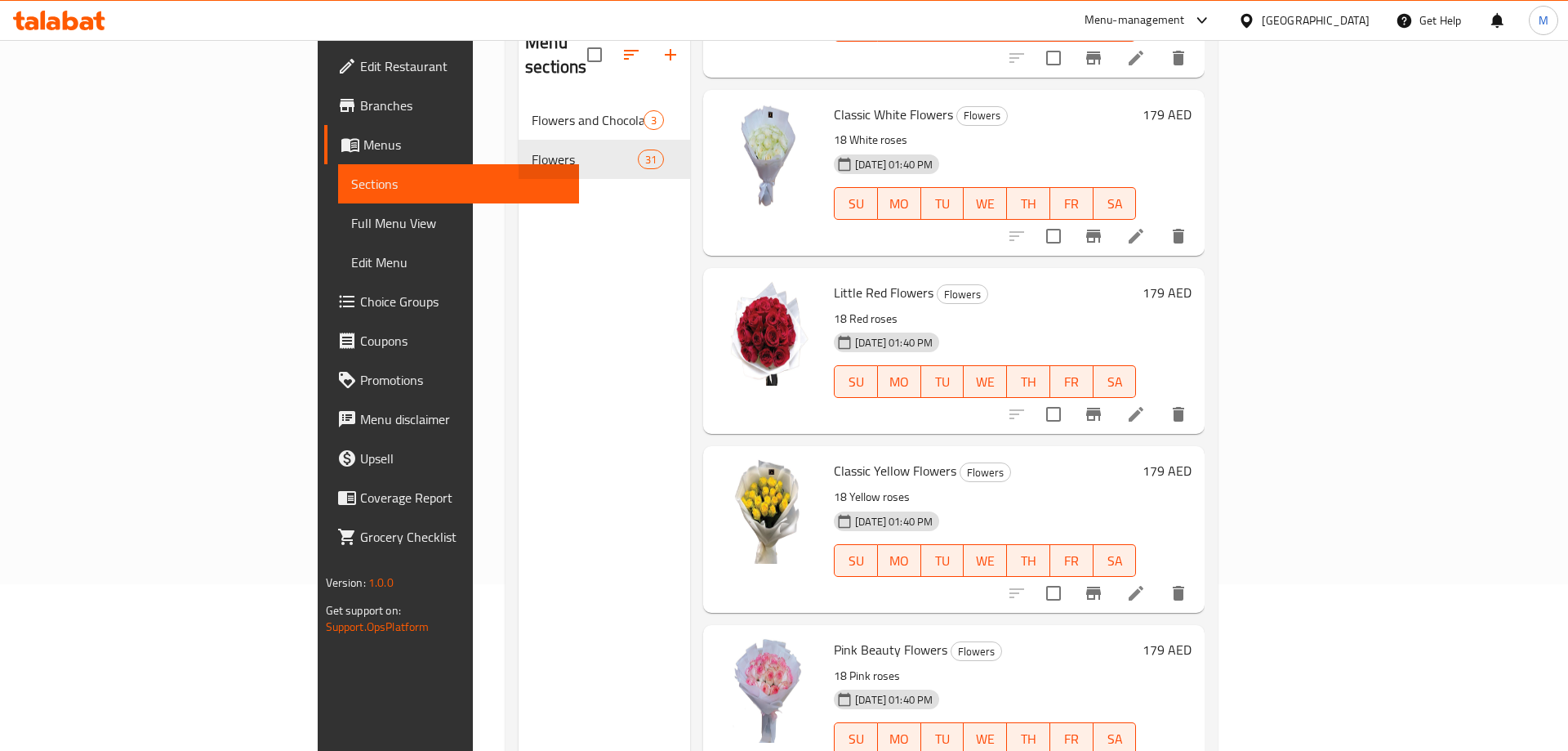
click at [1158, 400] on li at bounding box center [1135, 414] width 46 height 29
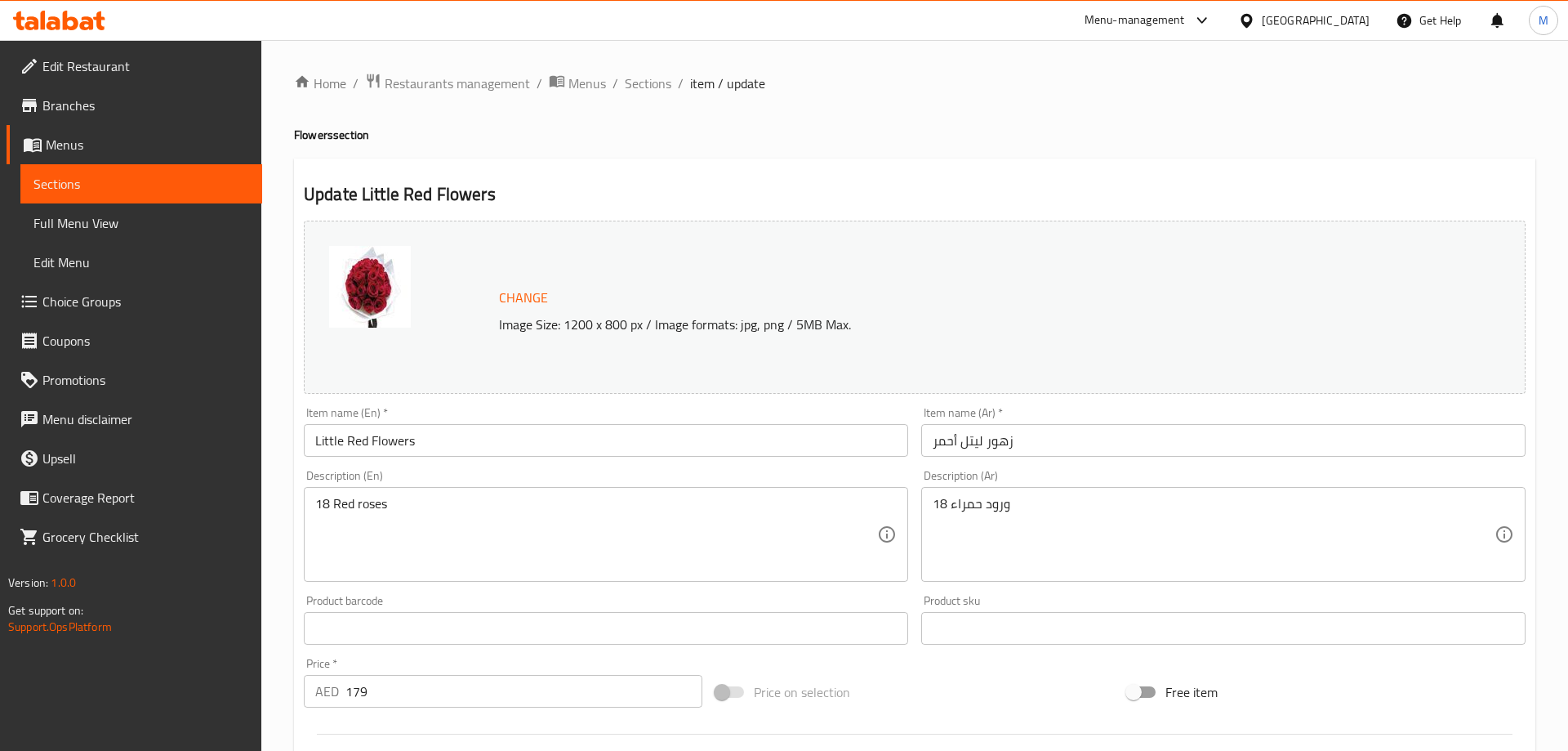
click at [952, 445] on input "زهور ليتل أحمر" at bounding box center [1223, 440] width 604 height 33
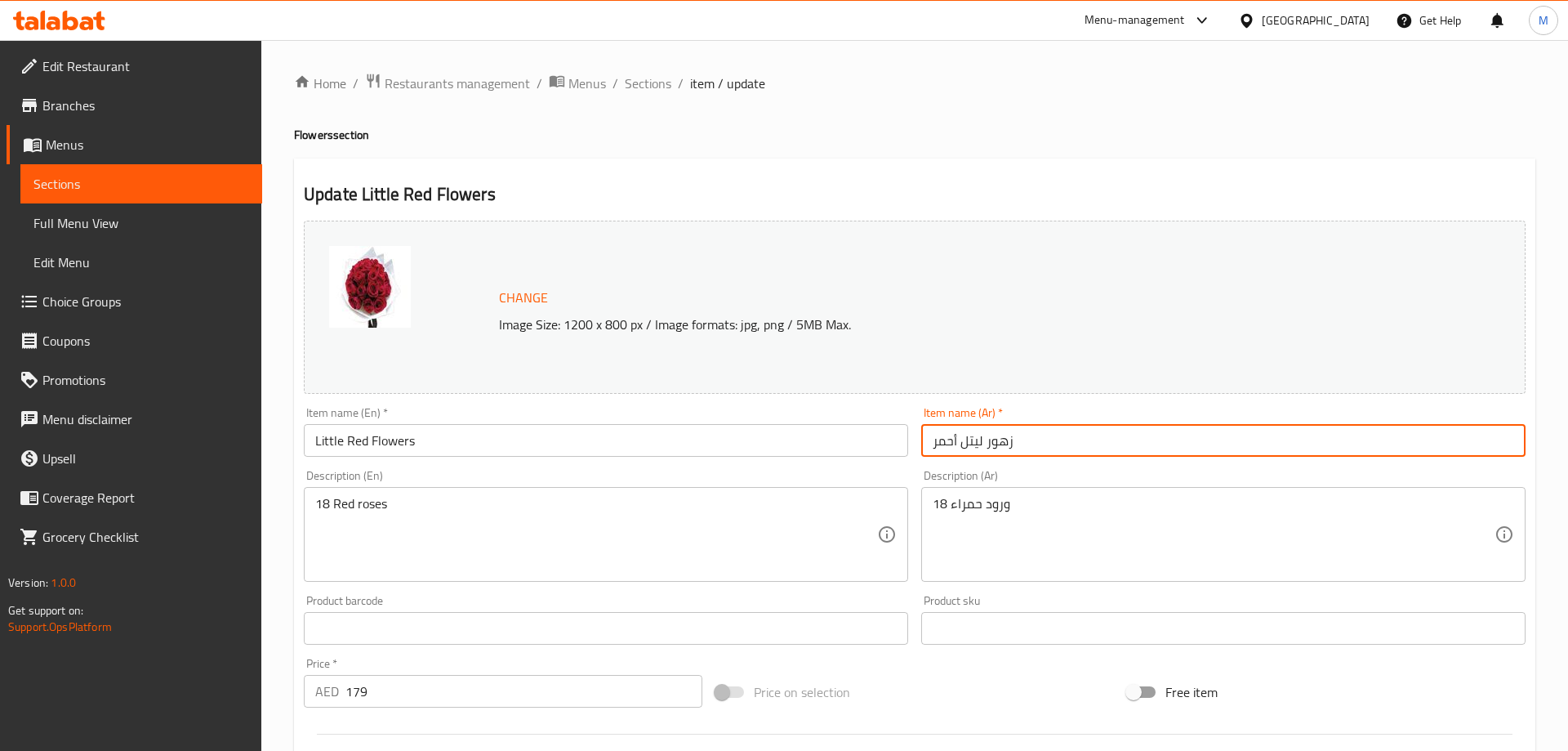
click at [952, 445] on input "زهور ليتل أحمر" at bounding box center [1223, 440] width 604 height 33
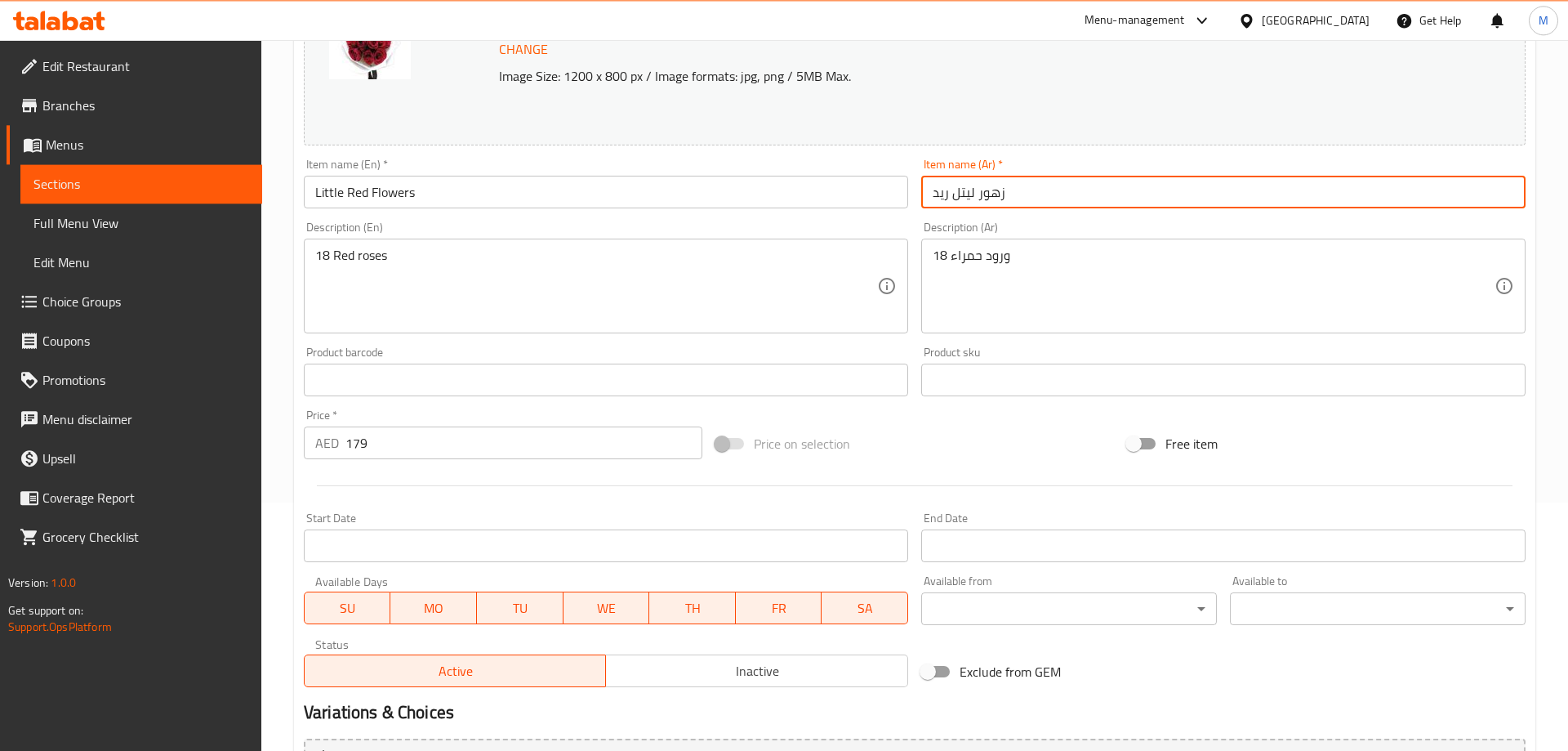
scroll to position [250, 0]
type input "زهور ليتل ريد"
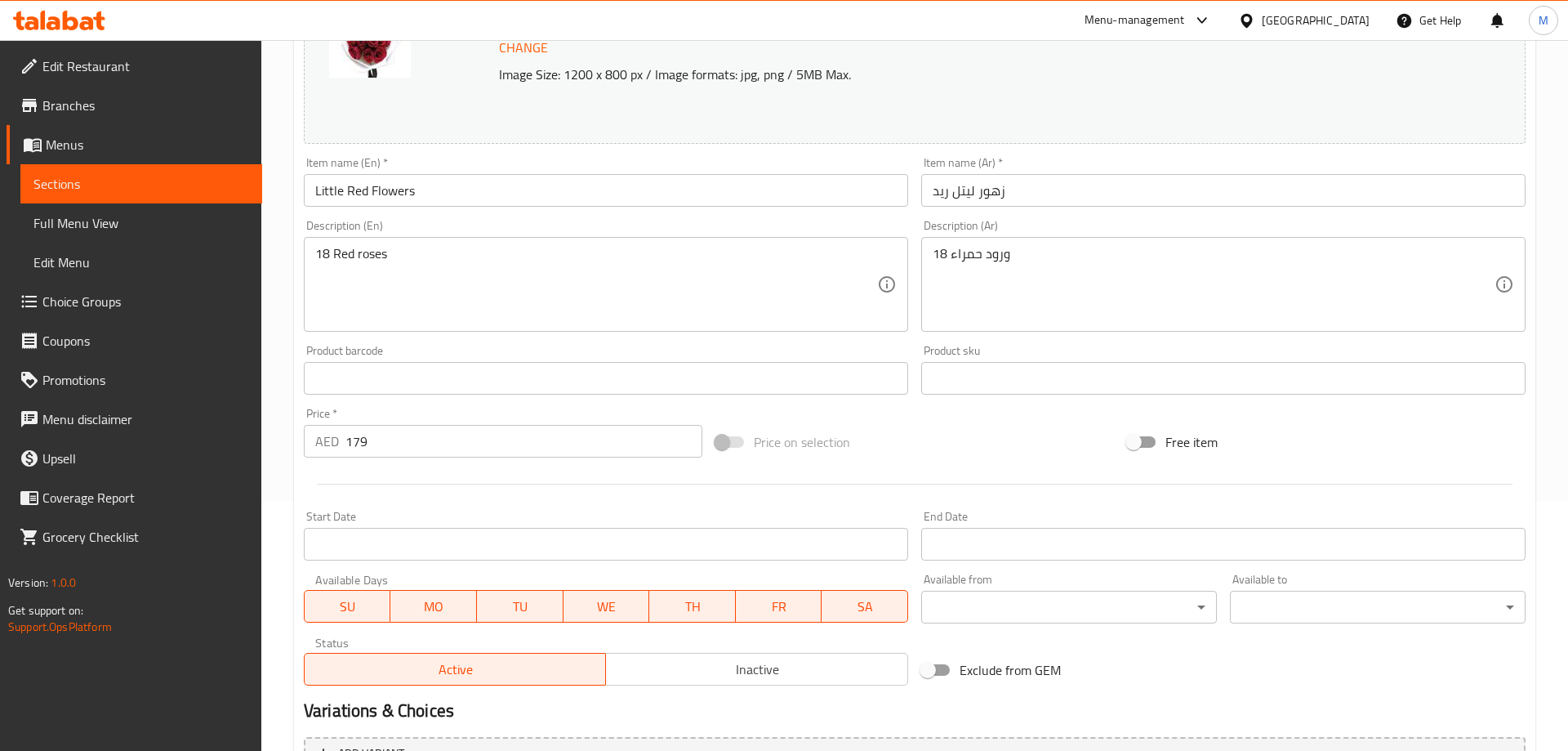
click at [770, 223] on div "Description (En) 18 Red roses Description (En)" at bounding box center [605, 276] width 604 height 112
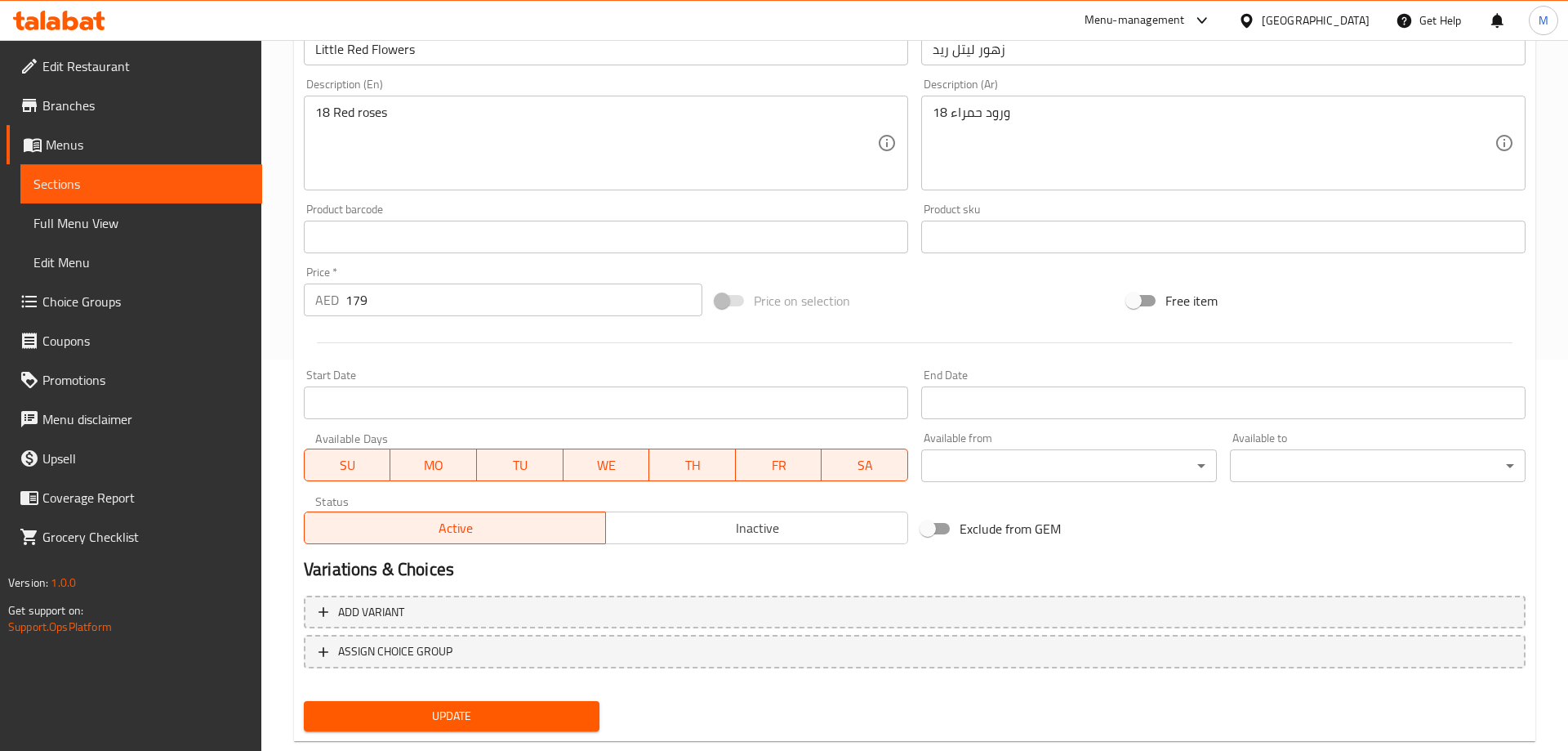
scroll to position [428, 0]
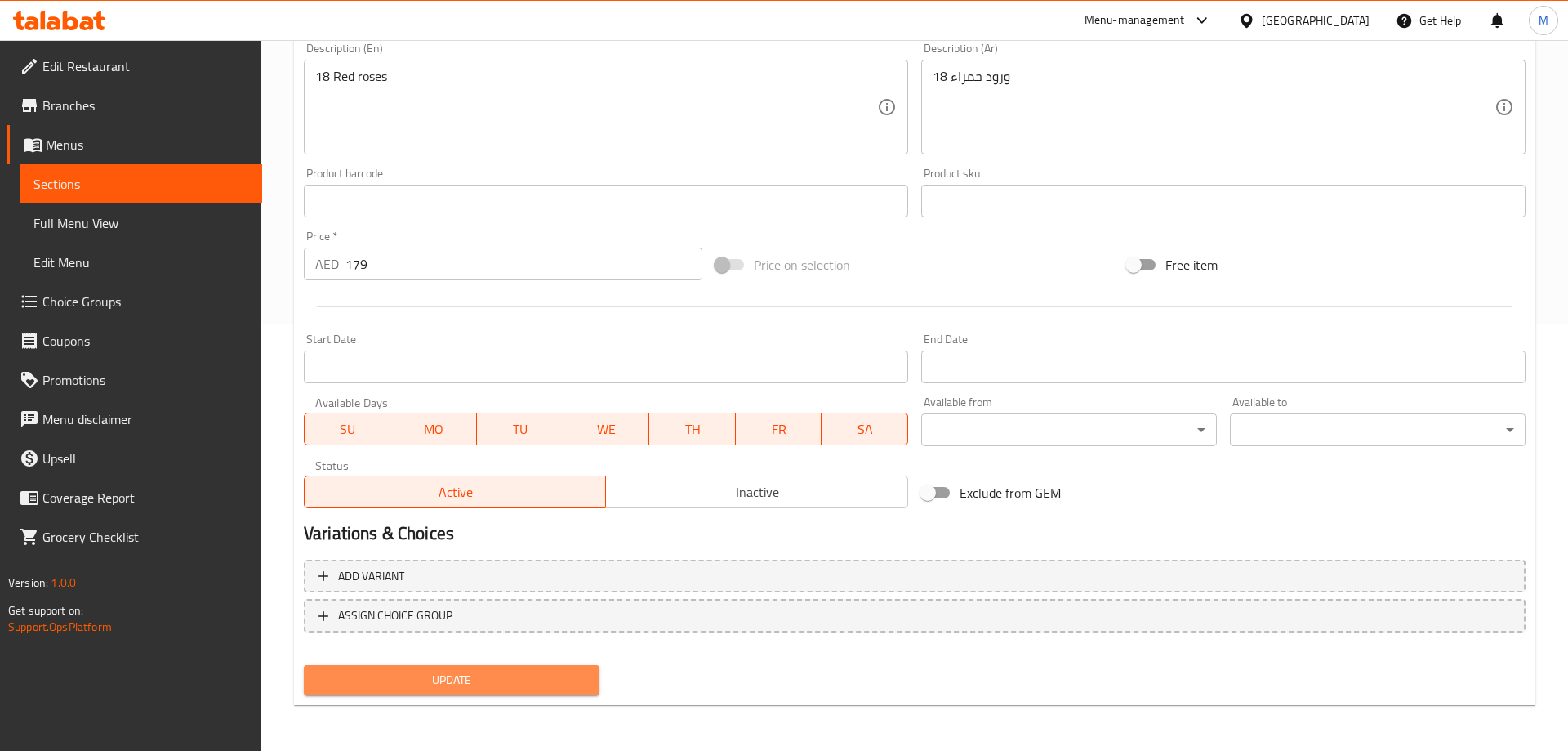
click at [485, 672] on span "Update" at bounding box center [452, 680] width 269 height 20
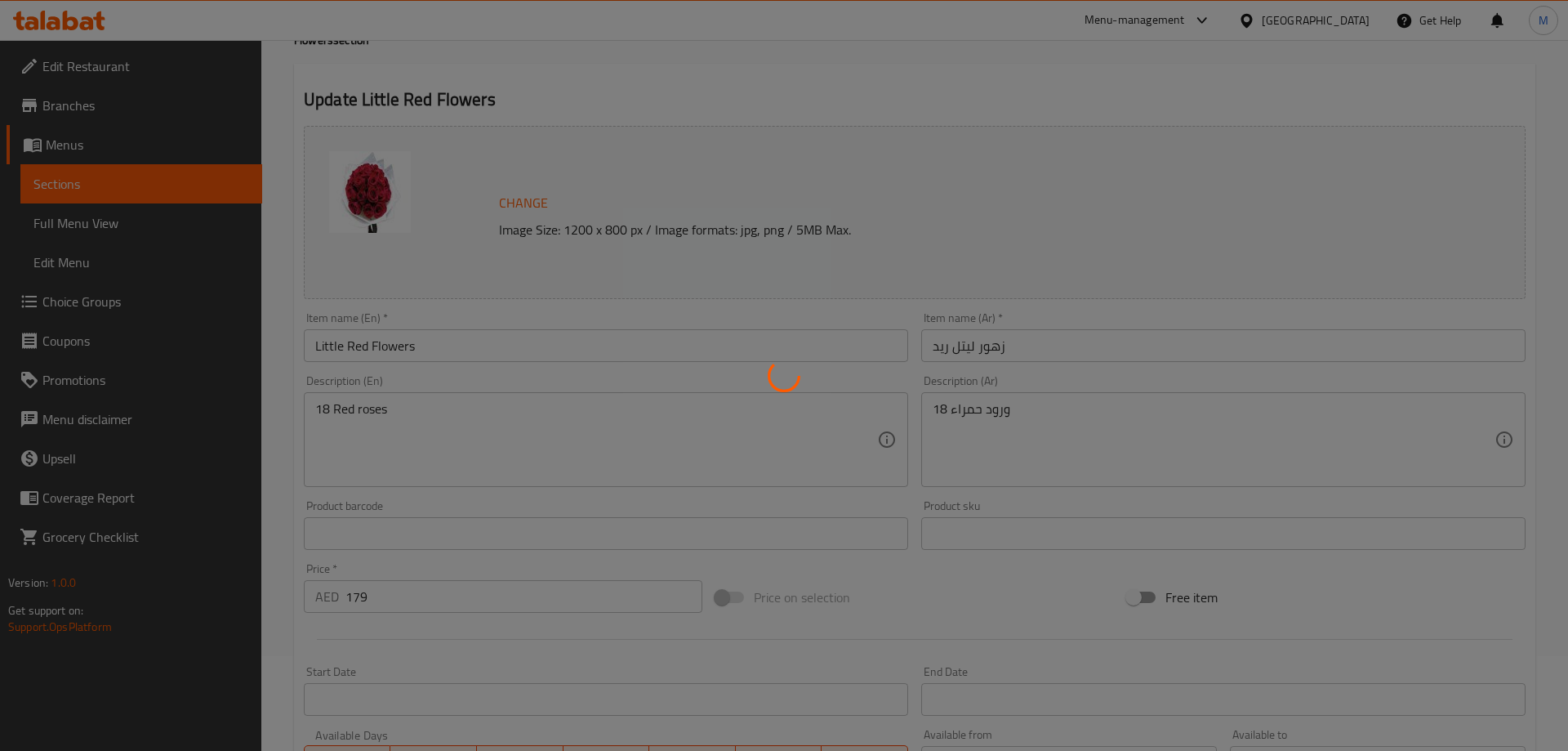
scroll to position [0, 0]
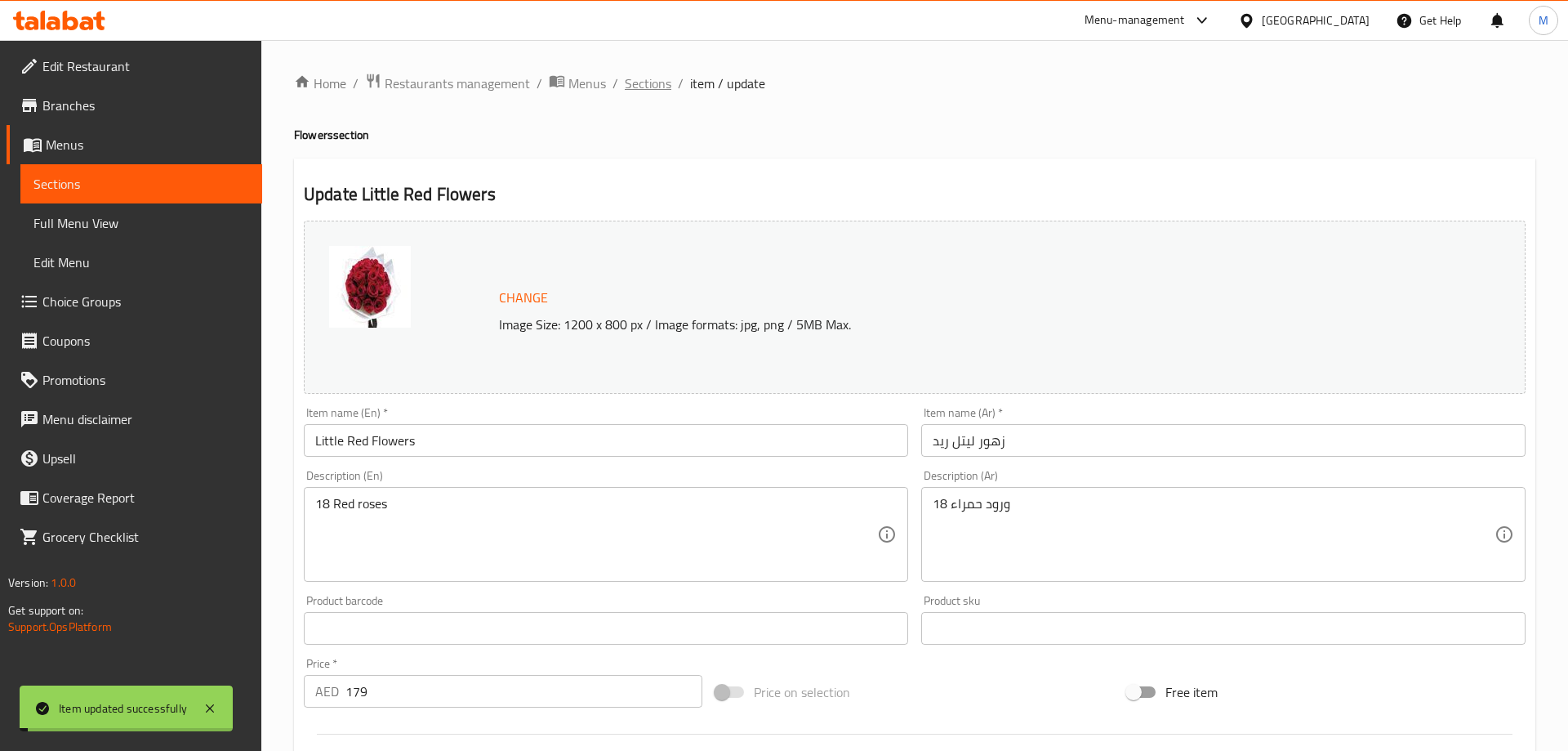
click at [652, 94] on span "Sections" at bounding box center [648, 83] width 47 height 19
